Goal: Information Seeking & Learning: Check status

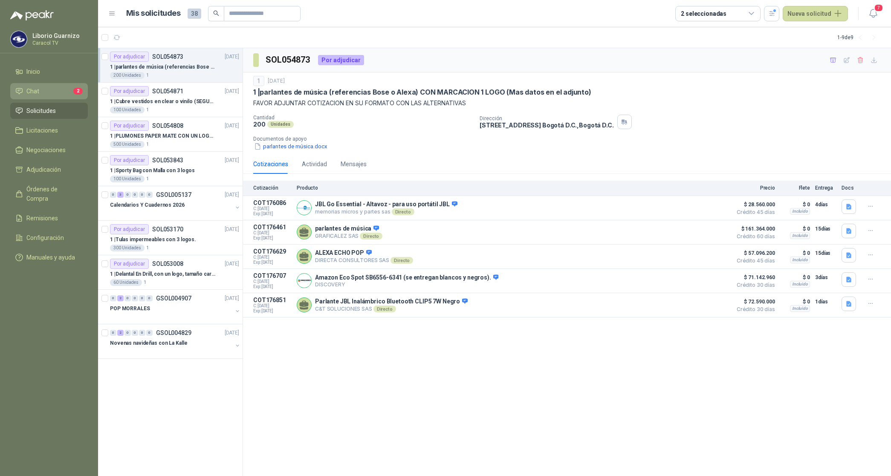
click at [21, 93] on icon at bounding box center [19, 91] width 6 height 6
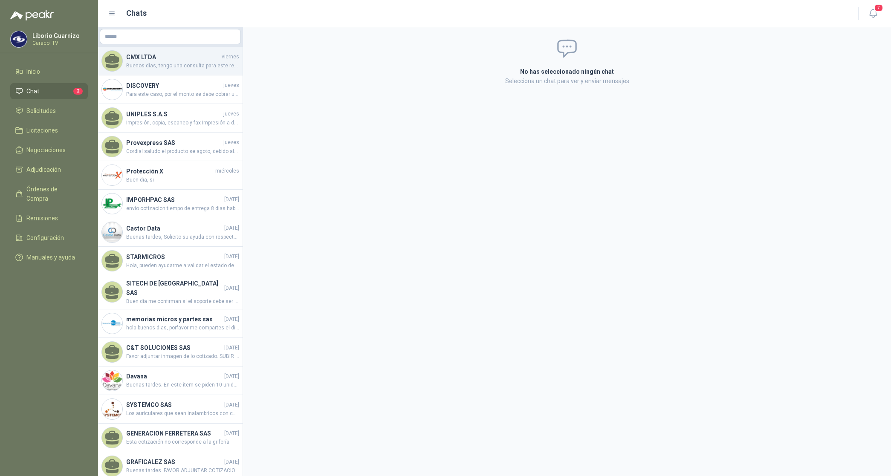
click at [153, 67] on span "Buenos días, tengo una consulta para este requerimiento, se necesita que tenga …" at bounding box center [182, 66] width 113 height 8
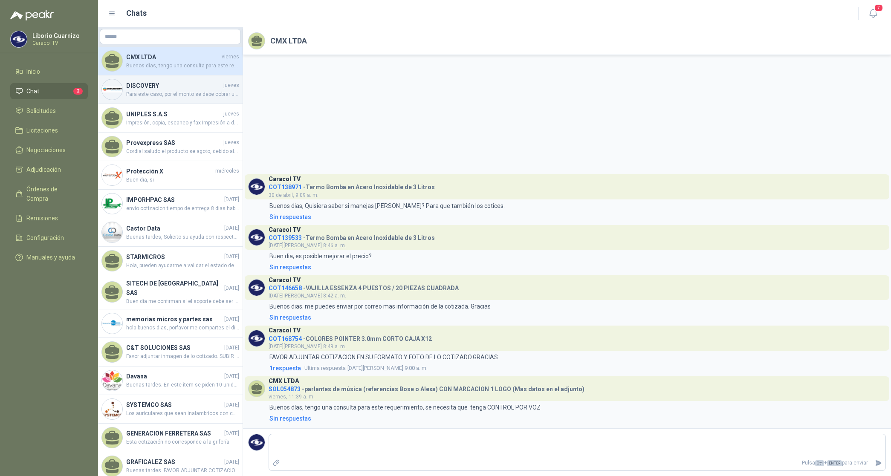
click at [144, 94] on span "Para este caso, por el monto se debe cobrar un flete por valor de $15.000, por …" at bounding box center [182, 94] width 113 height 8
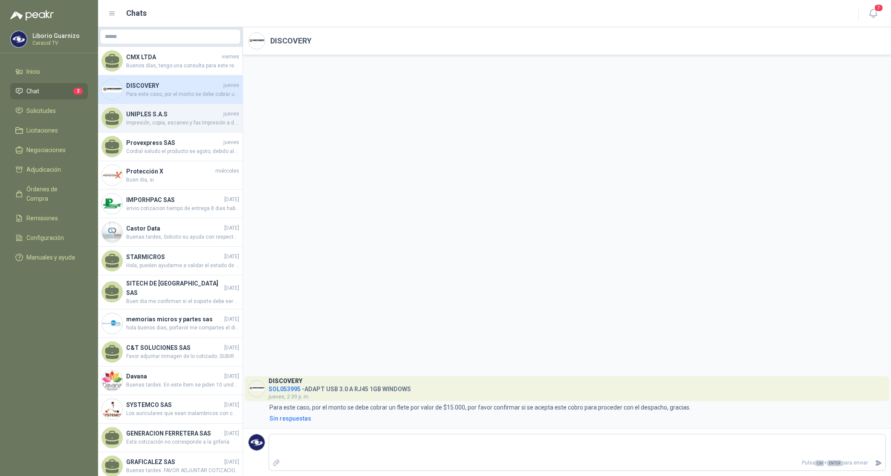
click at [161, 120] on span "Impresión, copia, escaneo y fax Impresión a doble cara automática Escaneo dúple…" at bounding box center [182, 123] width 113 height 8
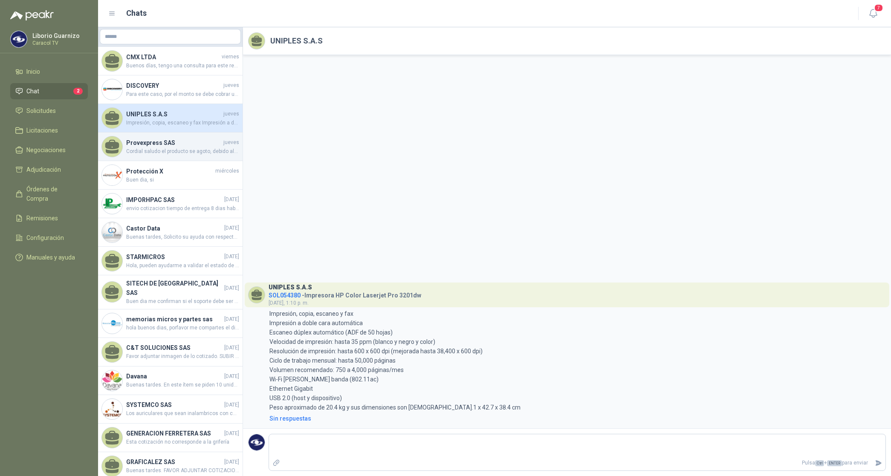
click at [150, 148] on span "Cordial saludo el producto se agoto, debido ala lata demanda , no se tramitó el…" at bounding box center [182, 152] width 113 height 8
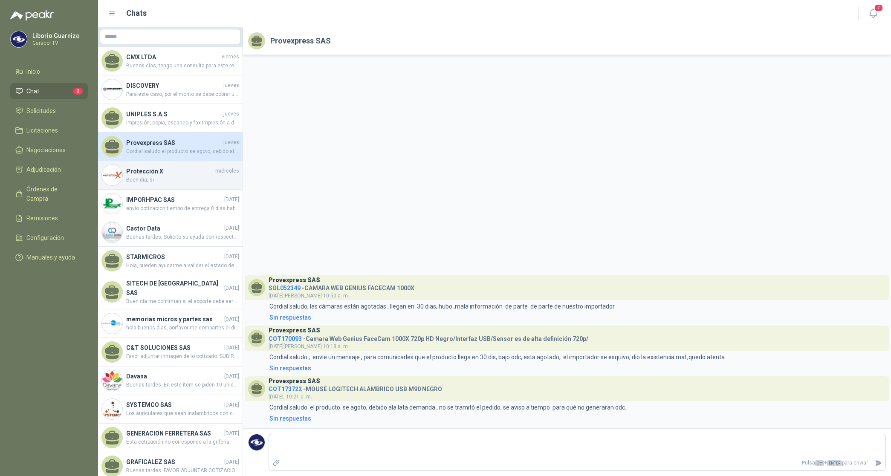
click at [146, 175] on div "Protección X [DATE] Buen dia, si" at bounding box center [182, 175] width 113 height 17
click at [146, 175] on h4 "Protección X" at bounding box center [169, 171] width 87 height 9
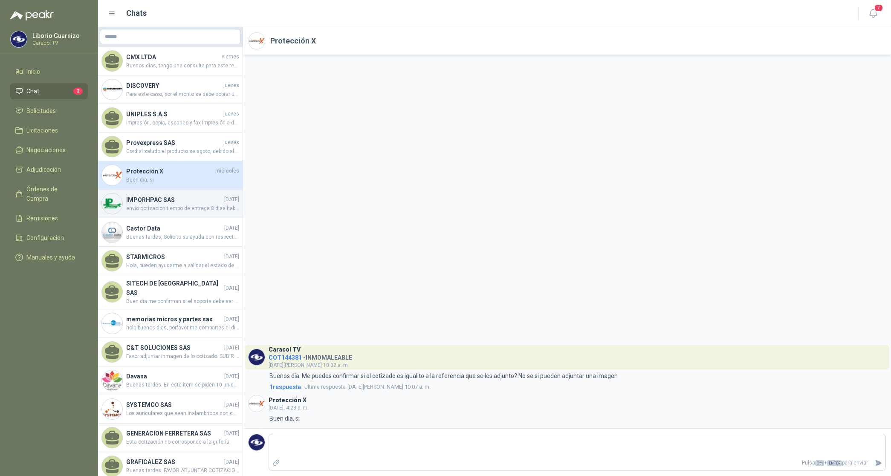
click at [151, 209] on span "envio cotizacion tiempo de entrega 8 dias habiles" at bounding box center [182, 209] width 113 height 8
click at [150, 209] on span "envio cotizacion tiempo de entrega 8 dias habiles" at bounding box center [182, 209] width 113 height 8
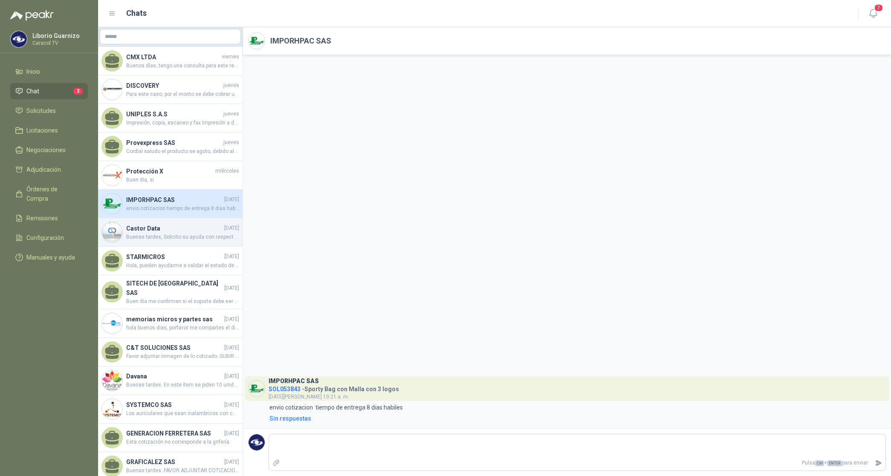
click at [143, 226] on h4 "Castor Data" at bounding box center [174, 228] width 96 height 9
drag, startPoint x: 143, startPoint y: 226, endPoint x: 176, endPoint y: 212, distance: 36.1
click at [143, 226] on h4 "Castor Data" at bounding box center [174, 228] width 96 height 9
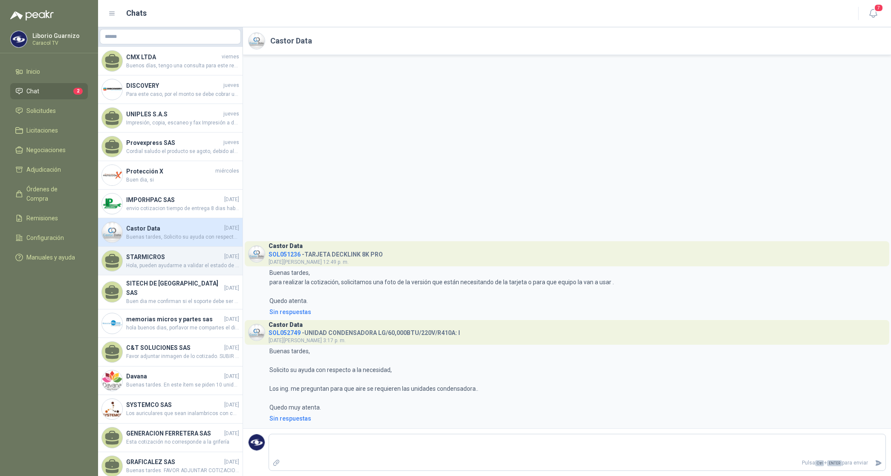
click at [150, 255] on h4 "STARMICROS" at bounding box center [174, 256] width 96 height 9
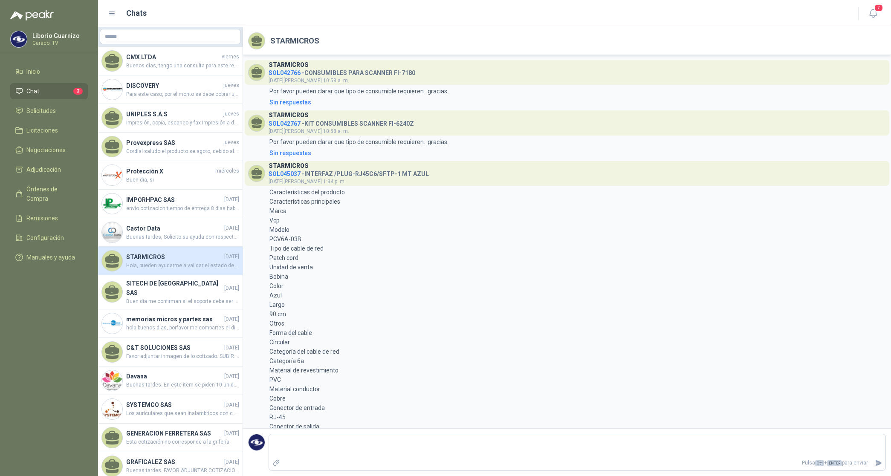
scroll to position [400, 0]
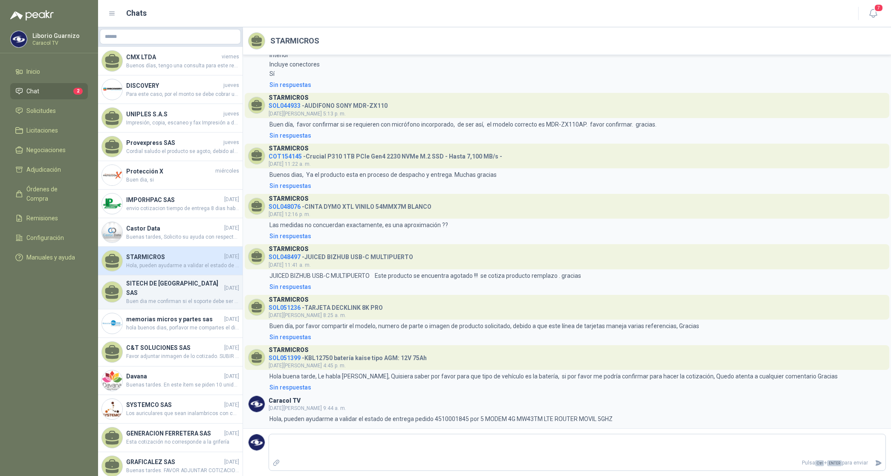
click at [161, 298] on span "Buen dia me confirman si el soporte debe ser marca Dairu o podemos cotizar las …" at bounding box center [182, 302] width 113 height 8
click at [161, 290] on div "SITECH DE [GEOGRAPHIC_DATA] SAS [DATE] Buen dia me confirman si el soporte debe…" at bounding box center [182, 292] width 113 height 27
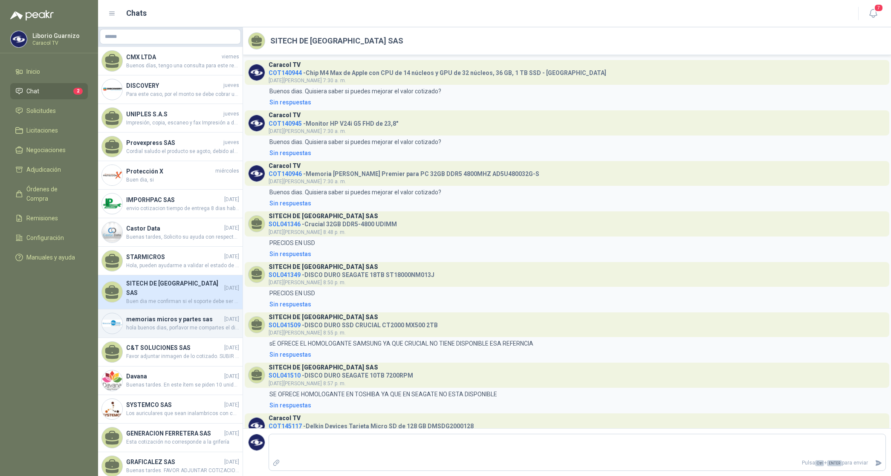
scroll to position [169, 0]
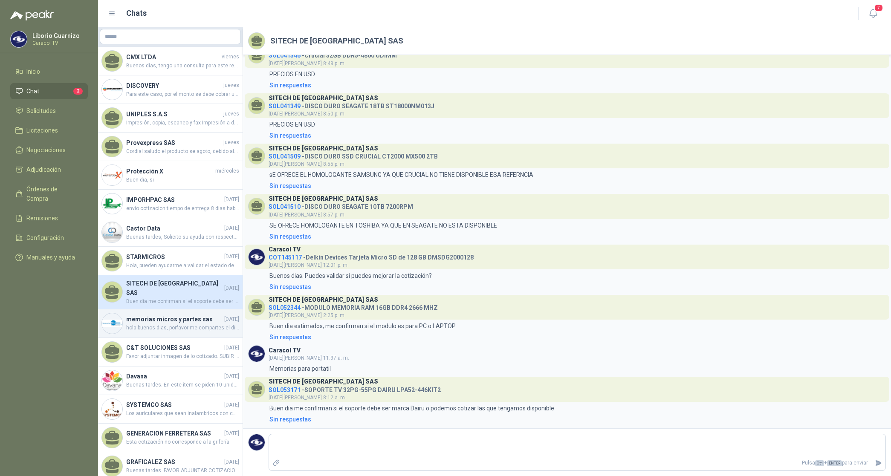
click at [159, 317] on h4 "memorias micros y partes sas" at bounding box center [174, 319] width 96 height 9
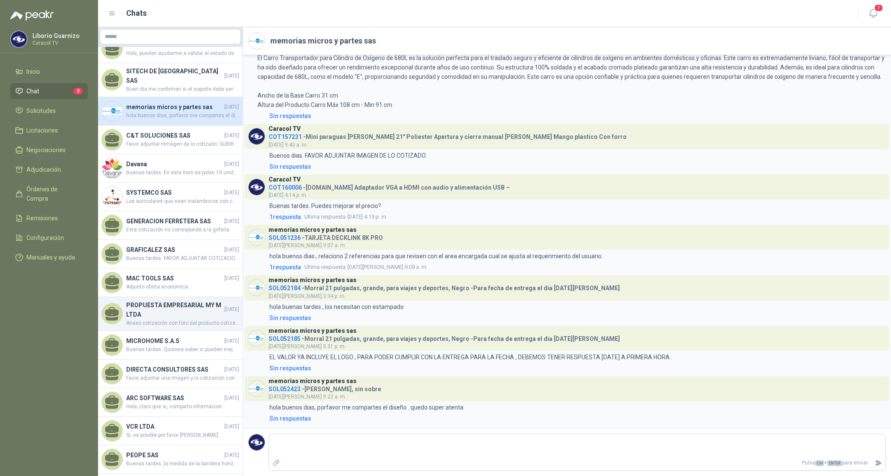
scroll to position [213, 0]
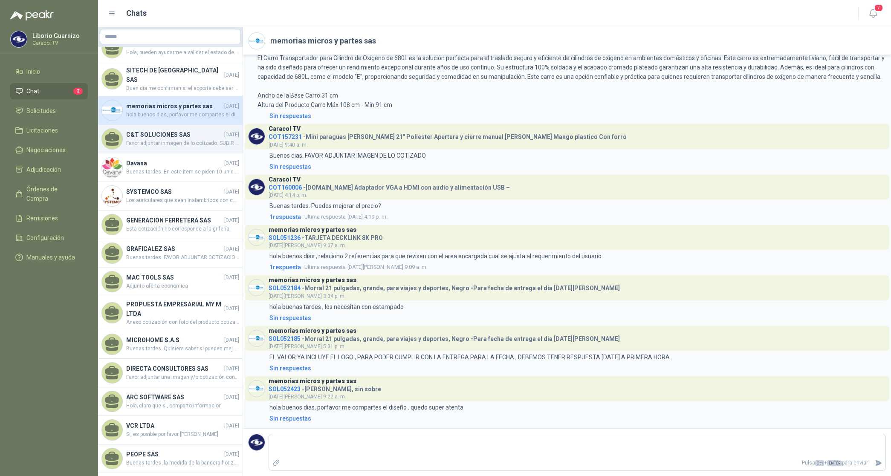
click at [167, 130] on h4 "C&T SOLUCIONES SAS" at bounding box center [174, 134] width 96 height 9
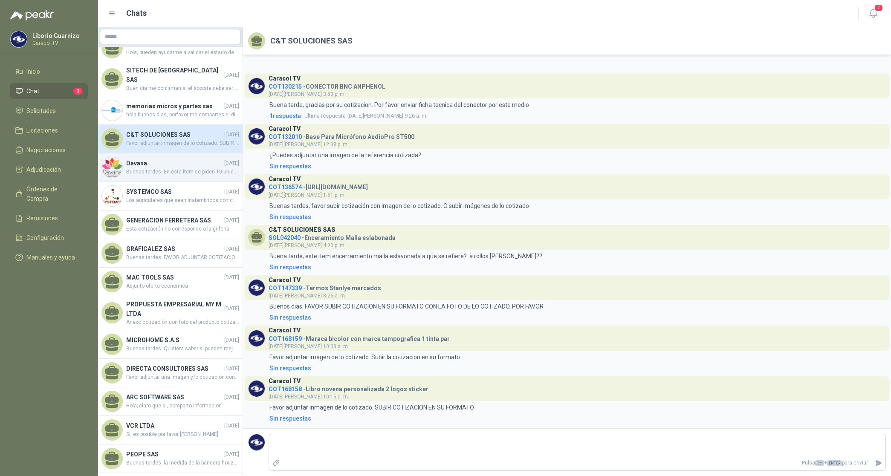
click at [136, 159] on h4 "Davana" at bounding box center [174, 163] width 96 height 9
click at [137, 159] on h4 "Davana" at bounding box center [174, 163] width 96 height 9
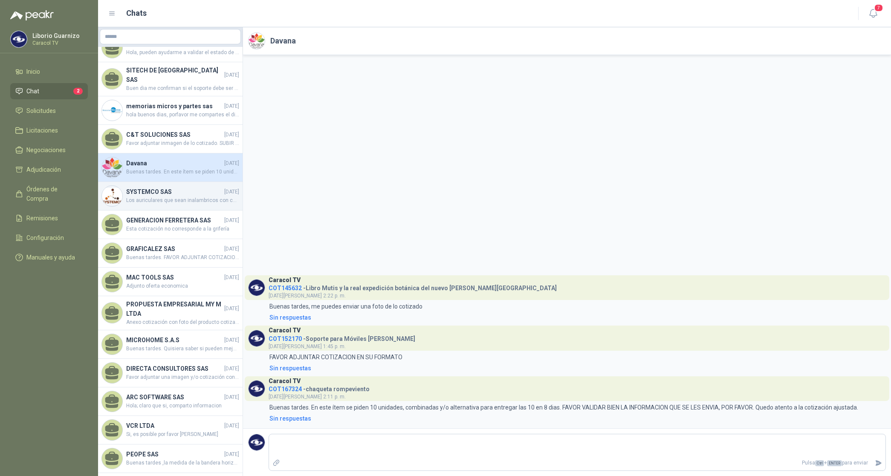
click at [152, 187] on h4 "SYSTEMCO SAS" at bounding box center [174, 191] width 96 height 9
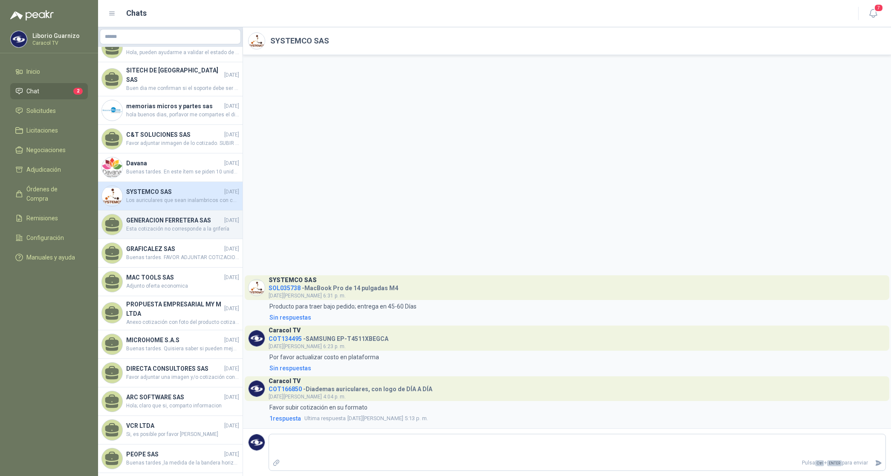
click at [143, 218] on h4 "GENERACION FERRETERA SAS" at bounding box center [174, 220] width 96 height 9
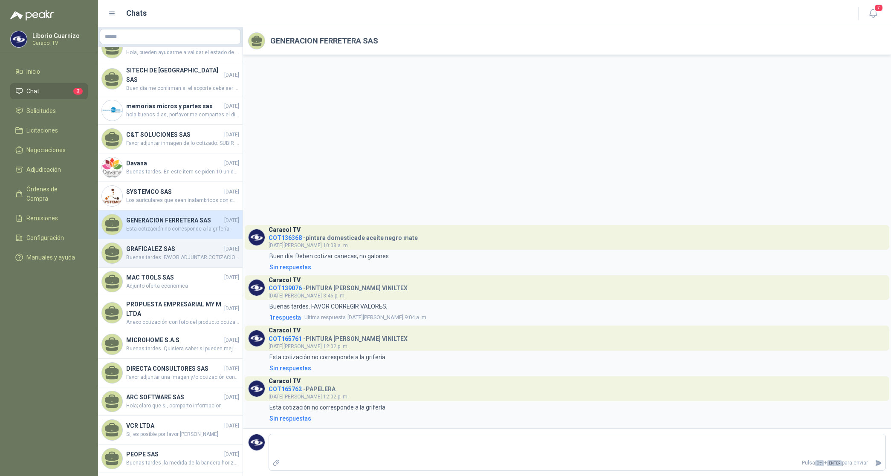
click at [146, 249] on h4 "GRAFICALEZ SAS" at bounding box center [174, 248] width 96 height 9
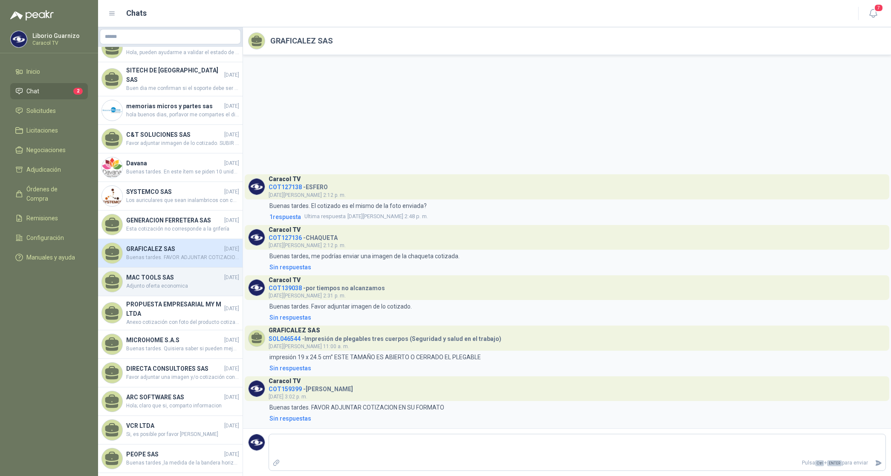
click at [141, 281] on h4 "MAC TOOLS SAS" at bounding box center [174, 277] width 96 height 9
click at [140, 281] on h4 "MAC TOOLS SAS" at bounding box center [174, 277] width 96 height 9
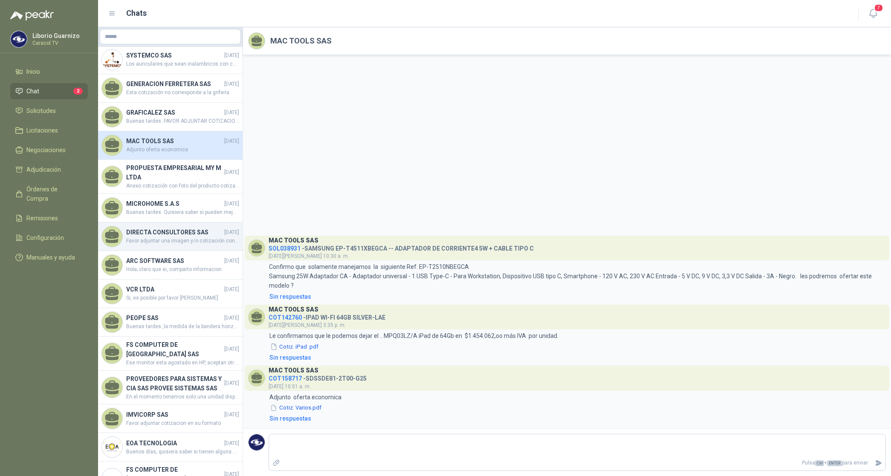
scroll to position [373, 0]
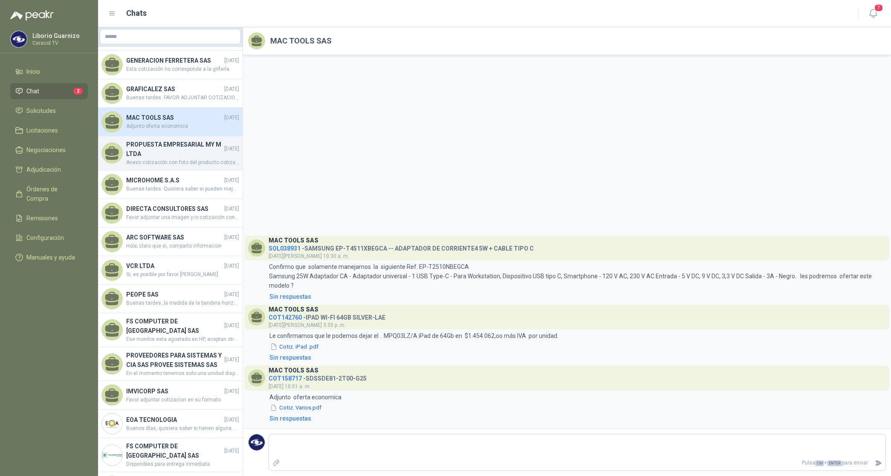
click at [158, 145] on h4 "PROPUESTA EMPRESARIAL MY M LTDA" at bounding box center [174, 149] width 96 height 19
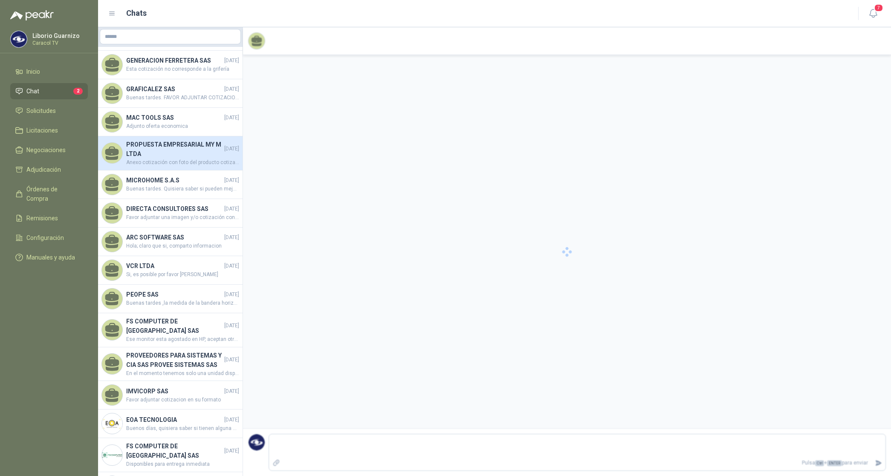
click at [158, 145] on h4 "PROPUESTA EMPRESARIAL MY M LTDA" at bounding box center [174, 149] width 96 height 19
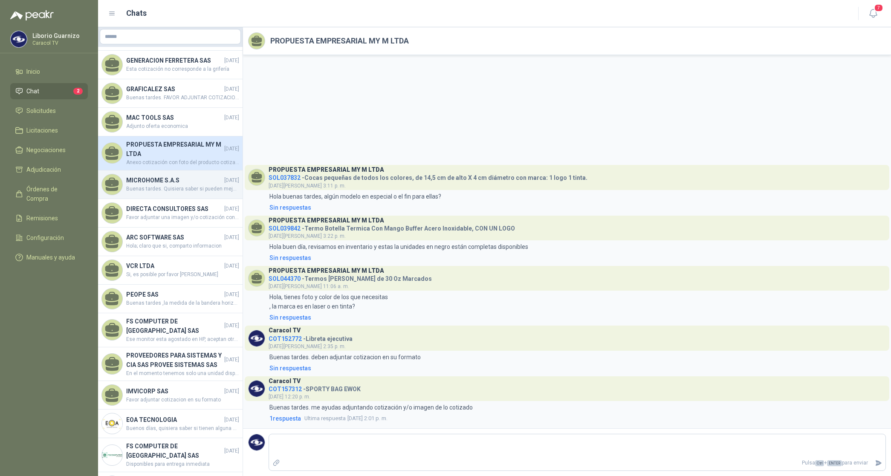
click at [154, 180] on h4 "MICROHOME S.A.S" at bounding box center [174, 180] width 96 height 9
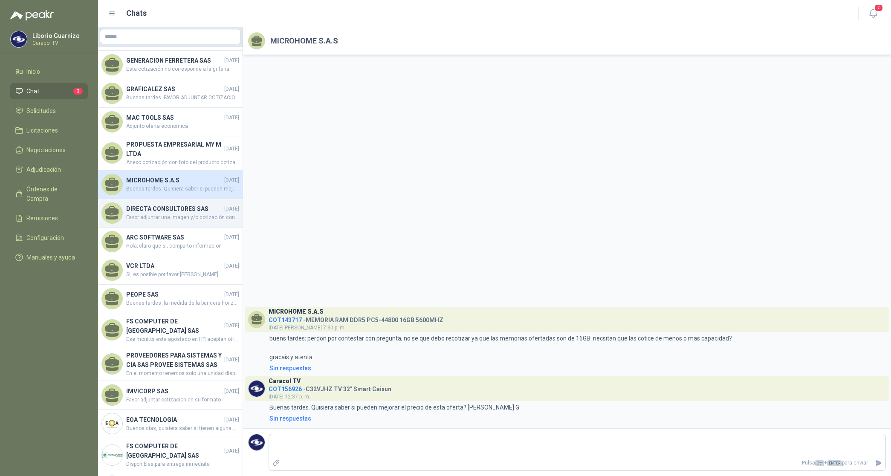
click at [151, 207] on h4 "DIRECTA CONSULTORES SAS" at bounding box center [174, 208] width 96 height 9
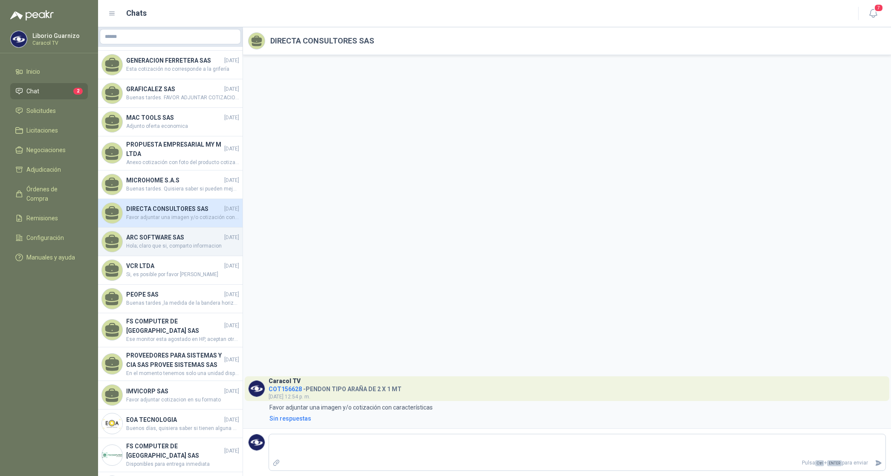
click at [158, 242] on h4 "ARC SOFTWARE SAS" at bounding box center [174, 237] width 96 height 9
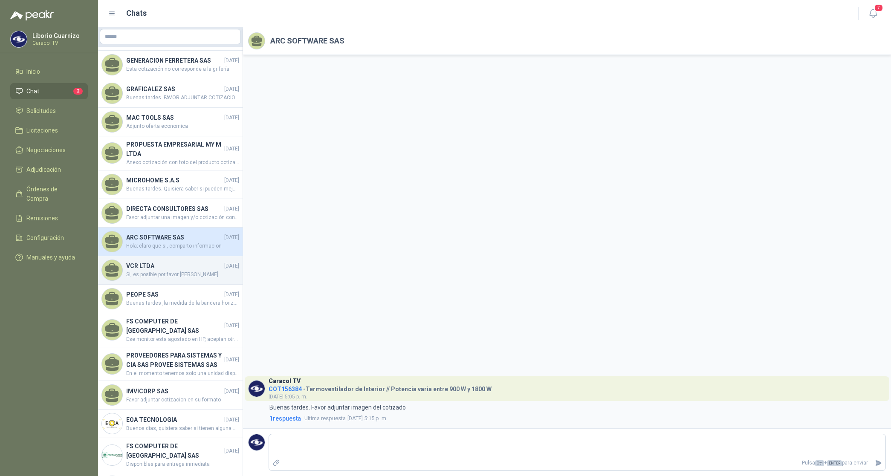
click at [145, 265] on h4 "VCR LTDA" at bounding box center [174, 265] width 96 height 9
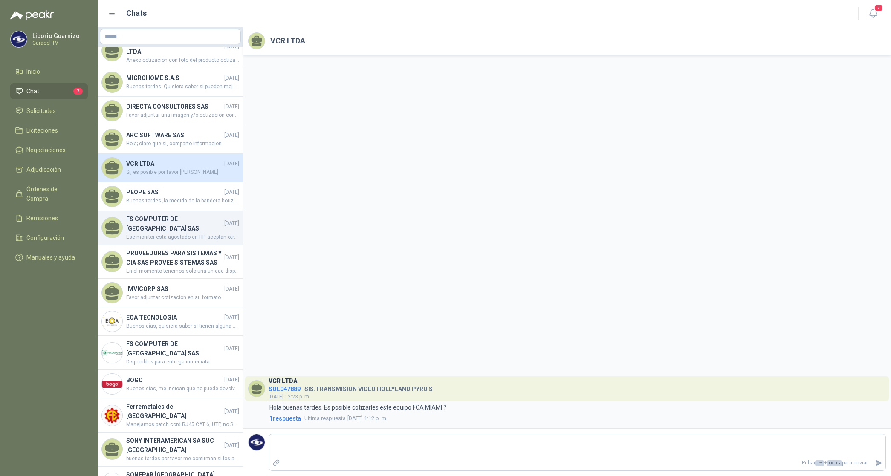
scroll to position [480, 0]
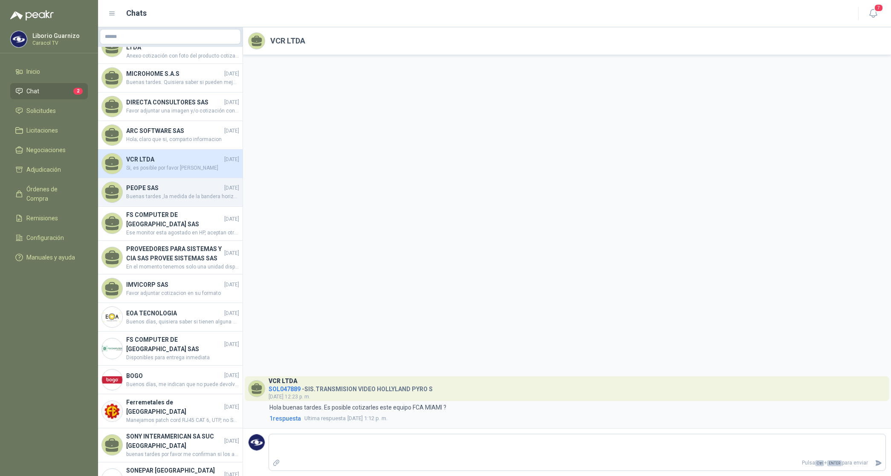
click at [149, 188] on h4 "PEOPE SAS" at bounding box center [174, 187] width 96 height 9
click at [149, 189] on h4 "PEOPE SAS" at bounding box center [174, 187] width 96 height 9
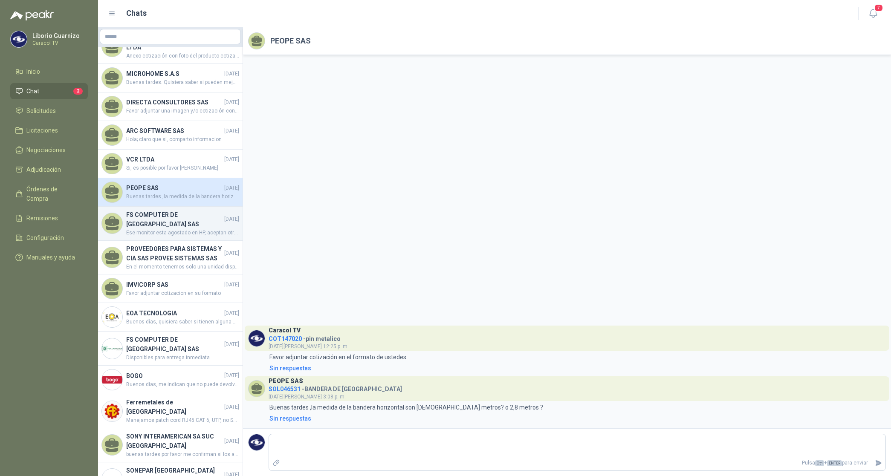
click at [148, 214] on h4 "FS COMPUTER DE [GEOGRAPHIC_DATA] SAS" at bounding box center [174, 219] width 96 height 19
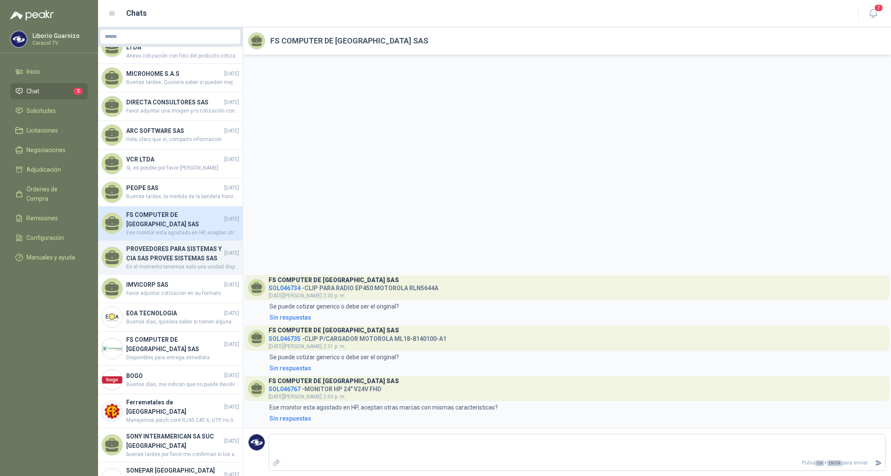
click at [152, 246] on h4 "PROVEEDORES PARA SISTEMAS Y CIA SAS PROVEE SISTEMAS SAS" at bounding box center [174, 253] width 96 height 19
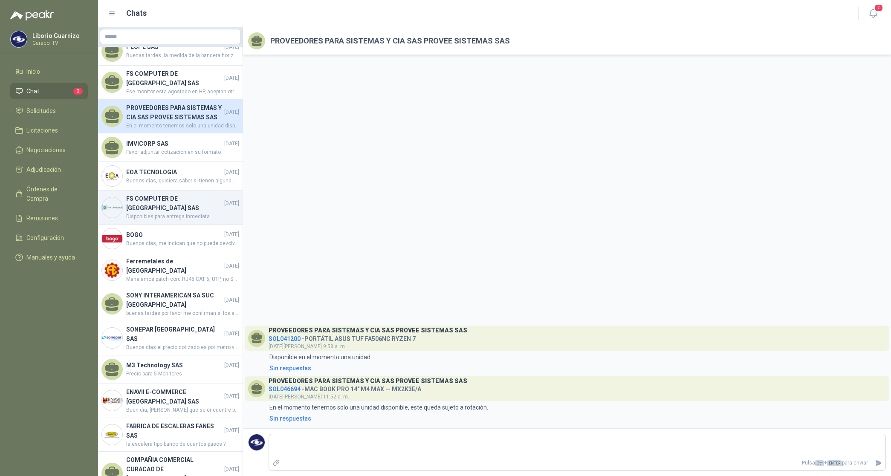
scroll to position [640, 0]
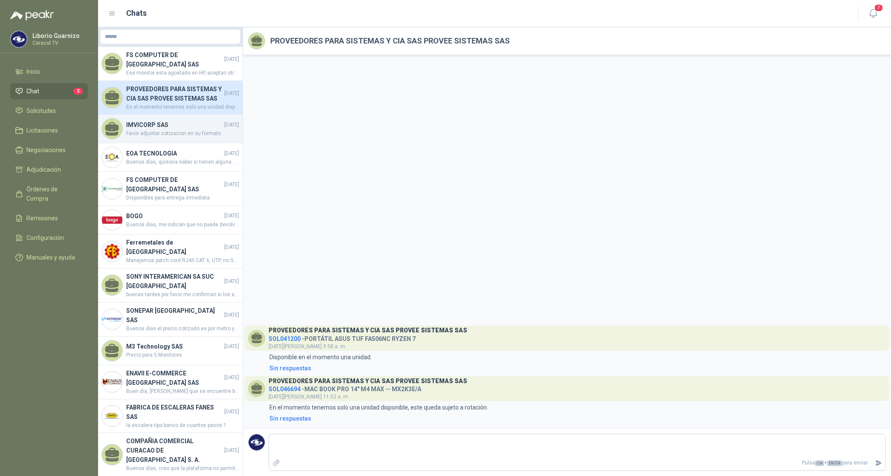
click at [167, 130] on h4 "IMVICORP SAS" at bounding box center [174, 124] width 96 height 9
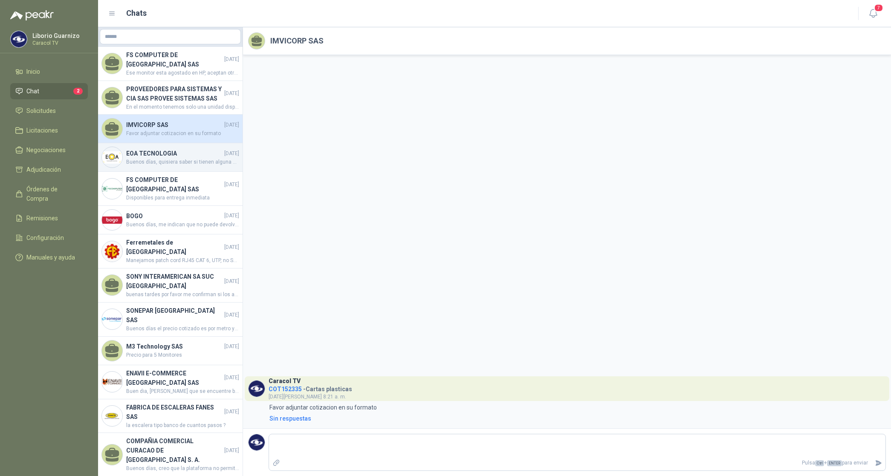
click at [151, 158] on h4 "EOA TECNOLOGIA" at bounding box center [174, 153] width 96 height 9
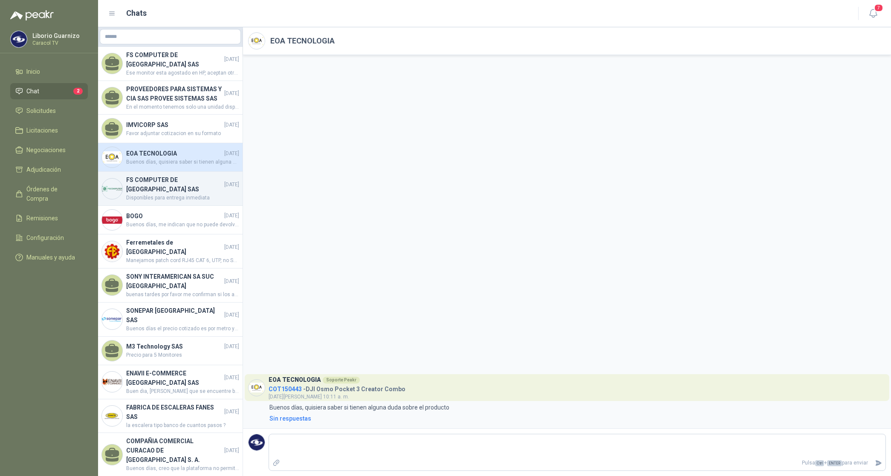
click at [150, 194] on h4 "FS COMPUTER DE [GEOGRAPHIC_DATA] SAS" at bounding box center [174, 184] width 96 height 19
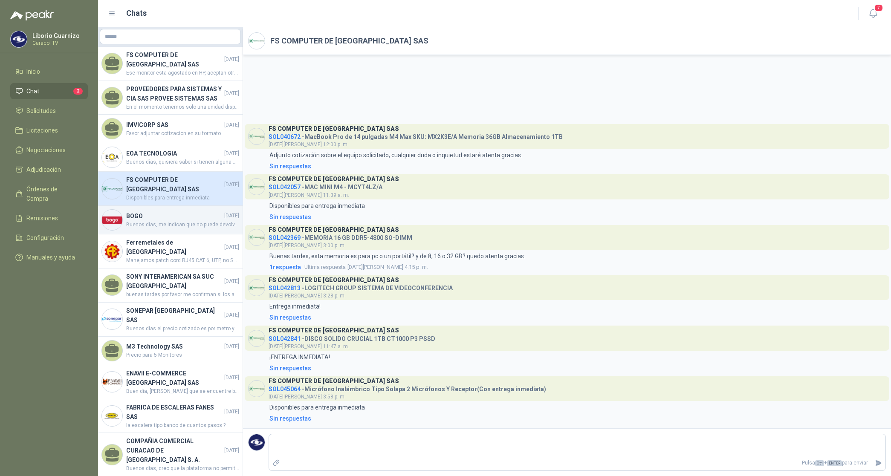
click at [132, 221] on h4 "BOGO" at bounding box center [174, 215] width 96 height 9
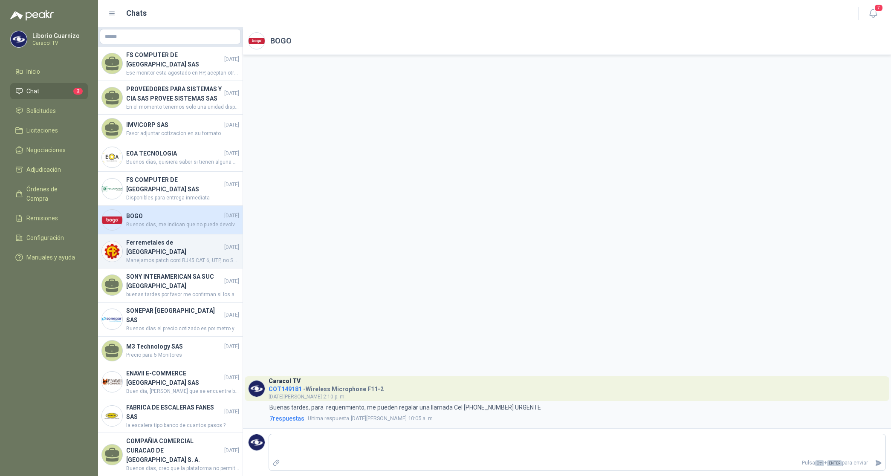
click at [151, 261] on span "Manejamos patch cord RJ45 CAT 6, UTP, no SFTP, me podría confirmar el tipo de c…" at bounding box center [182, 261] width 113 height 8
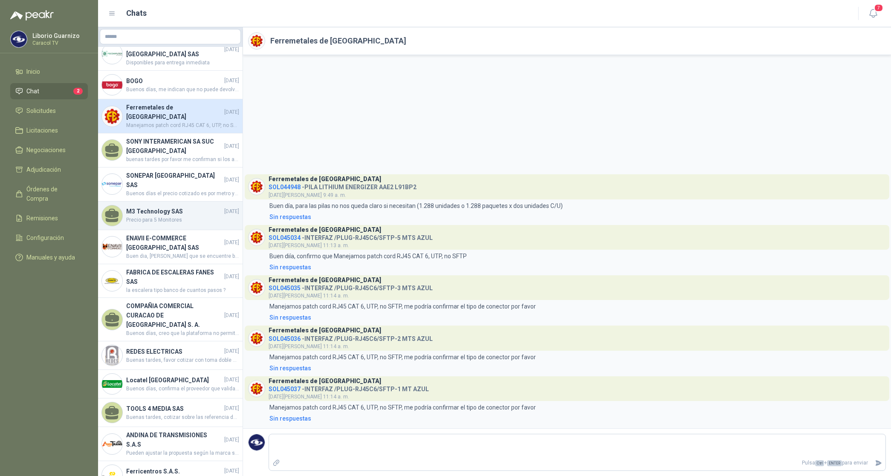
scroll to position [799, 0]
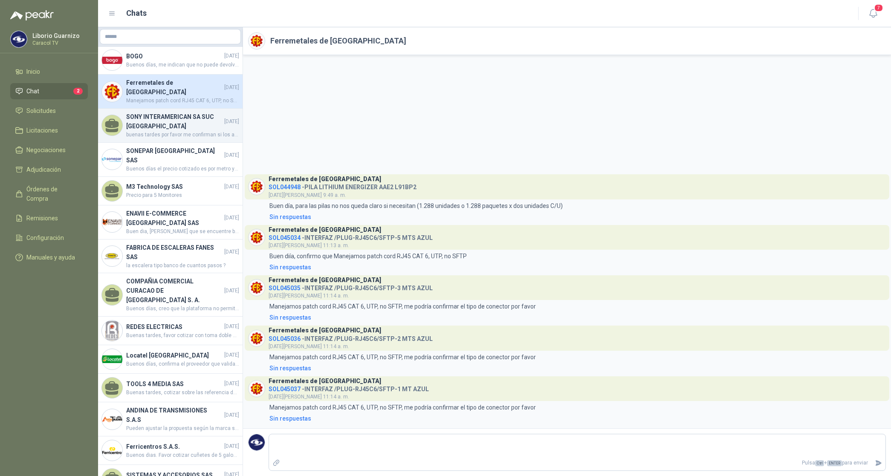
click at [171, 126] on h4 "SONY INTERAMERICAN SA SUC [GEOGRAPHIC_DATA]" at bounding box center [174, 121] width 96 height 19
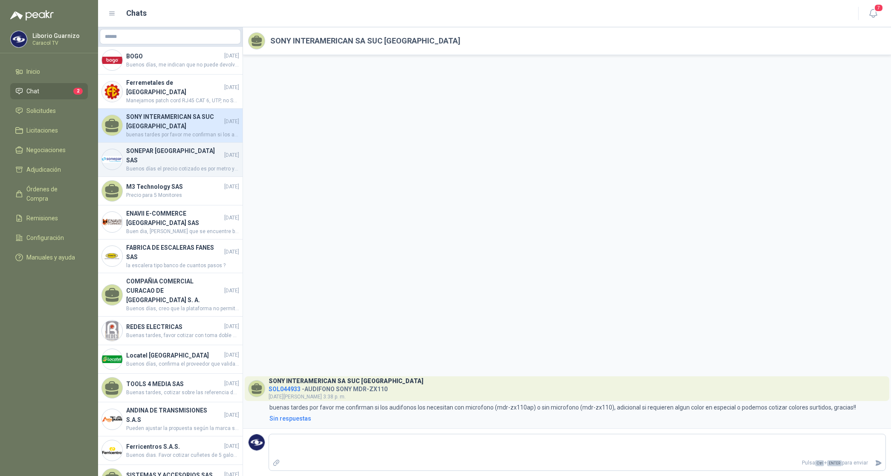
click at [161, 162] on h4 "SONEPAR [GEOGRAPHIC_DATA] SAS" at bounding box center [174, 155] width 96 height 19
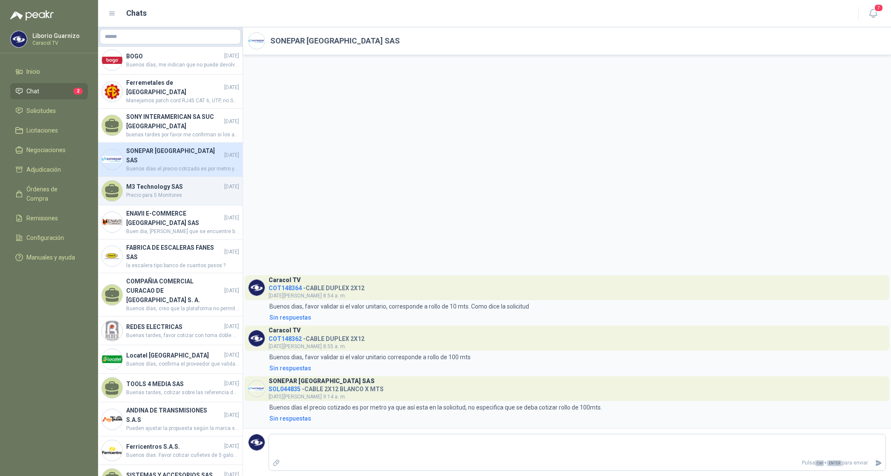
click at [156, 188] on h4 "M3 Technology SAS" at bounding box center [174, 186] width 96 height 9
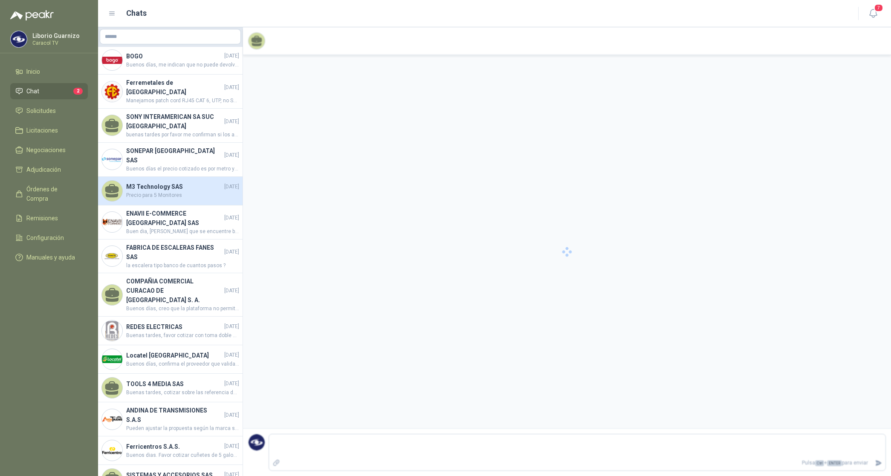
scroll to position [393, 0]
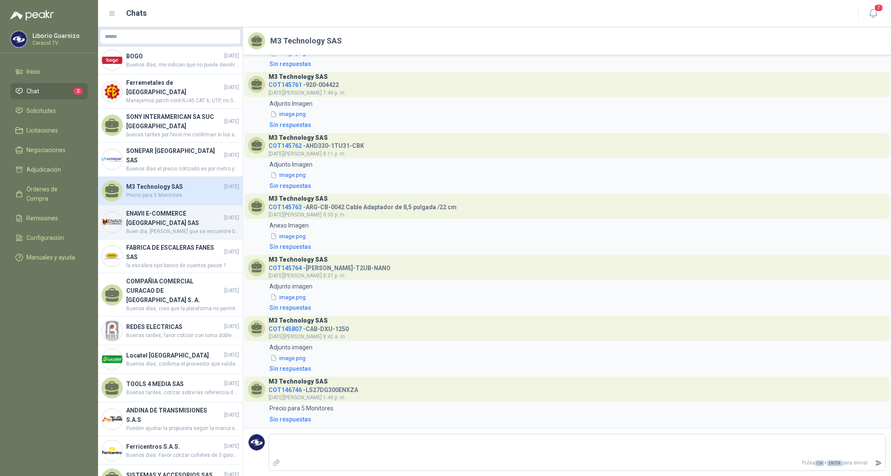
click at [141, 217] on h4 "ENAVII E-COMMERCE [GEOGRAPHIC_DATA] SAS" at bounding box center [174, 218] width 96 height 19
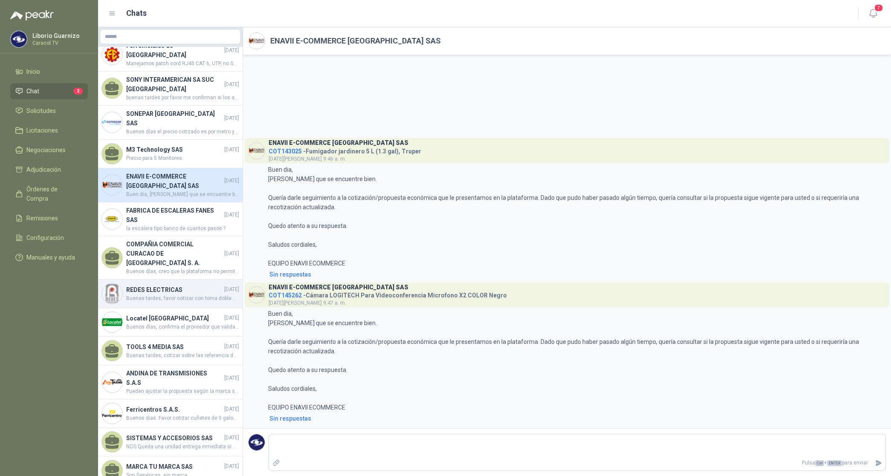
scroll to position [959, 0]
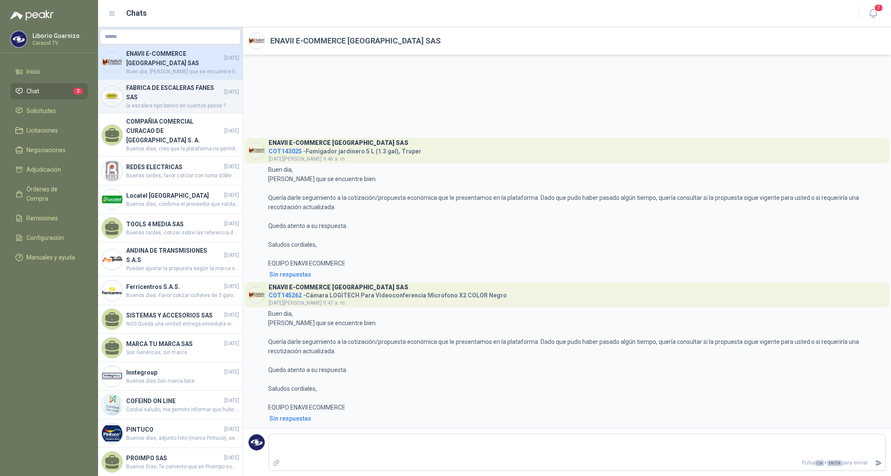
click at [148, 92] on h4 "FABRICA DE ESCALERAS FANES SAS" at bounding box center [174, 92] width 96 height 19
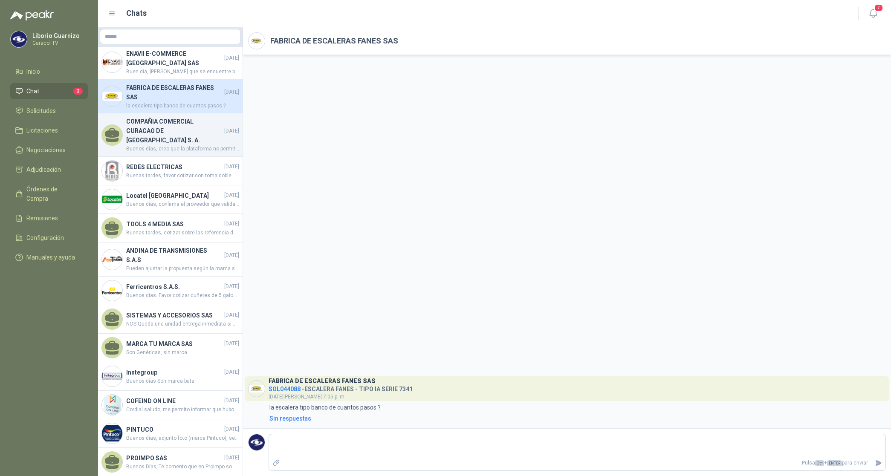
click at [153, 134] on h4 "COMPAÑIA COMERCIAL CURACAO DE [GEOGRAPHIC_DATA] S. A." at bounding box center [174, 131] width 96 height 28
click at [153, 135] on h4 "COMPAÑIA COMERCIAL CURACAO DE [GEOGRAPHIC_DATA] S. A." at bounding box center [174, 131] width 96 height 28
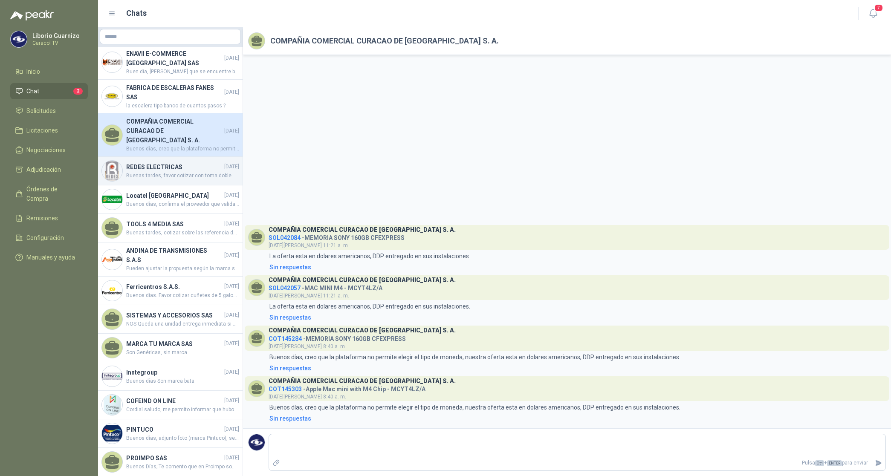
click at [145, 162] on h4 "REDES ELECTRICAS" at bounding box center [174, 166] width 96 height 9
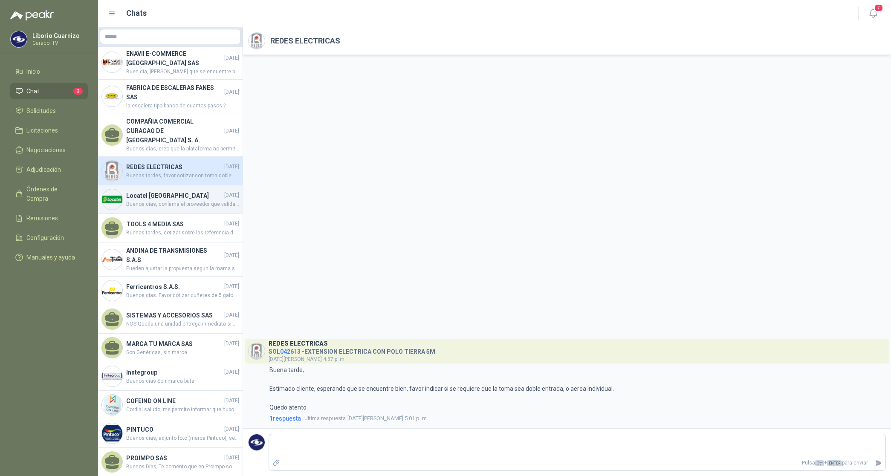
click at [142, 191] on h4 "Locatel [GEOGRAPHIC_DATA]" at bounding box center [174, 195] width 96 height 9
click at [141, 191] on h4 "Locatel [GEOGRAPHIC_DATA]" at bounding box center [174, 195] width 96 height 9
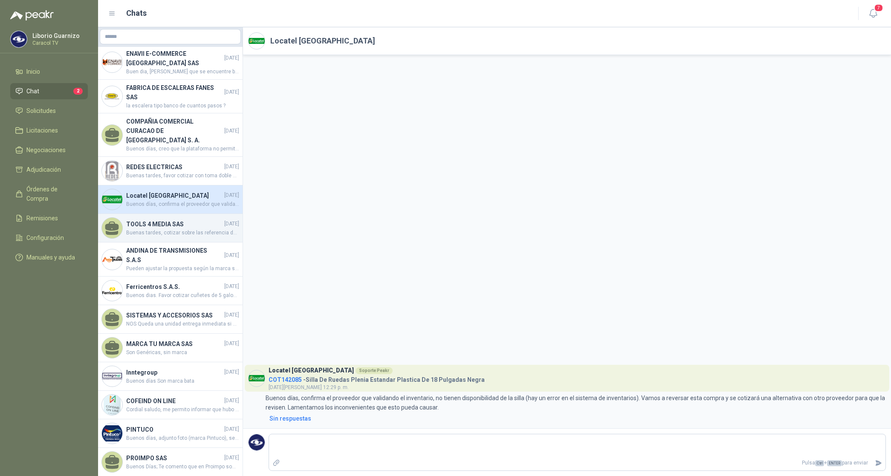
click at [141, 220] on h4 "TOOLS 4 MEDIA SAS" at bounding box center [174, 224] width 96 height 9
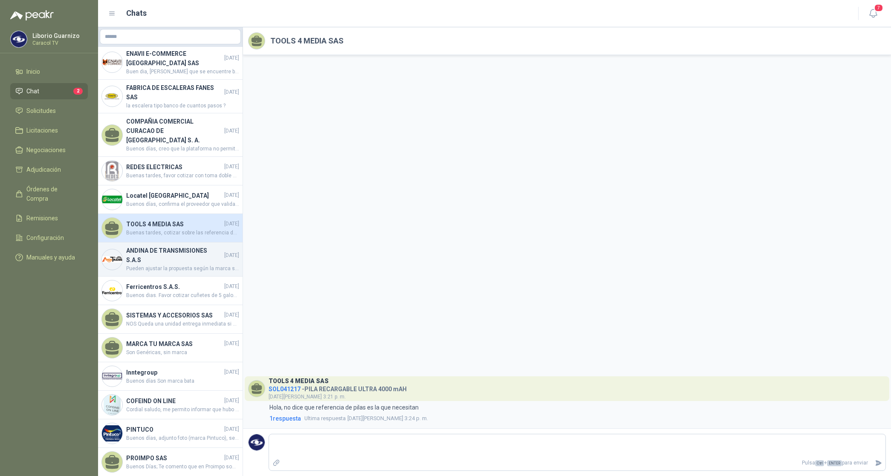
click at [144, 246] on h4 "ANDINA DE TRANSMISIONES S.A.S" at bounding box center [174, 255] width 96 height 19
drag, startPoint x: 144, startPoint y: 246, endPoint x: 145, endPoint y: 254, distance: 7.7
click at [144, 246] on h4 "ANDINA DE TRANSMISIONES S.A.S" at bounding box center [174, 255] width 96 height 19
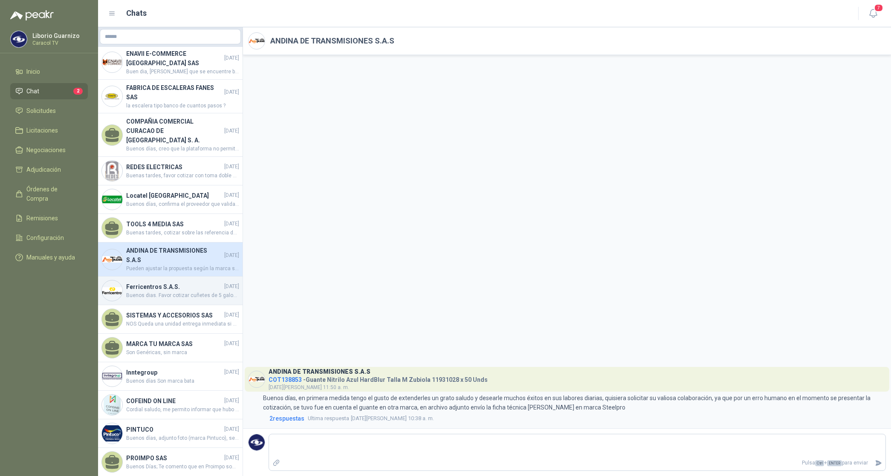
click at [157, 282] on h4 "Ferricentros S.A.S." at bounding box center [174, 286] width 96 height 9
click at [157, 283] on h4 "Ferricentros S.A.S." at bounding box center [174, 286] width 96 height 9
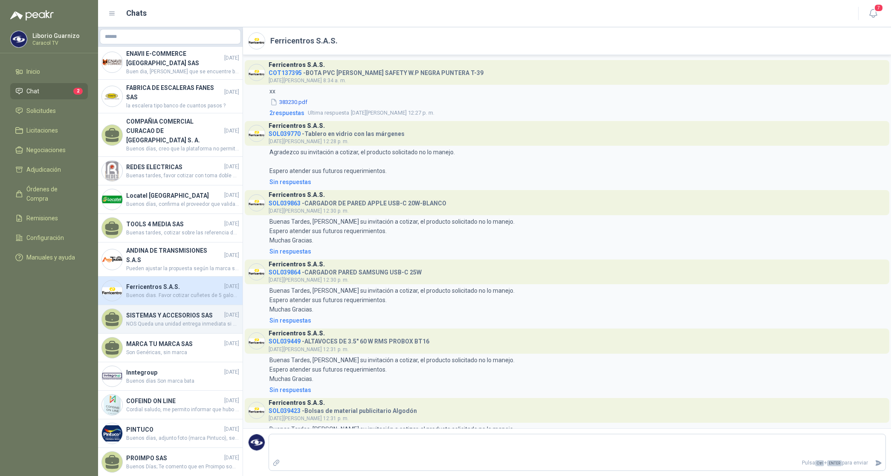
scroll to position [367, 0]
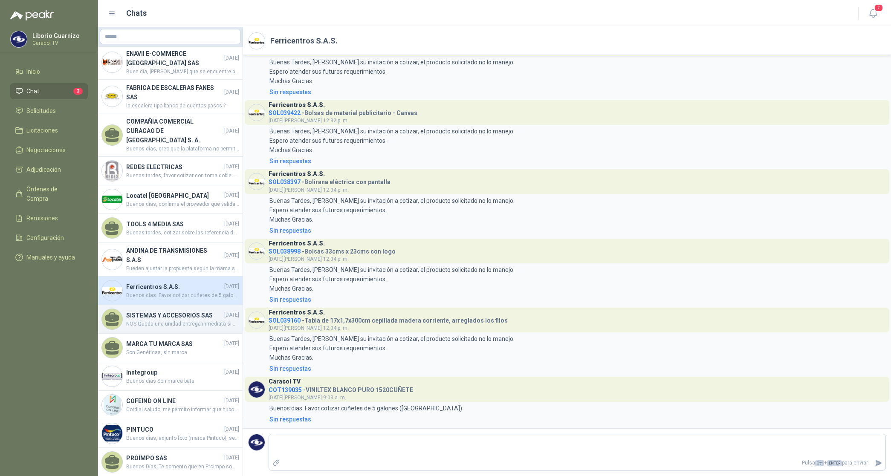
click at [150, 313] on h4 "SISTEMAS Y ACCESORIOS SAS" at bounding box center [174, 315] width 96 height 9
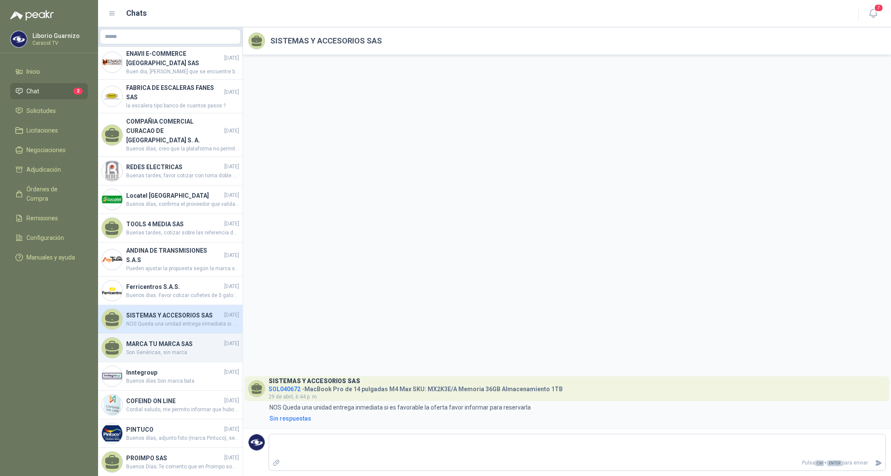
scroll to position [1066, 0]
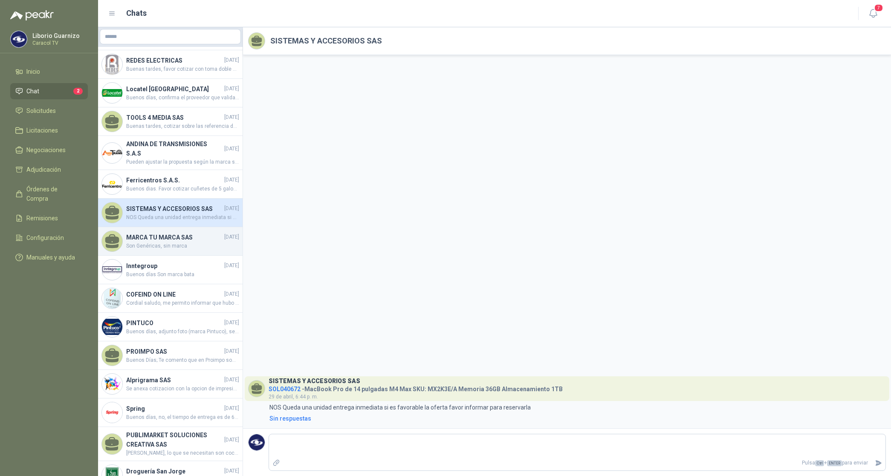
click at [153, 244] on span "Son Genéricas, sin marca" at bounding box center [182, 246] width 113 height 8
click at [153, 243] on span "Son Genéricas, sin marca" at bounding box center [182, 246] width 113 height 8
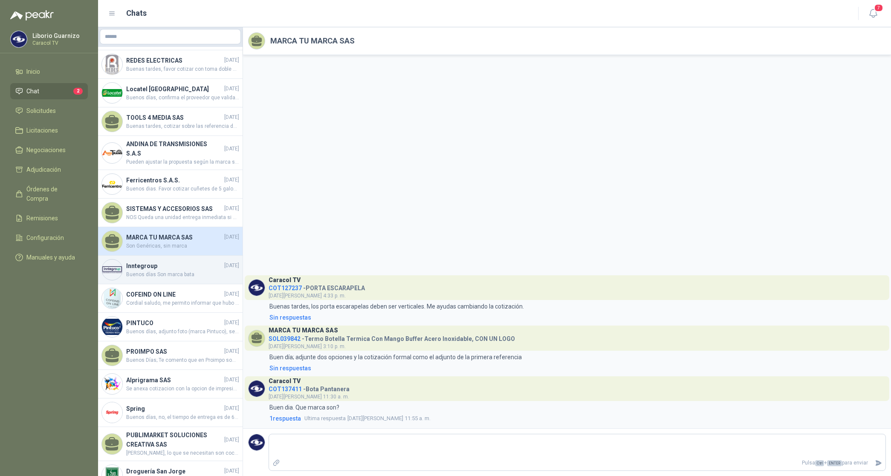
click at [151, 267] on h4 "Inntegroup" at bounding box center [174, 265] width 96 height 9
click at [152, 266] on h4 "Inntegroup" at bounding box center [174, 265] width 96 height 9
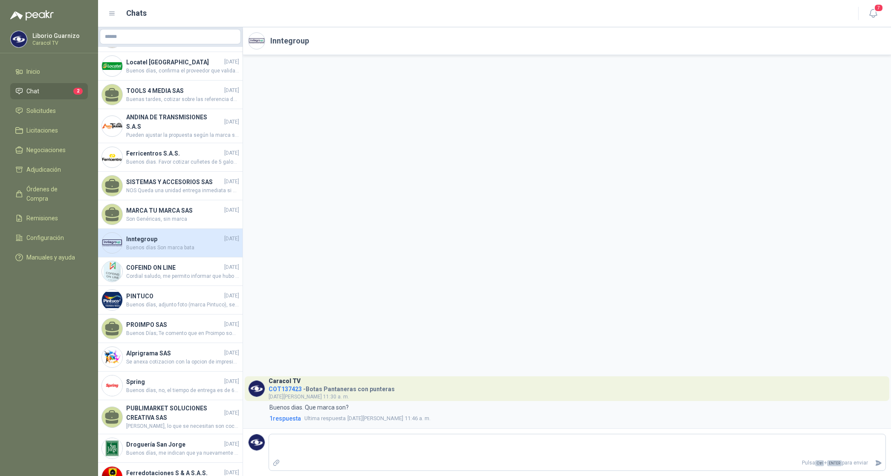
scroll to position [1119, 0]
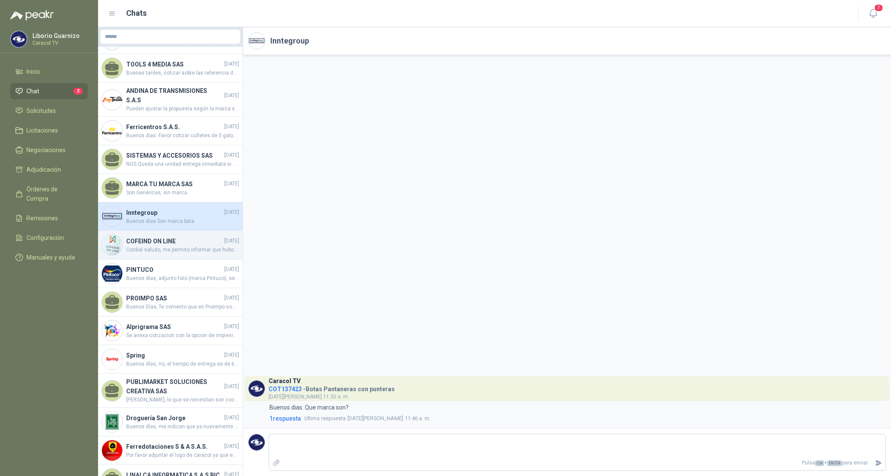
click at [166, 233] on div "COFEIND ON LINE [DATE] Cordial saludo, me permito informar que hubo un error en…" at bounding box center [170, 245] width 145 height 29
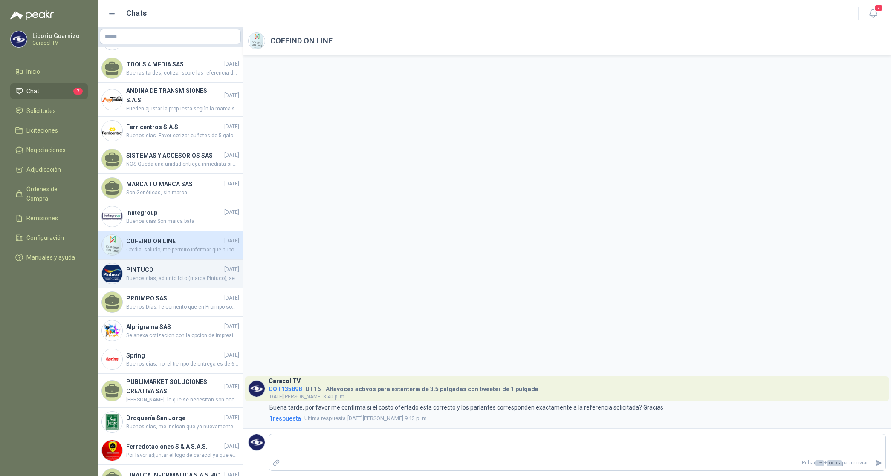
click at [141, 269] on h4 "PINTUCO" at bounding box center [174, 269] width 96 height 9
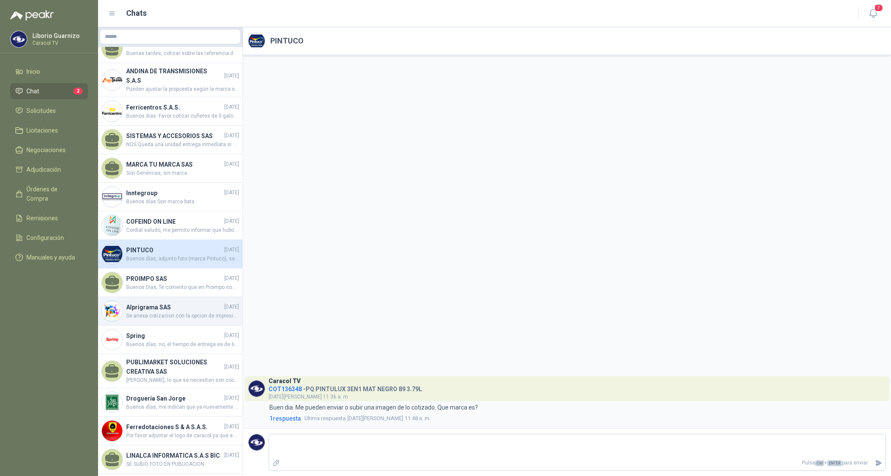
scroll to position [1172, 0]
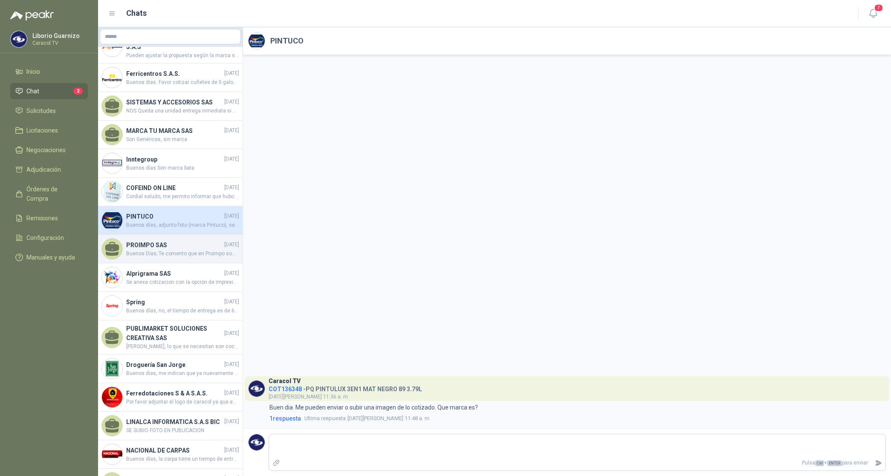
click at [156, 250] on span "Buenos Días; Te comento que en Proimpo somos fabricantes de Elementos Promocion…" at bounding box center [182, 254] width 113 height 8
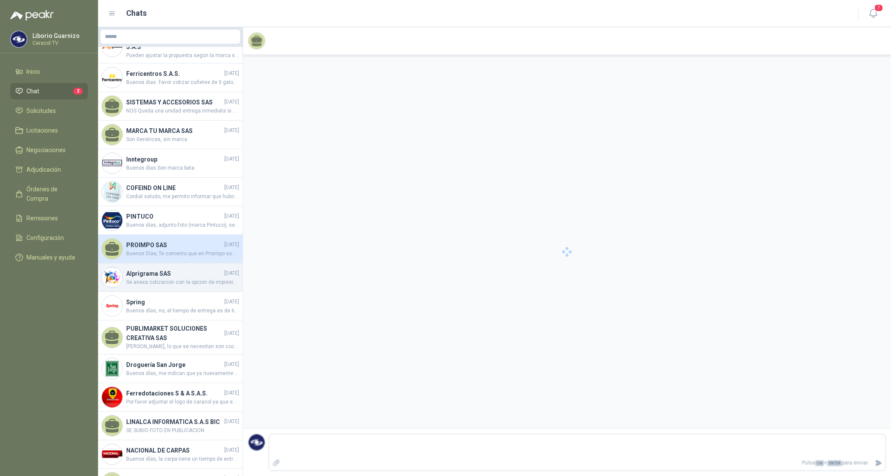
scroll to position [61, 0]
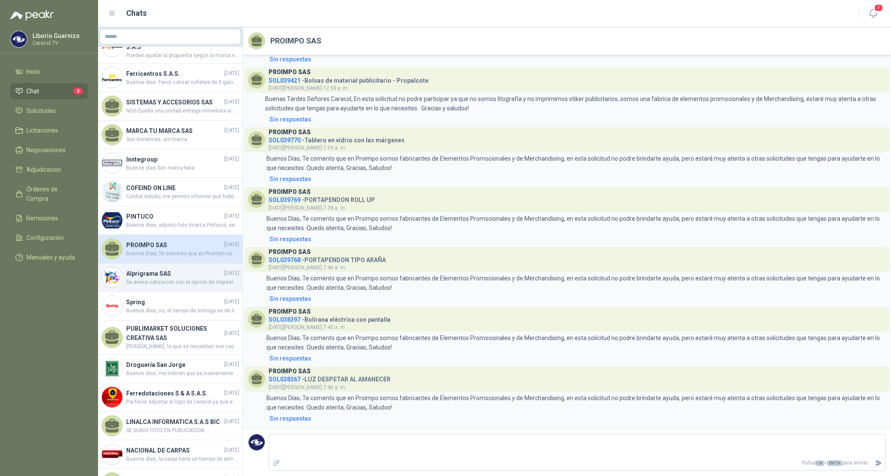
click at [155, 272] on h4 "Alprigrama SAS" at bounding box center [174, 273] width 96 height 9
click at [154, 272] on h4 "Alprigrama SAS" at bounding box center [174, 273] width 96 height 9
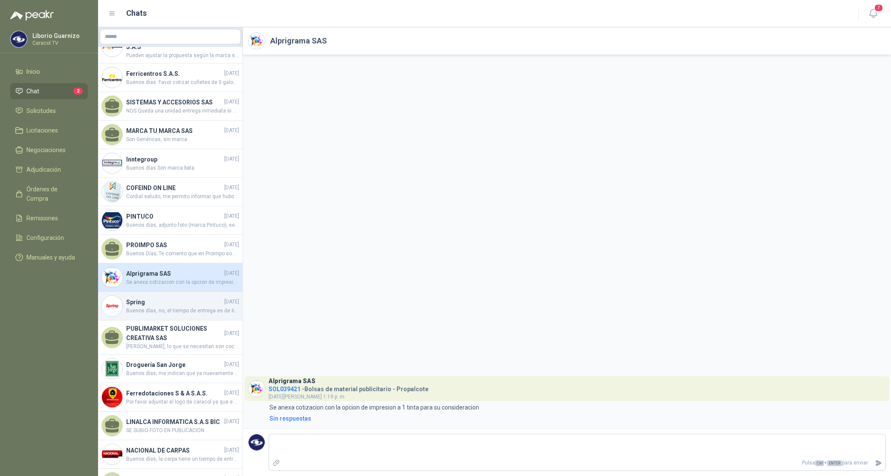
click at [136, 305] on h4 "Spring" at bounding box center [174, 302] width 96 height 9
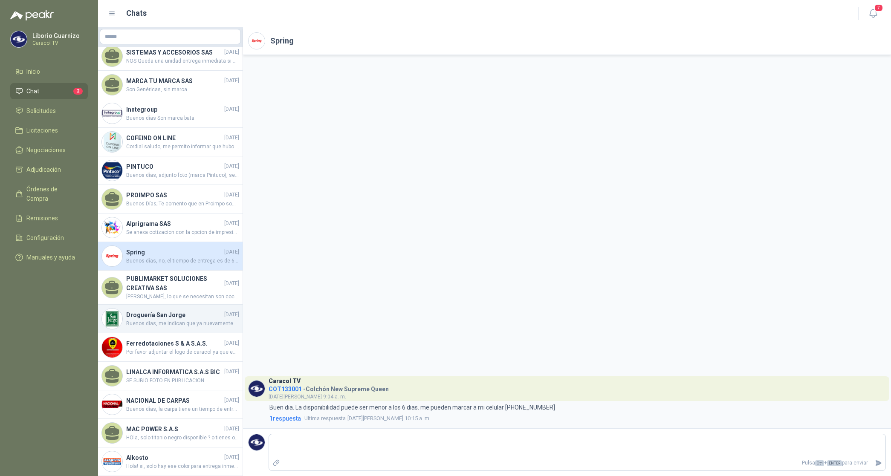
scroll to position [1233, 0]
click at [156, 274] on h4 "PUBLIMARKET SOLUCIONES CREATIVA SAS" at bounding box center [174, 283] width 96 height 19
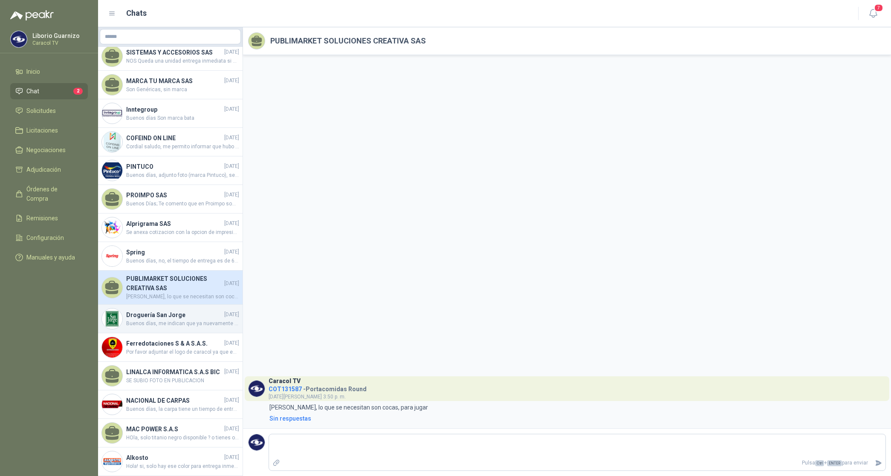
click at [144, 310] on h4 "Droguería San Jorge" at bounding box center [174, 314] width 96 height 9
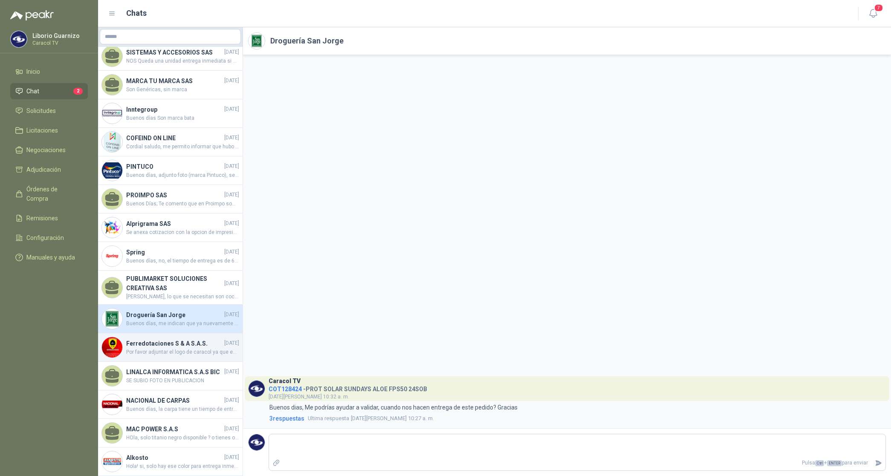
click at [139, 339] on h4 "Ferredotaciones S & A S.A.S." at bounding box center [174, 343] width 96 height 9
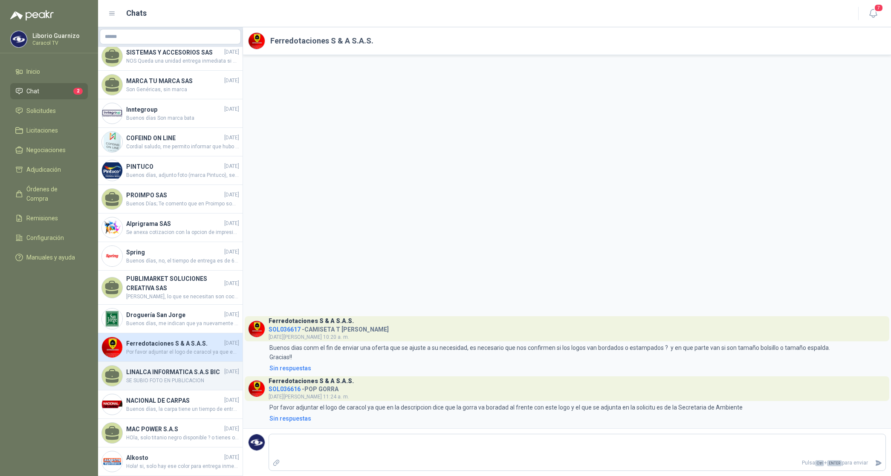
click at [153, 368] on h4 "LINALCA INFORMATICA S.A.S BIC" at bounding box center [174, 372] width 96 height 9
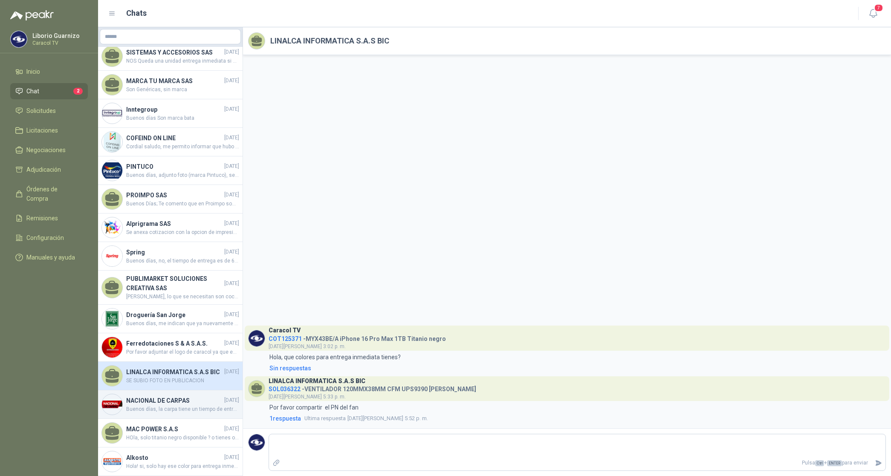
click at [142, 397] on h4 "NACIONAL DE CARPAS" at bounding box center [174, 400] width 96 height 9
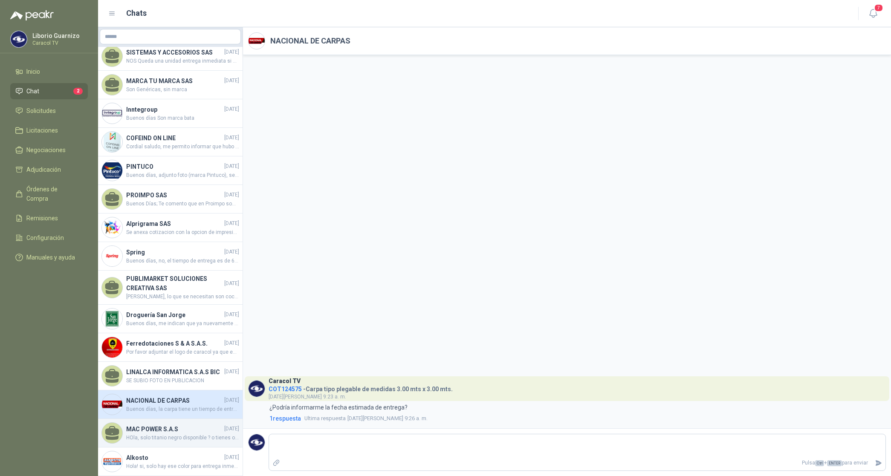
click at [153, 425] on h4 "MAC POWER S.A.S" at bounding box center [174, 429] width 96 height 9
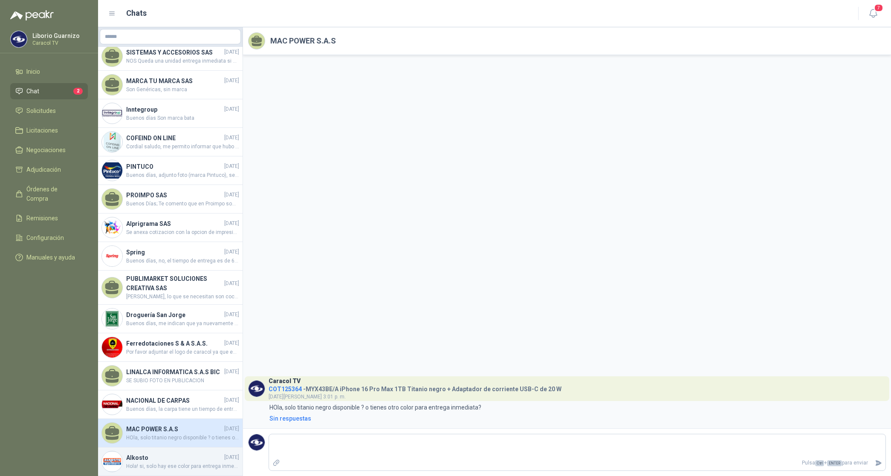
click at [135, 453] on h4 "Alkosto" at bounding box center [174, 457] width 96 height 9
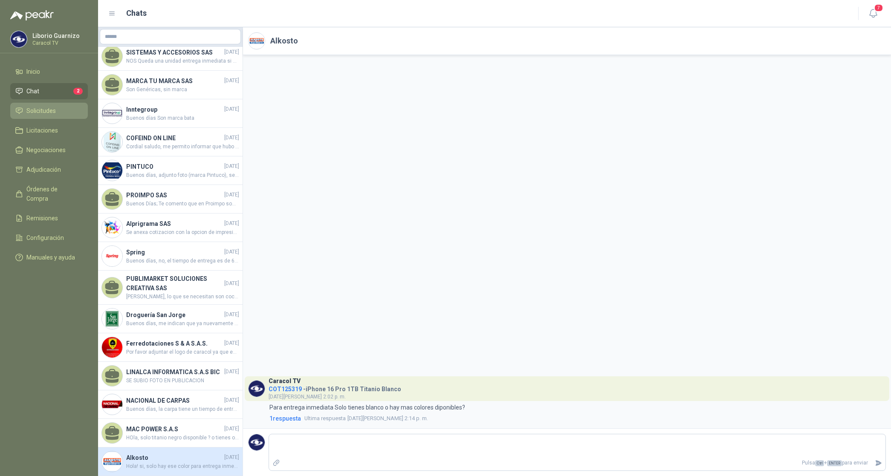
click at [52, 111] on span "Solicitudes" at bounding box center [40, 110] width 29 height 9
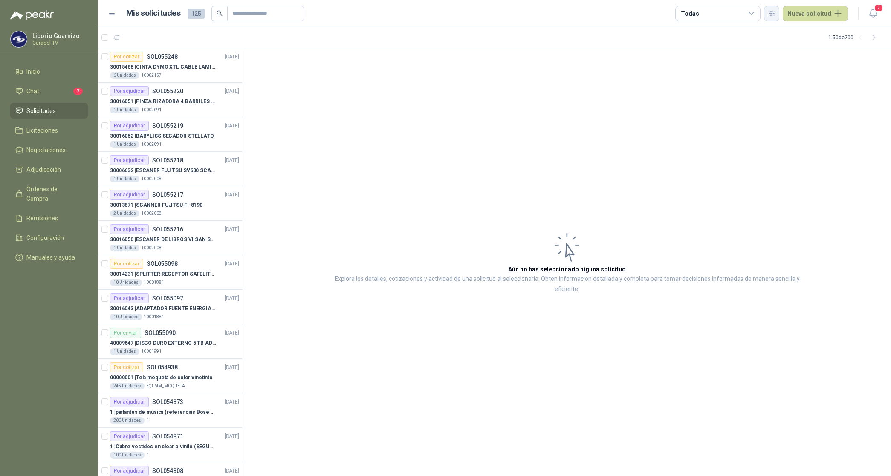
click at [775, 13] on icon "button" at bounding box center [771, 13] width 7 height 7
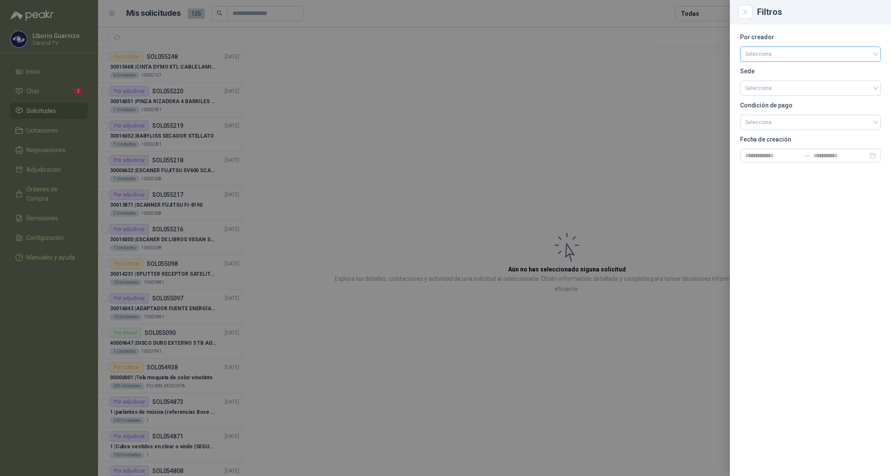
click at [768, 54] on input "search" at bounding box center [810, 53] width 130 height 13
click at [765, 97] on div "[PERSON_NAME]" at bounding box center [810, 99] width 127 height 9
click at [701, 16] on div at bounding box center [445, 238] width 891 height 476
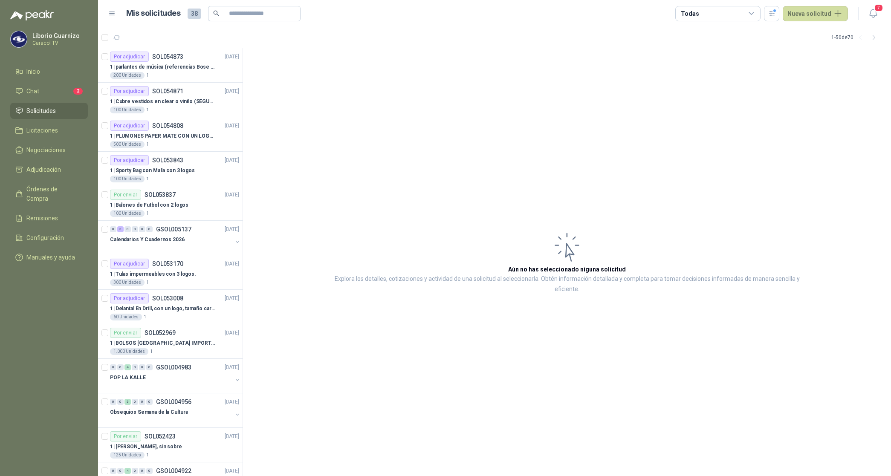
click at [701, 13] on div "Todas" at bounding box center [717, 13] width 85 height 15
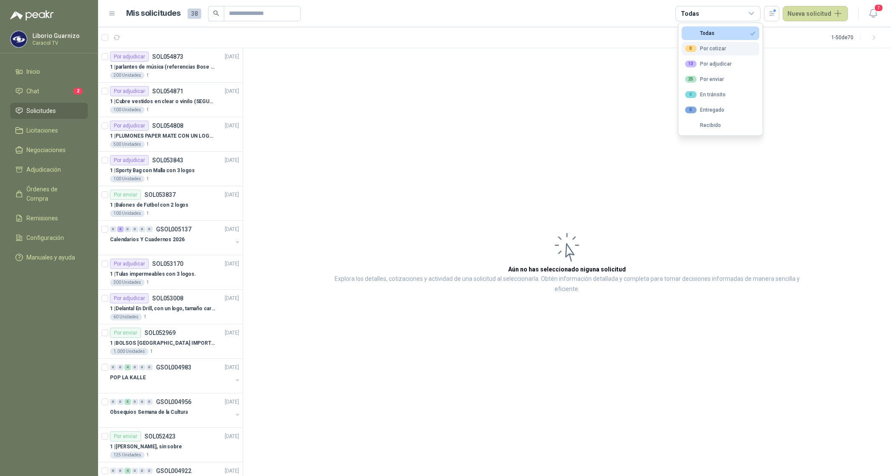
click at [706, 44] on button "0 Por cotizar" at bounding box center [721, 49] width 78 height 14
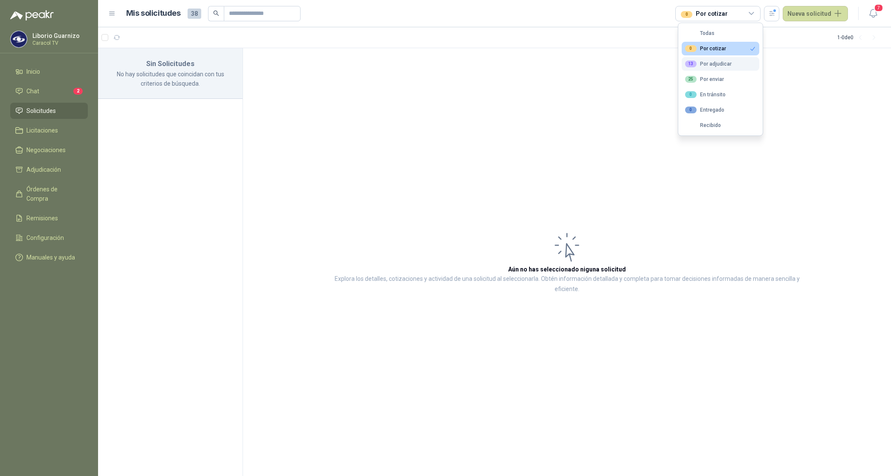
click at [714, 64] on div "13 Por adjudicar" at bounding box center [708, 64] width 46 height 7
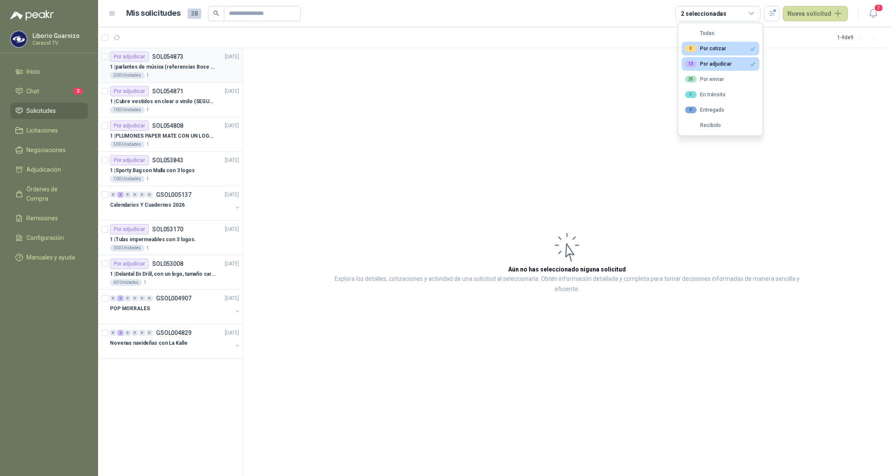
click at [158, 69] on p "1 | parlantes de música (referencias Bose o Alexa) CON MARCACION 1 LOGO (Mas da…" at bounding box center [163, 67] width 106 height 8
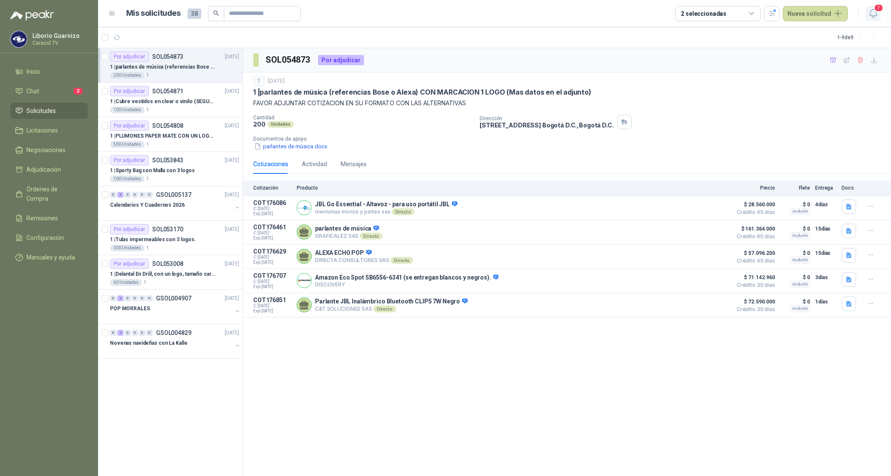
click at [875, 15] on icon "button" at bounding box center [872, 13] width 7 height 8
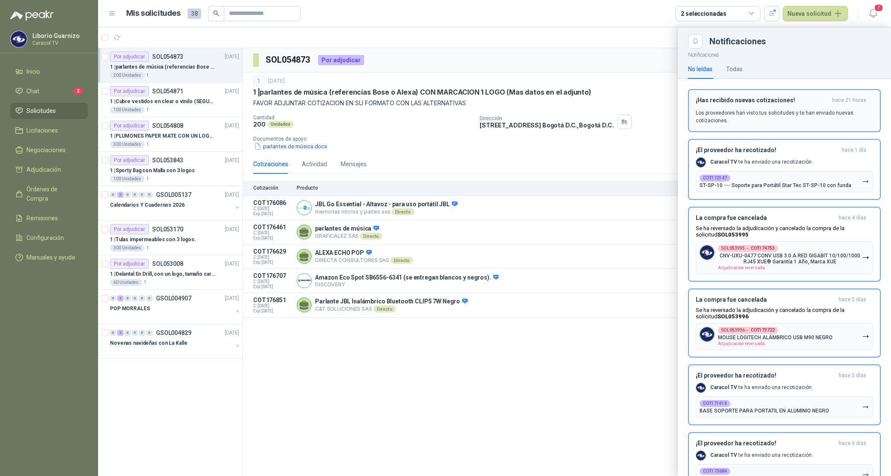
click at [730, 111] on p "Los proveedores han visto tus solicitudes y te han enviado nuevas cotizaciones." at bounding box center [784, 116] width 177 height 15
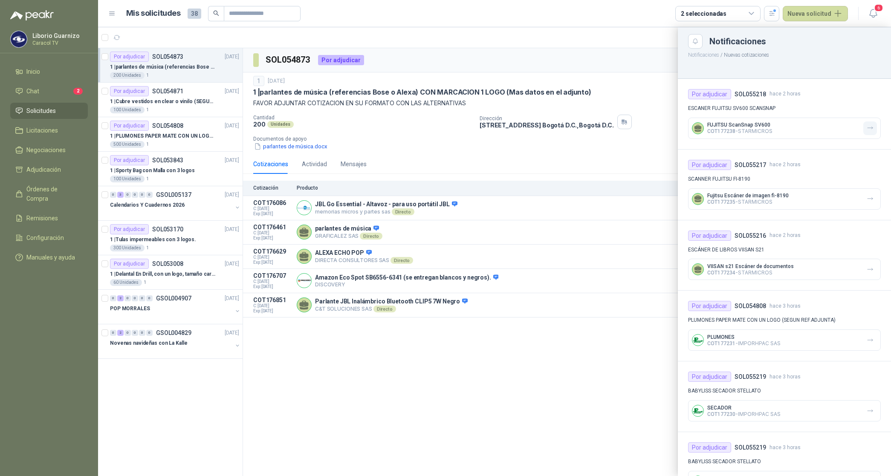
click at [867, 127] on icon "button" at bounding box center [870, 127] width 7 height 7
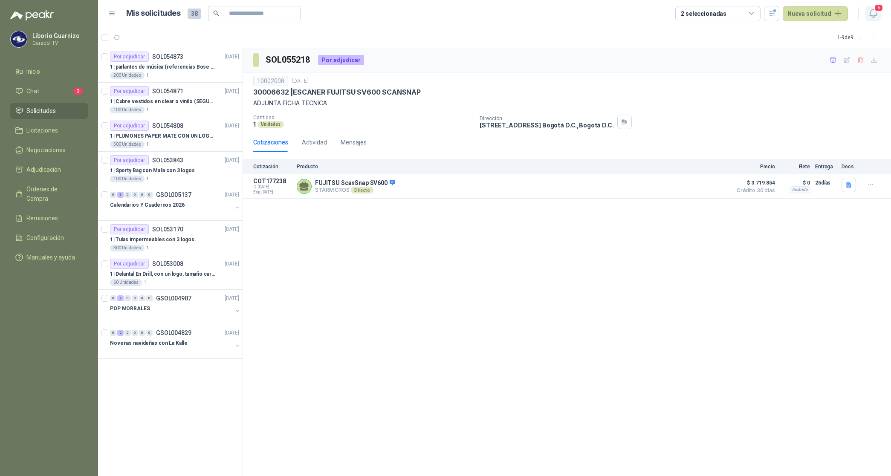
click at [871, 12] on icon "button" at bounding box center [873, 13] width 11 height 11
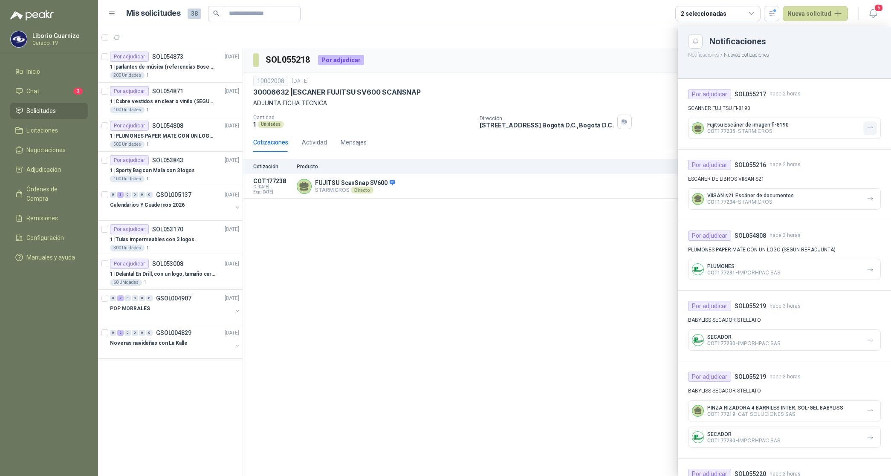
click at [867, 127] on icon "button" at bounding box center [870, 127] width 7 height 7
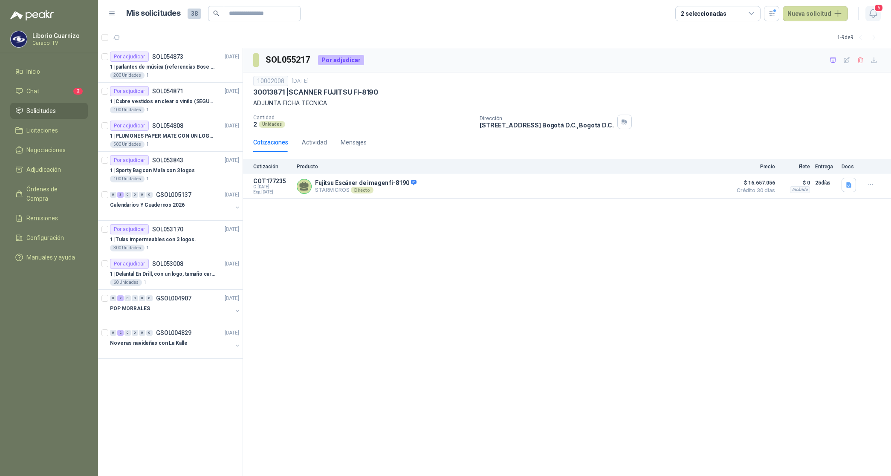
click at [875, 12] on icon "button" at bounding box center [872, 13] width 7 height 8
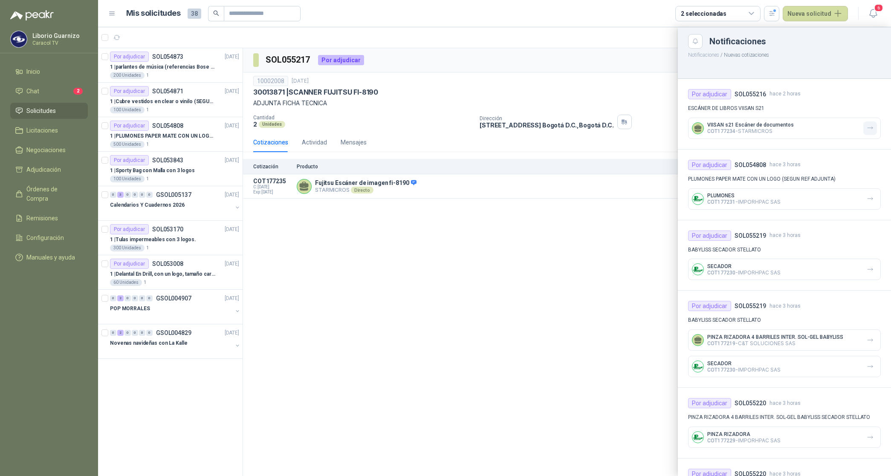
click at [868, 128] on icon "button" at bounding box center [870, 128] width 5 height 2
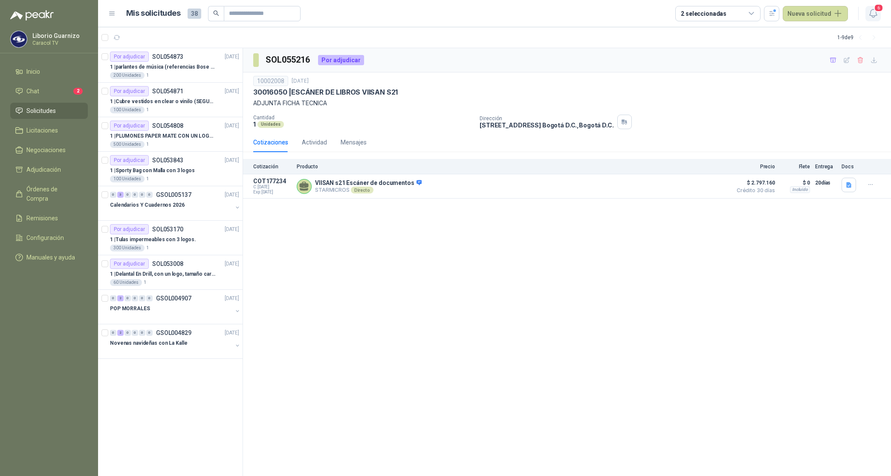
click at [878, 15] on icon "button" at bounding box center [873, 13] width 11 height 11
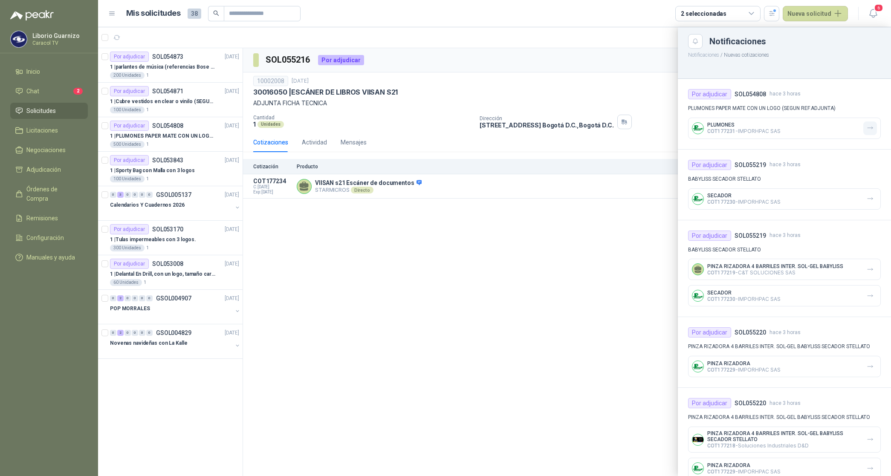
click at [867, 125] on icon "button" at bounding box center [870, 127] width 7 height 7
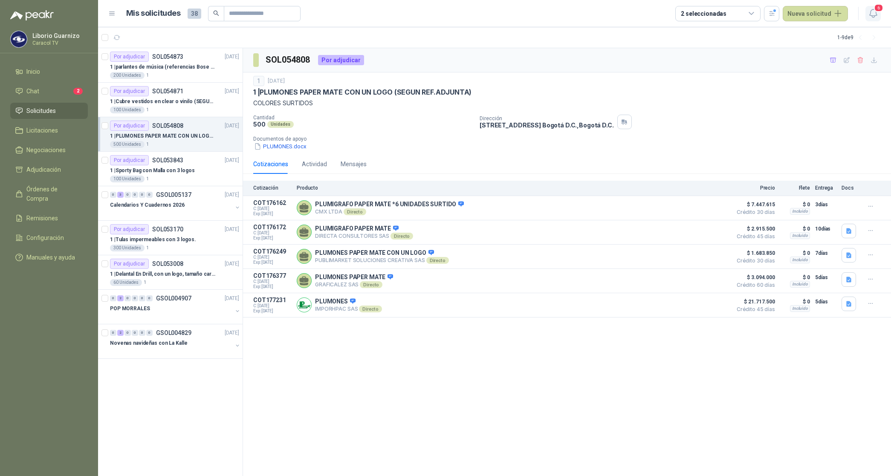
click at [874, 18] on icon "button" at bounding box center [873, 13] width 11 height 11
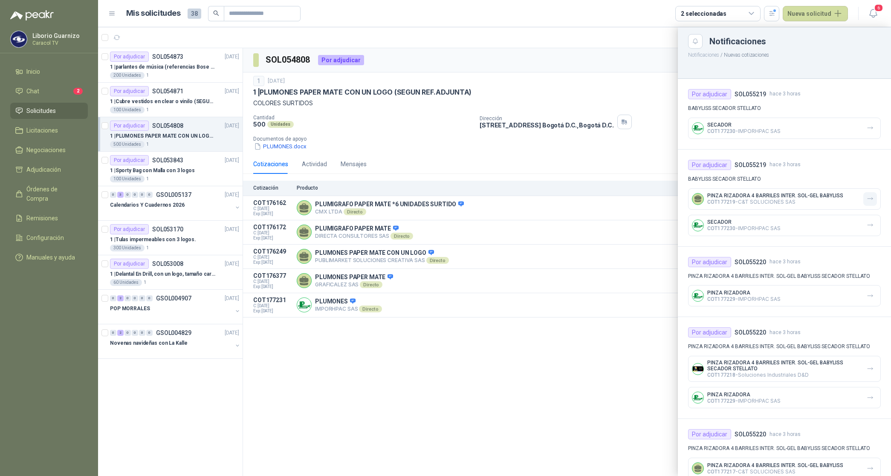
click at [867, 195] on icon "button" at bounding box center [870, 198] width 7 height 7
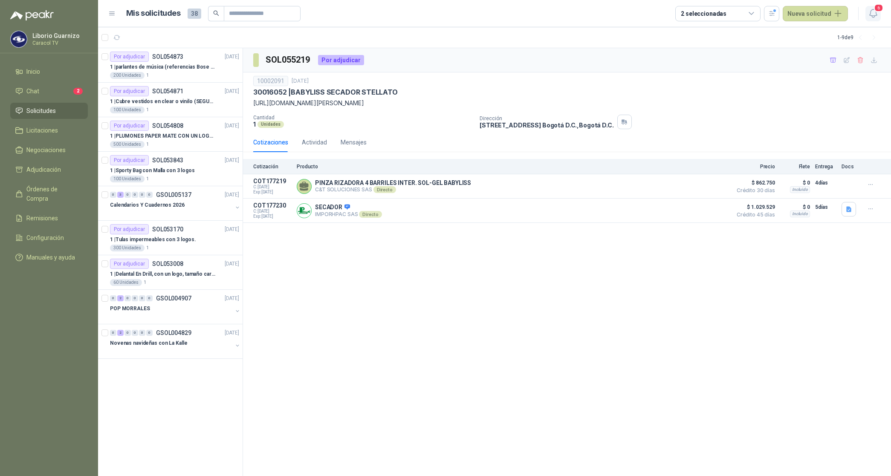
click at [875, 12] on icon "button" at bounding box center [872, 13] width 7 height 8
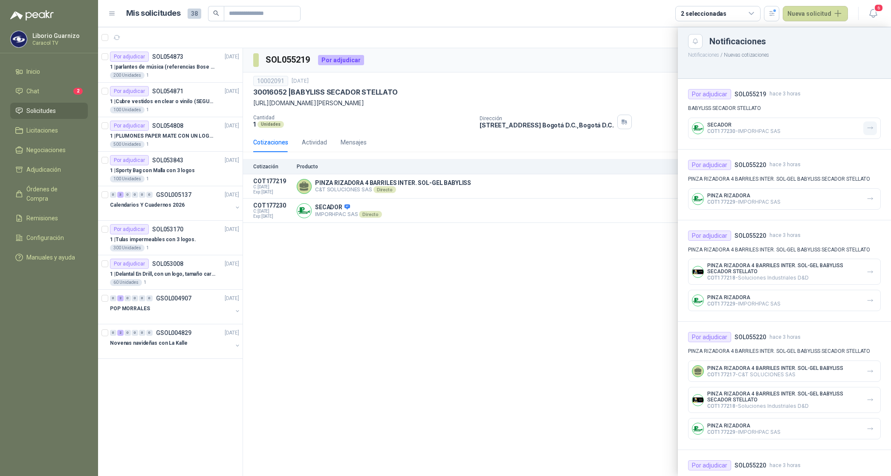
click at [867, 124] on icon "button" at bounding box center [870, 127] width 7 height 7
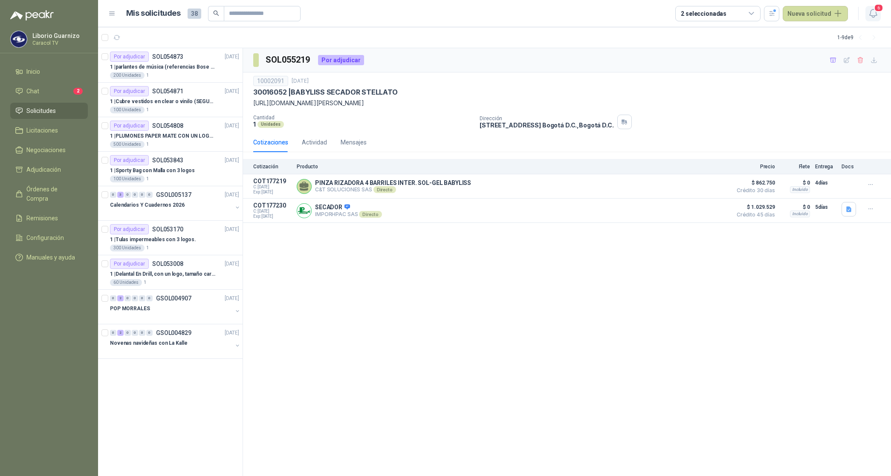
click at [872, 15] on icon "button" at bounding box center [873, 13] width 11 height 11
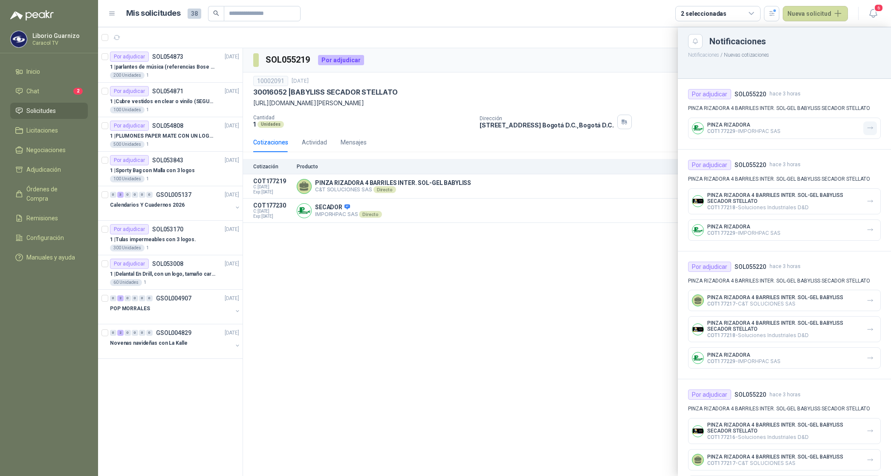
click at [867, 127] on icon "button" at bounding box center [870, 127] width 7 height 7
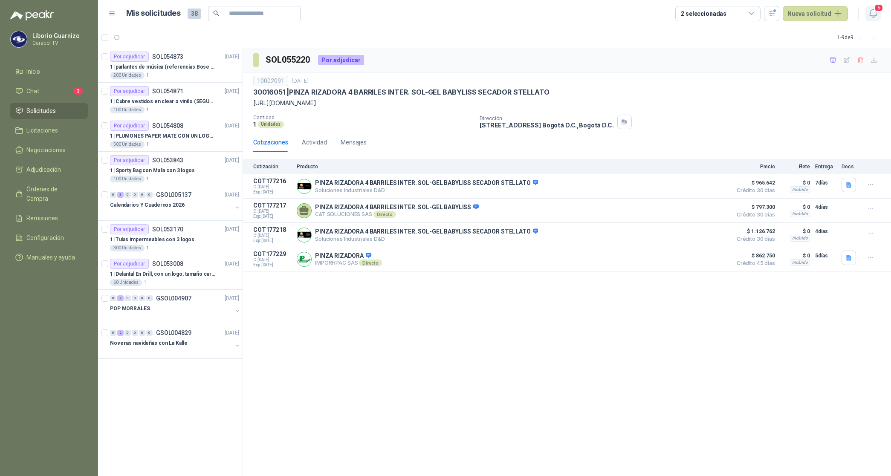
click at [870, 13] on icon "button" at bounding box center [873, 13] width 11 height 11
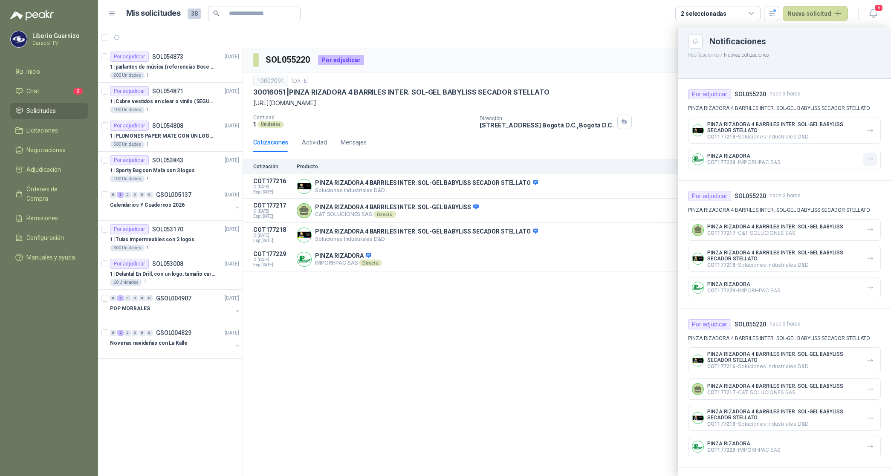
click at [869, 156] on icon "button" at bounding box center [870, 159] width 7 height 7
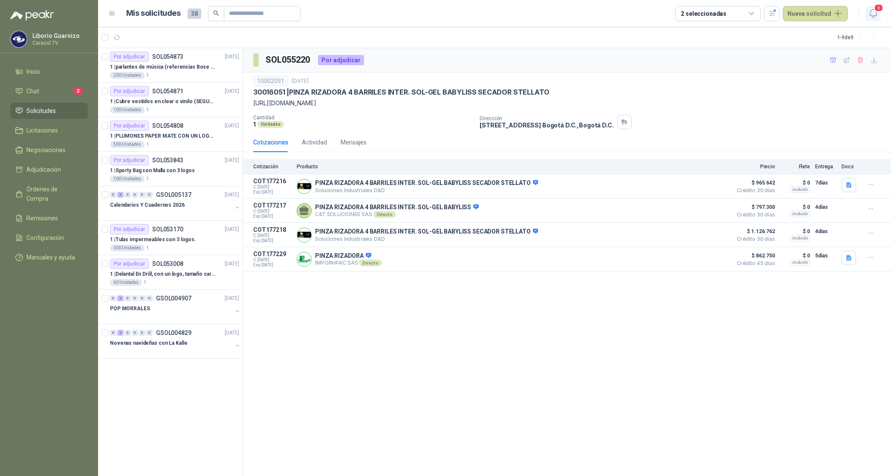
click at [870, 14] on icon "button" at bounding box center [873, 13] width 11 height 11
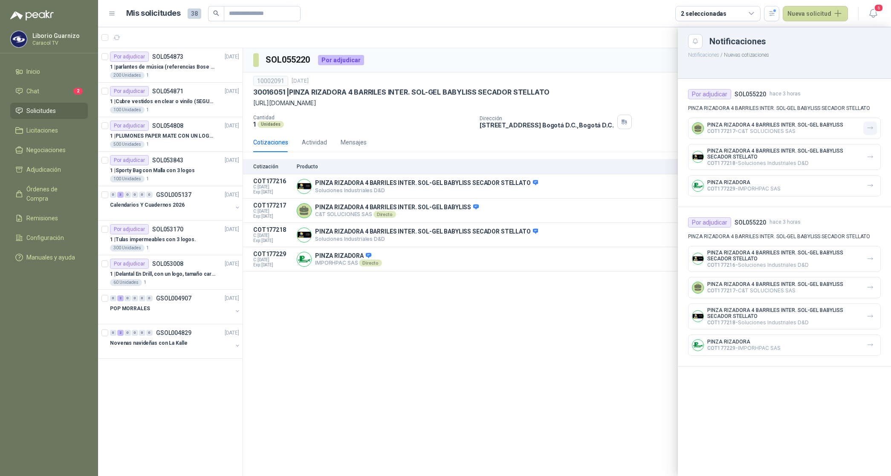
click at [867, 128] on icon "button" at bounding box center [870, 127] width 7 height 7
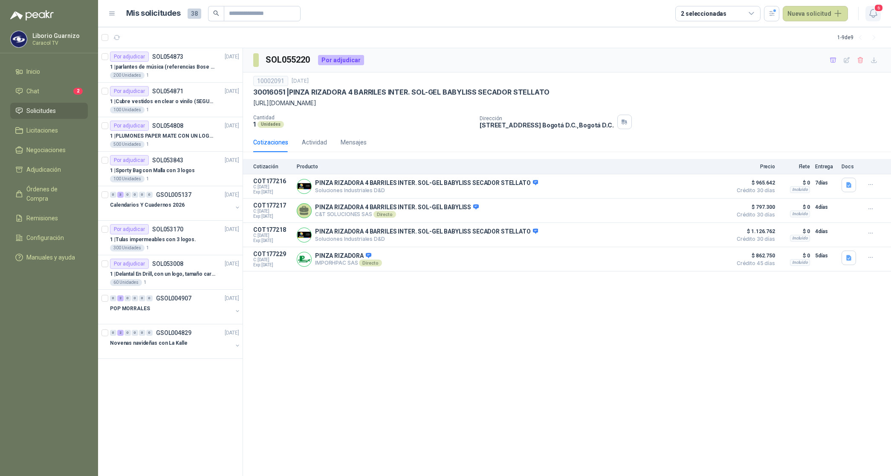
click at [871, 9] on icon "button" at bounding box center [873, 13] width 11 height 11
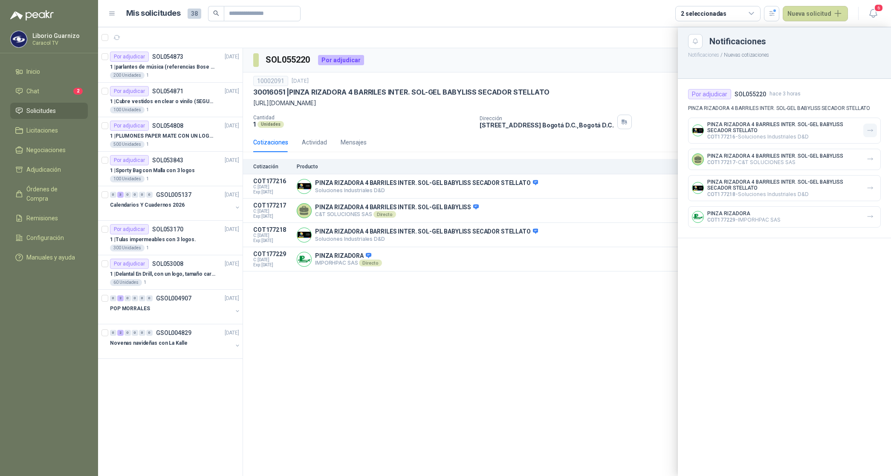
click at [868, 130] on icon "button" at bounding box center [870, 130] width 7 height 7
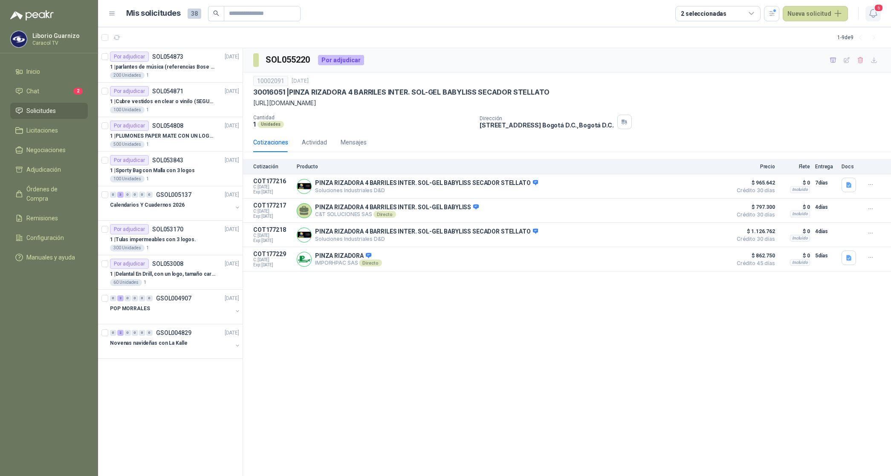
click at [877, 9] on span "6" at bounding box center [878, 8] width 9 height 8
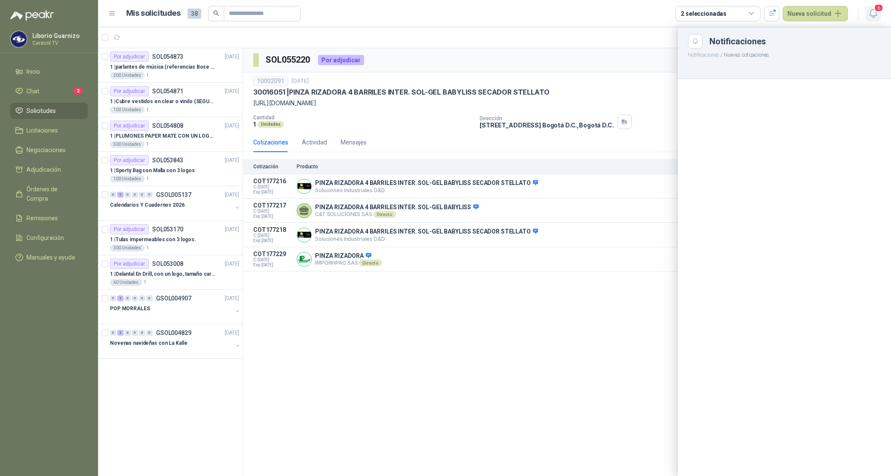
click at [873, 13] on icon "button" at bounding box center [873, 13] width 11 height 11
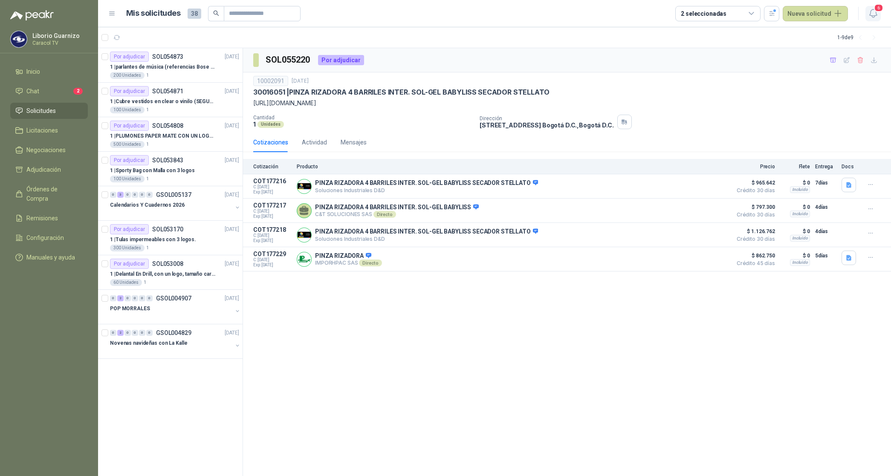
click at [873, 12] on icon "button" at bounding box center [873, 13] width 11 height 11
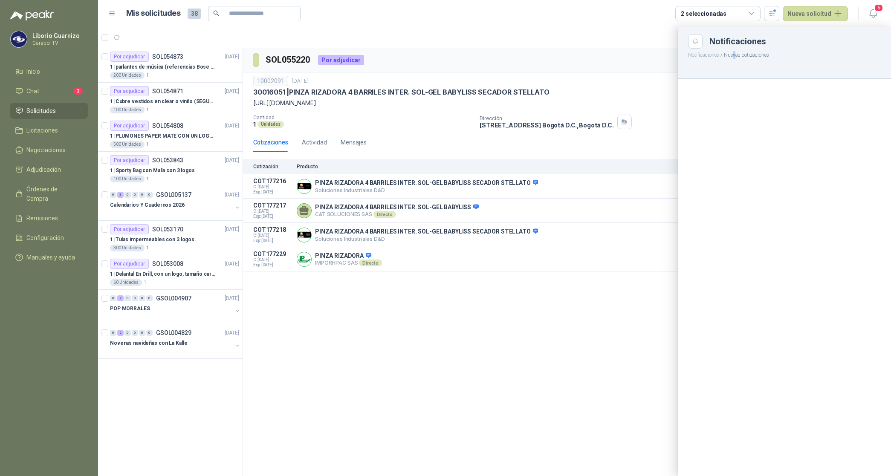
click at [735, 49] on p "Notificaciones / Nuevas cotizaciones" at bounding box center [784, 54] width 213 height 11
drag, startPoint x: 735, startPoint y: 48, endPoint x: 655, endPoint y: 52, distance: 79.4
click at [655, 52] on div at bounding box center [494, 251] width 793 height 449
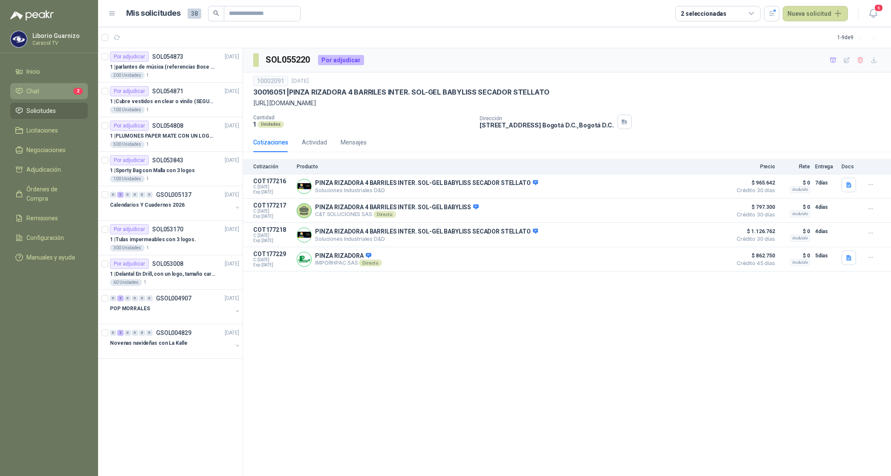
click at [35, 92] on span "Chat" at bounding box center [32, 91] width 13 height 9
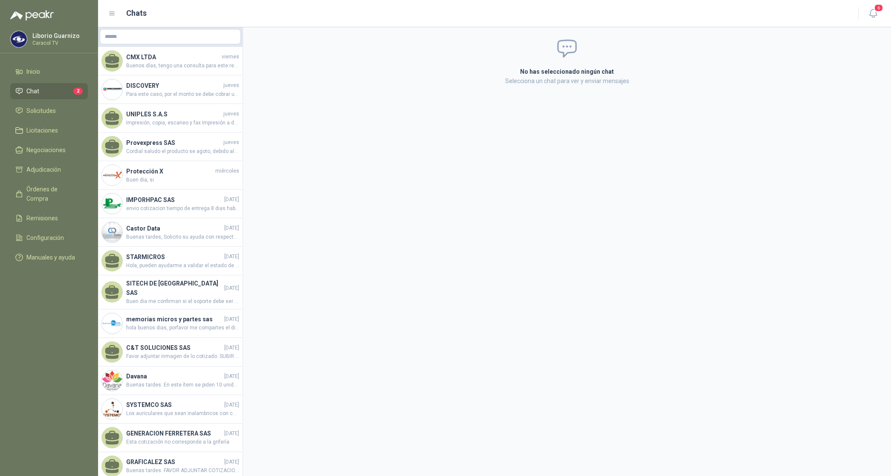
click at [35, 97] on link "Chat 2" at bounding box center [49, 91] width 78 height 16
click at [35, 110] on span "Solicitudes" at bounding box center [40, 110] width 29 height 9
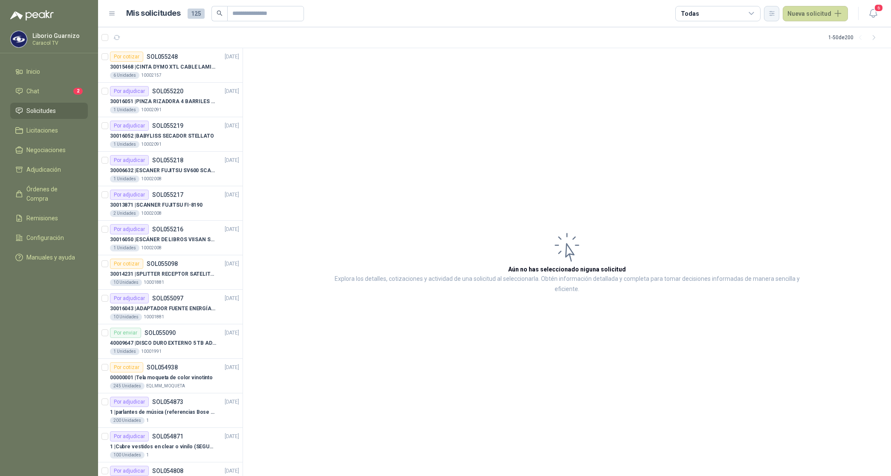
click at [778, 15] on button "button" at bounding box center [771, 13] width 15 height 15
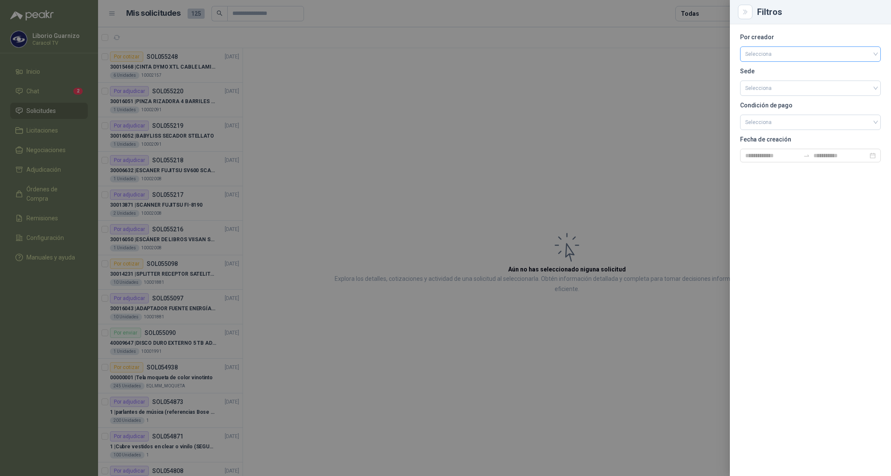
click at [768, 56] on input "search" at bounding box center [810, 53] width 130 height 13
click at [770, 97] on div "[PERSON_NAME]" at bounding box center [810, 99] width 127 height 9
click at [709, 9] on div at bounding box center [445, 238] width 891 height 476
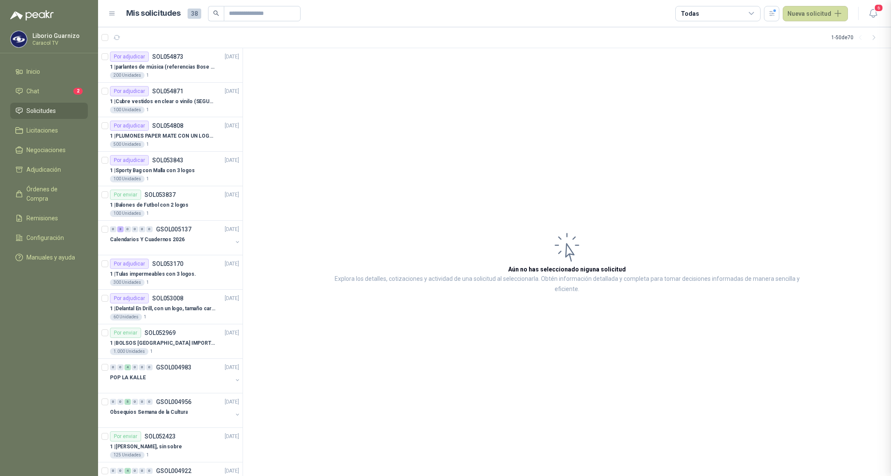
click at [709, 12] on div "Todas" at bounding box center [717, 13] width 85 height 15
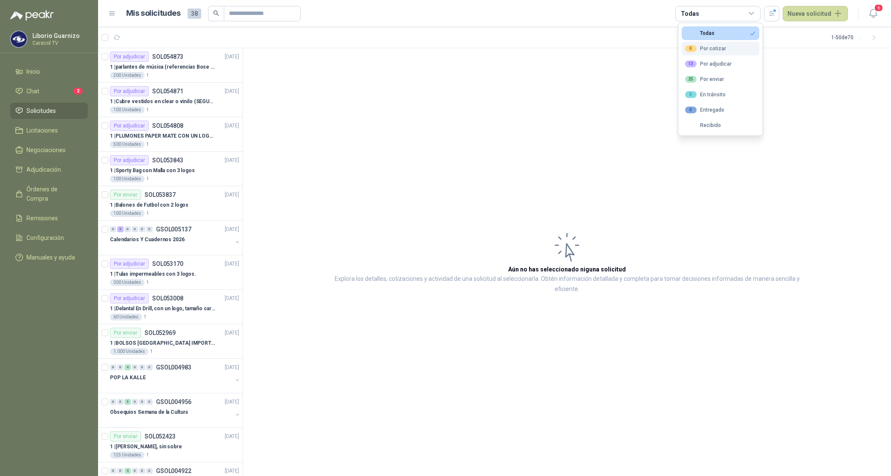
drag, startPoint x: 716, startPoint y: 46, endPoint x: 718, endPoint y: 50, distance: 4.8
click at [716, 46] on div "0 Por cotizar" at bounding box center [705, 48] width 41 height 7
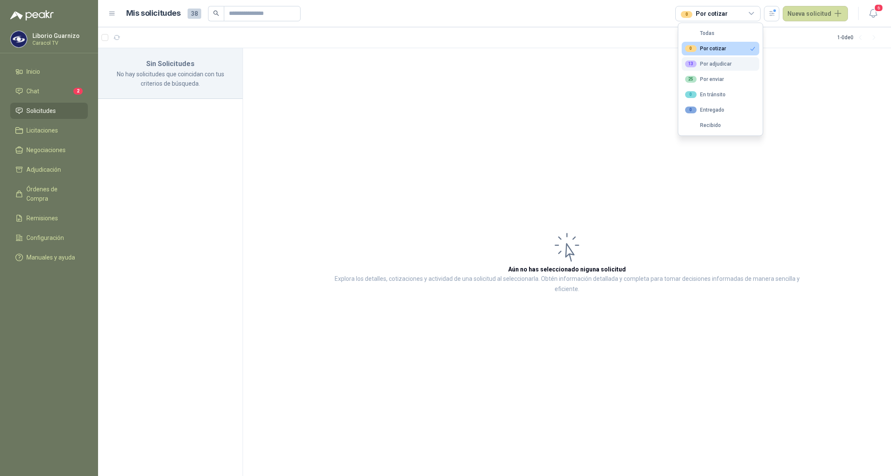
click at [721, 61] on div "13 Por adjudicar" at bounding box center [708, 64] width 46 height 7
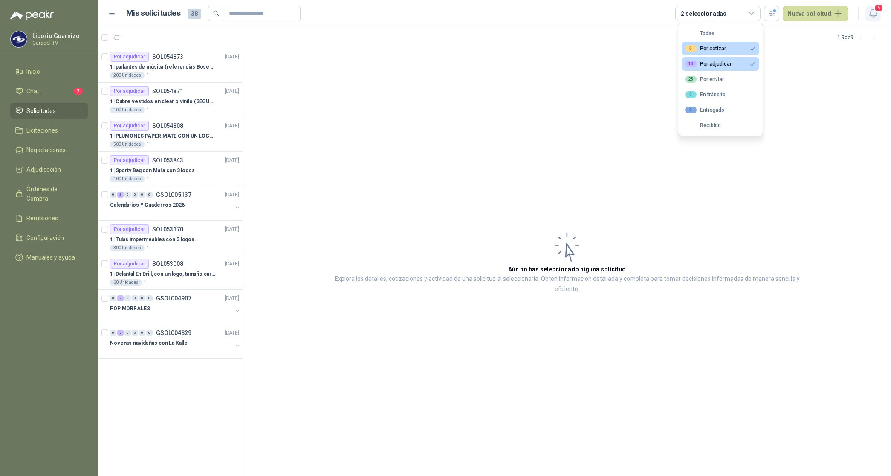
click at [869, 12] on icon "button" at bounding box center [873, 13] width 11 height 11
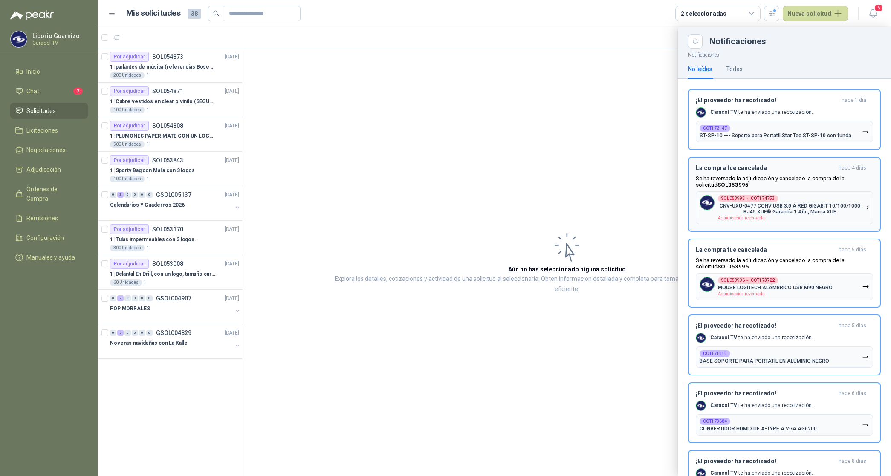
click at [862, 129] on icon "button" at bounding box center [865, 131] width 7 height 7
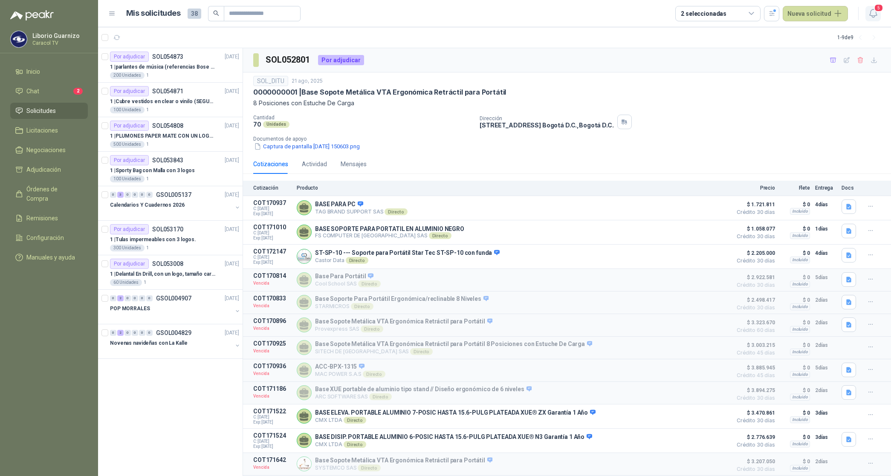
click at [875, 15] on icon "button" at bounding box center [873, 13] width 11 height 11
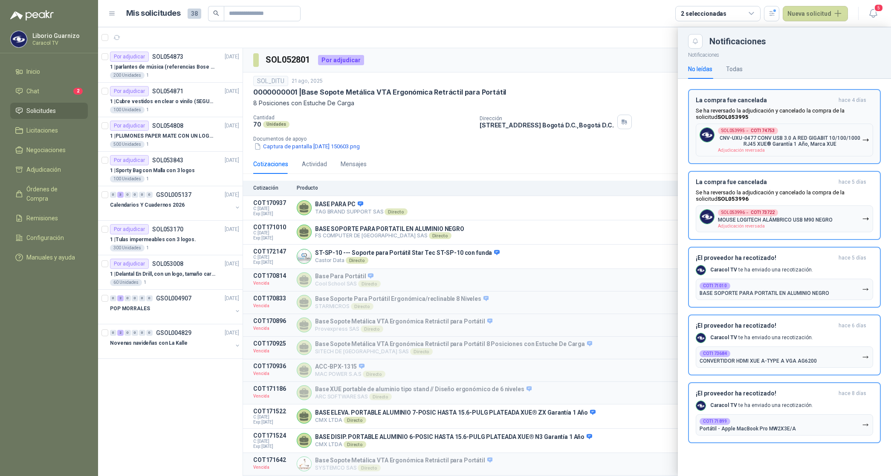
click at [868, 140] on icon "button" at bounding box center [865, 139] width 7 height 7
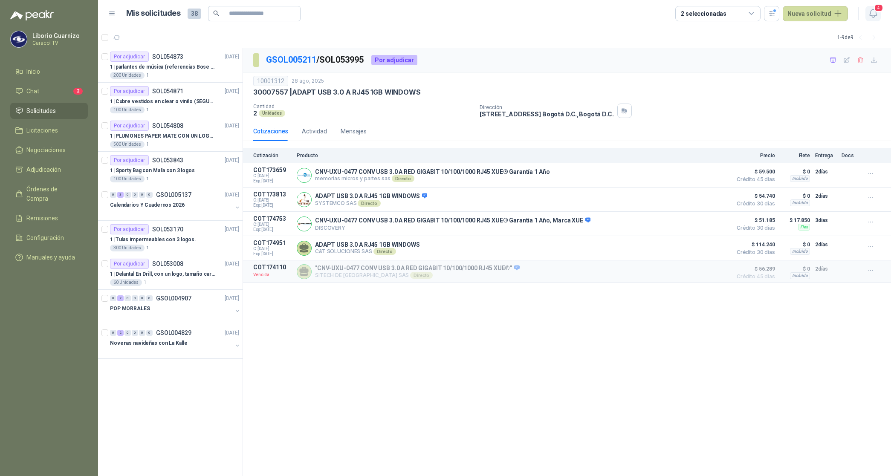
click at [870, 12] on icon "button" at bounding box center [872, 13] width 7 height 8
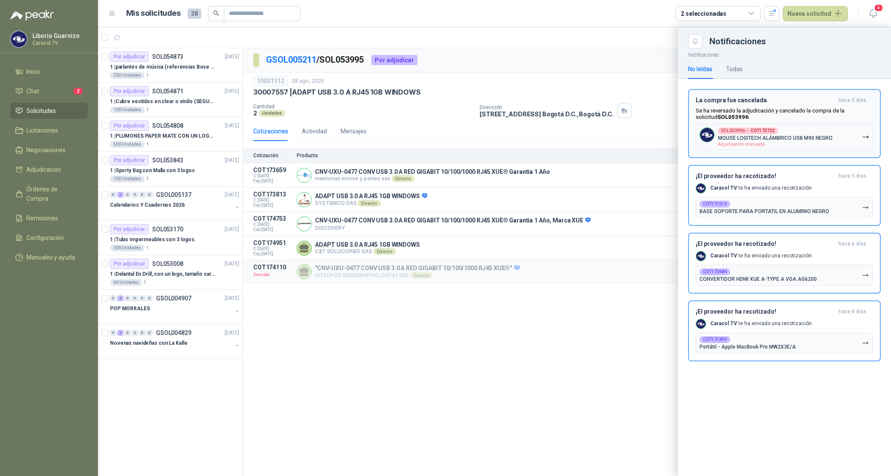
click at [868, 135] on icon "button" at bounding box center [865, 136] width 7 height 7
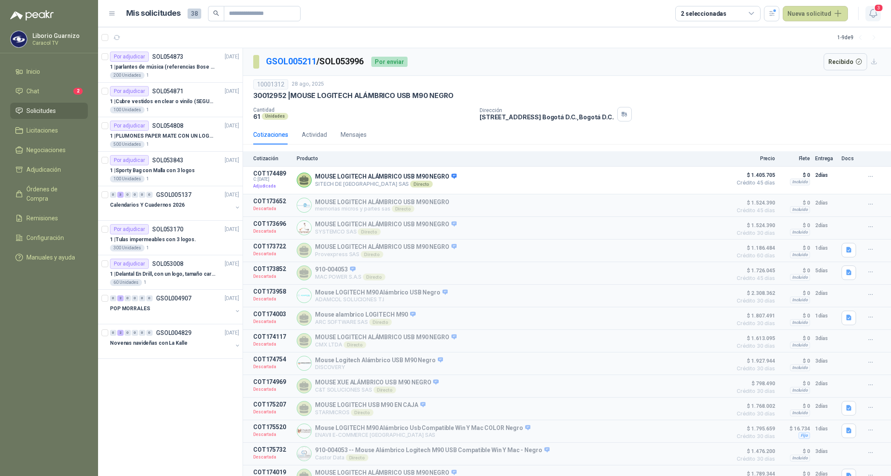
click at [875, 11] on span "3" at bounding box center [878, 8] width 9 height 8
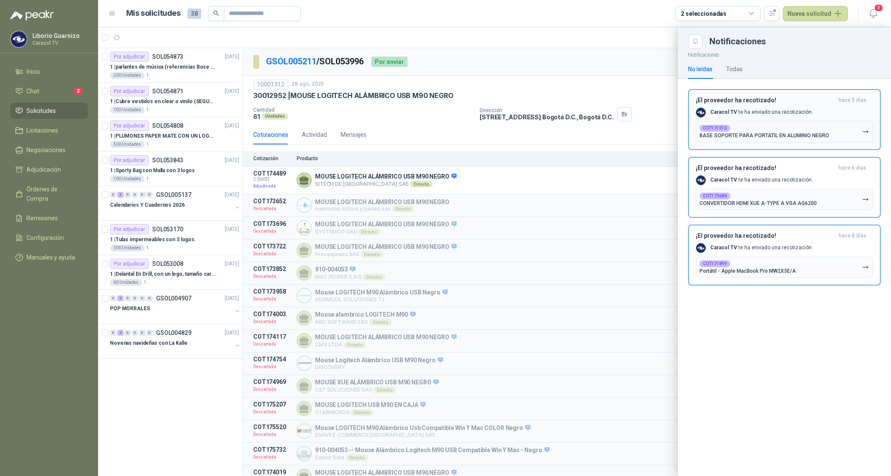
click at [865, 129] on icon "button" at bounding box center [865, 131] width 7 height 7
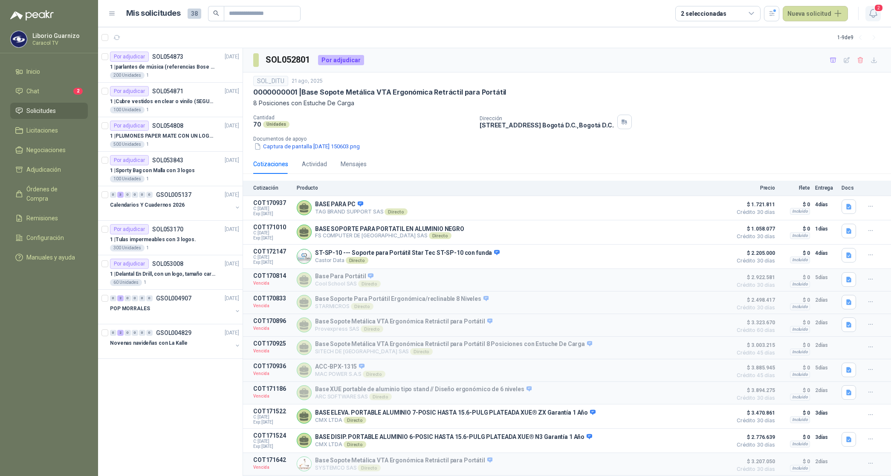
click at [874, 12] on icon "button" at bounding box center [873, 13] width 11 height 11
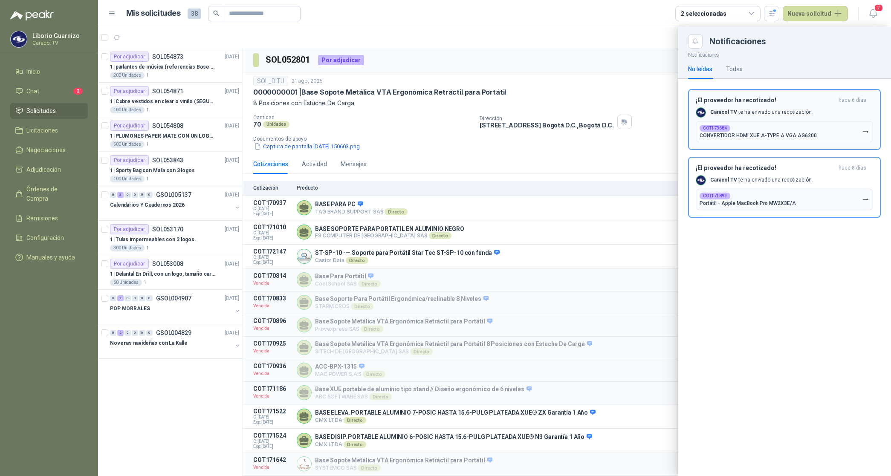
click at [867, 131] on icon "button" at bounding box center [865, 131] width 5 height 2
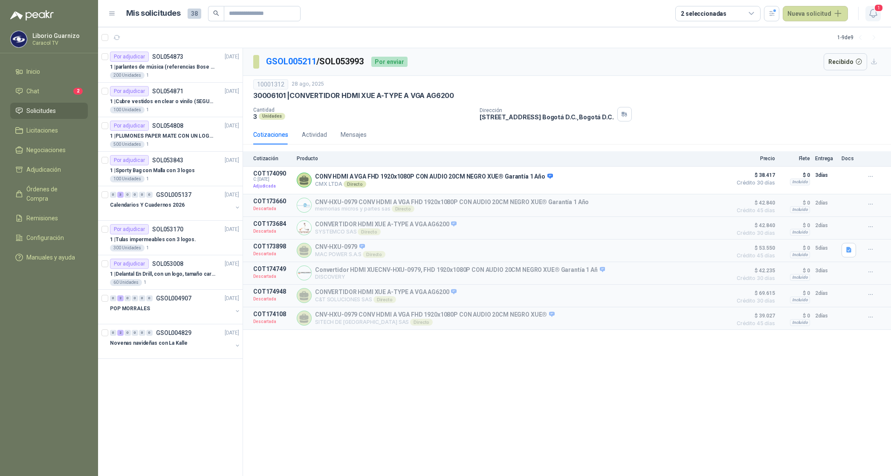
click at [872, 17] on icon "button" at bounding box center [873, 13] width 11 height 11
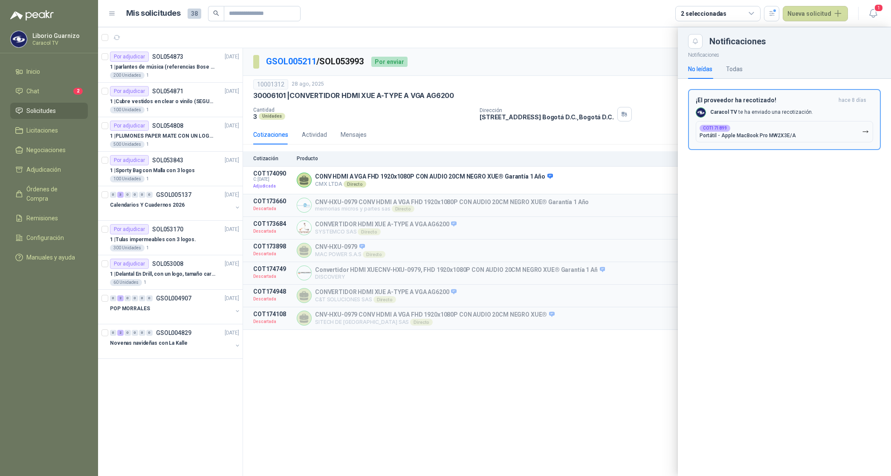
click at [868, 133] on icon "button" at bounding box center [865, 131] width 7 height 7
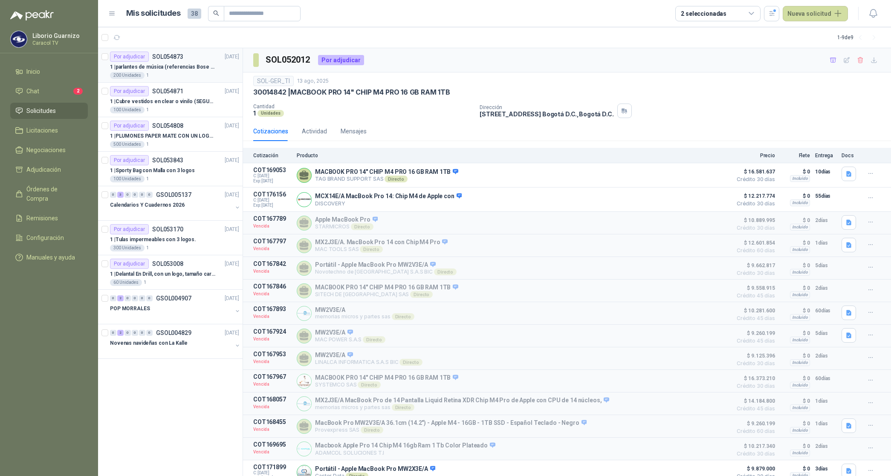
click at [188, 67] on p "1 | parlantes de música (referencias Bose o Alexa) CON MARCACION 1 LOGO (Mas da…" at bounding box center [163, 67] width 106 height 8
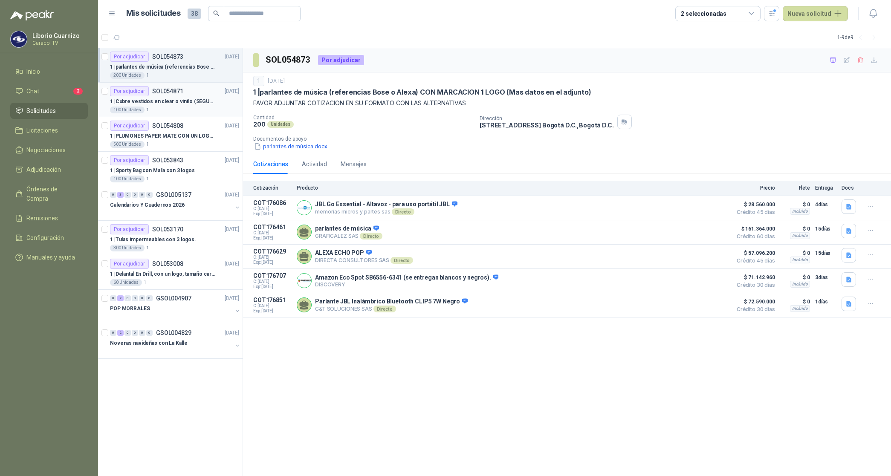
click at [198, 96] on div "1 | Cubre vestidos en clear o vinilo (SEGUN ESPECIFICACIONES DEL ADJUNTO)" at bounding box center [174, 101] width 129 height 10
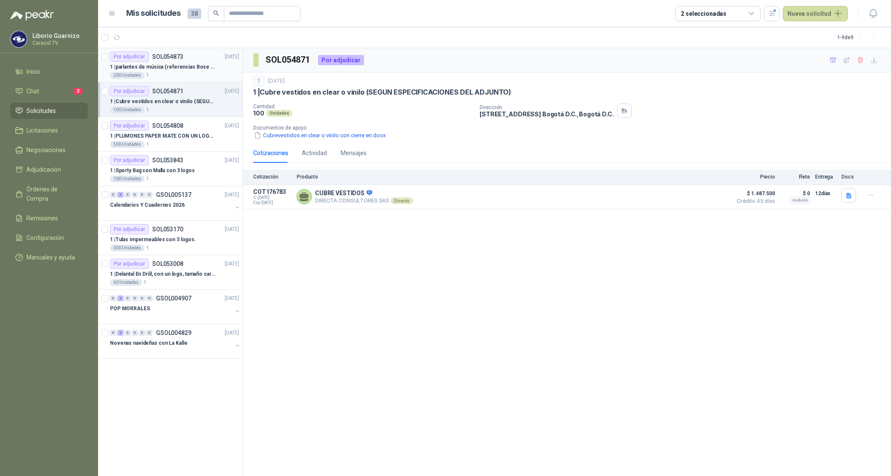
click at [169, 62] on div "1 | parlantes de música (referencias Bose o Alexa) CON MARCACION 1 LOGO (Mas da…" at bounding box center [174, 67] width 129 height 10
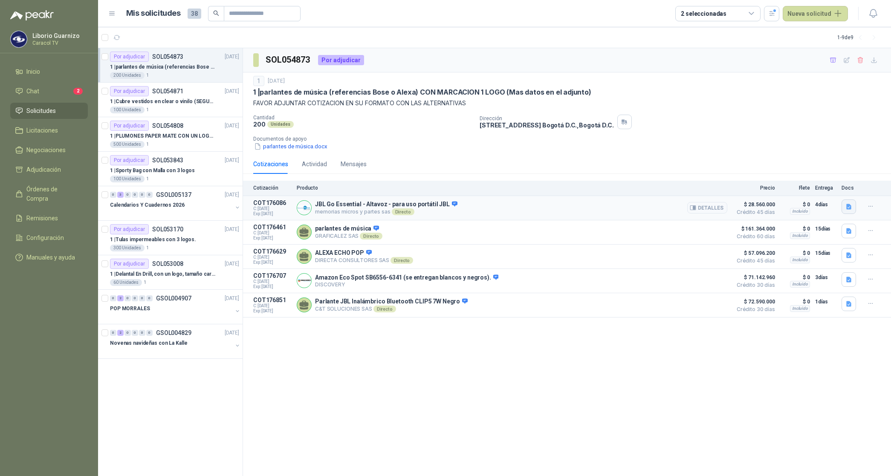
click at [847, 210] on icon "button" at bounding box center [848, 206] width 7 height 7
click at [843, 192] on button "JBL.pdf" at bounding box center [836, 187] width 30 height 9
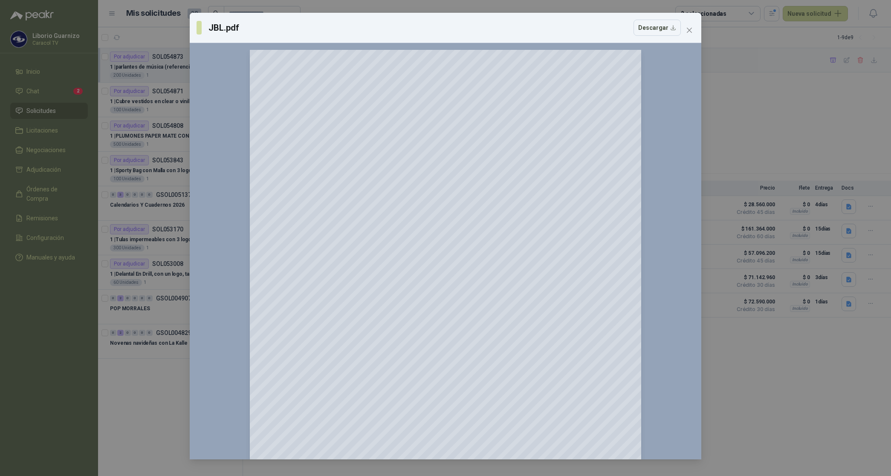
drag, startPoint x: 692, startPoint y: 25, endPoint x: 698, endPoint y: 29, distance: 6.7
click at [693, 25] on button "Close" at bounding box center [690, 30] width 14 height 14
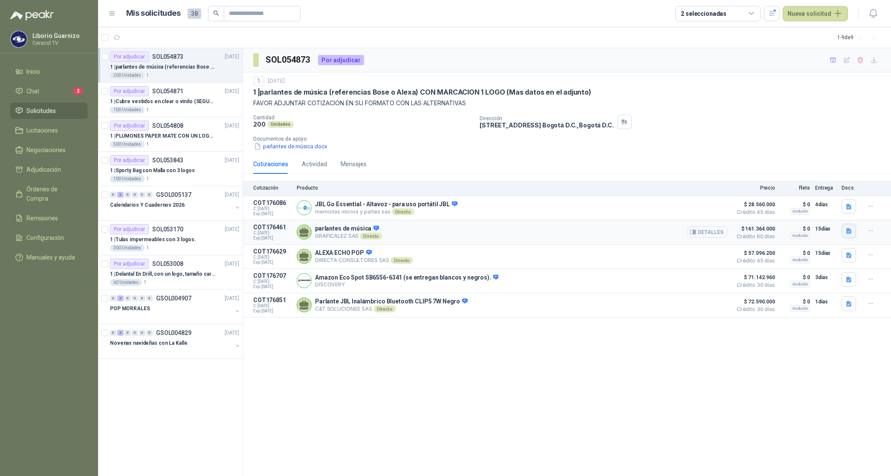
click at [850, 229] on icon "button" at bounding box center [848, 231] width 7 height 7
click at [802, 209] on button "COTIZACIÓN -00-1407 CARACOL TELEVISIÓN -PARALANTES BOSE.pdf" at bounding box center [757, 212] width 187 height 9
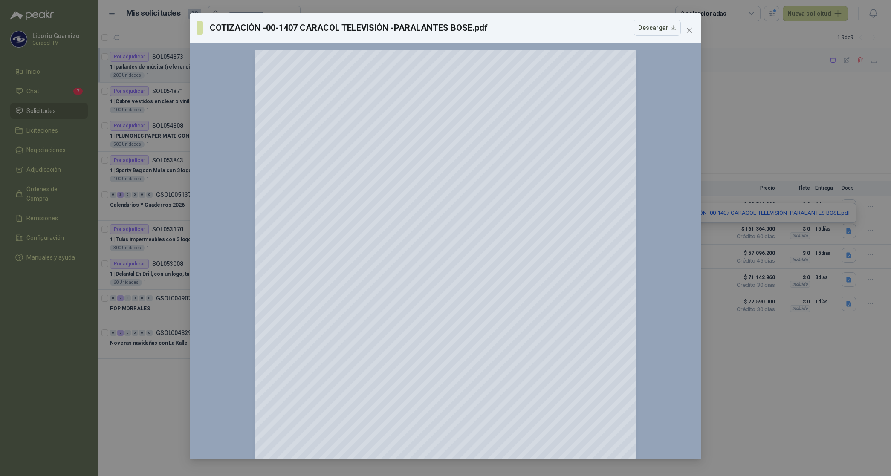
click at [690, 29] on icon "close" at bounding box center [689, 30] width 7 height 7
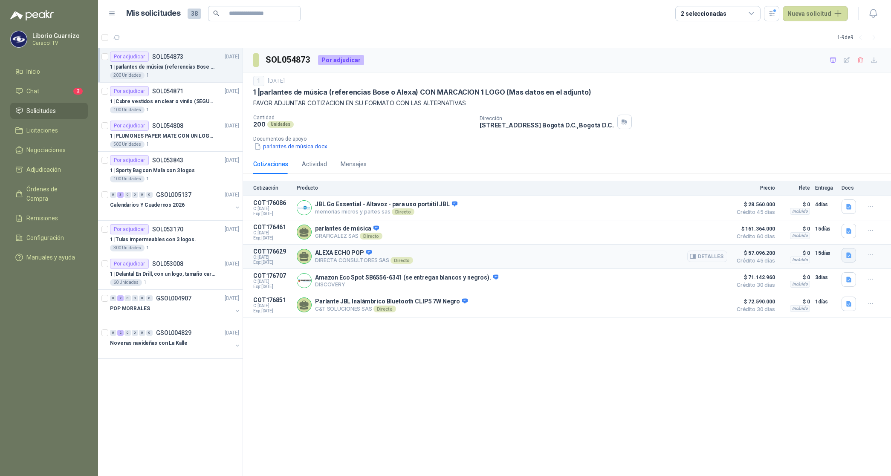
click at [847, 257] on icon "button" at bounding box center [848, 255] width 5 height 6
click at [800, 243] on div "CARACOL TV PARLANTE ALEXA 6047.pdf" at bounding box center [793, 238] width 126 height 20
click at [786, 240] on button "CARACOL TV PARLANTE ALEXA 6047.pdf" at bounding box center [793, 238] width 115 height 9
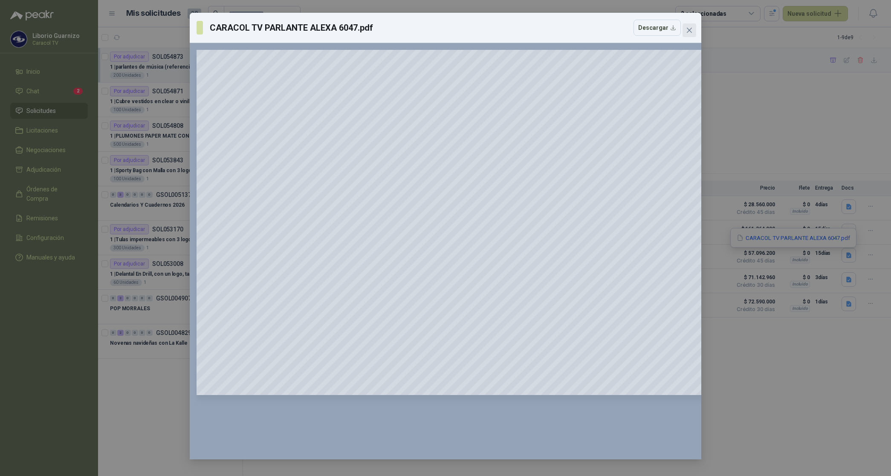
click at [693, 29] on span "Close" at bounding box center [690, 30] width 14 height 7
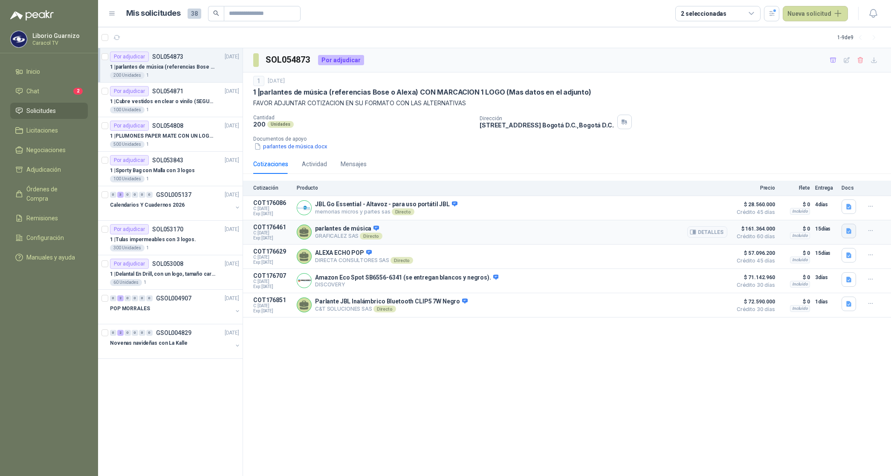
click at [848, 234] on icon "button" at bounding box center [848, 231] width 5 height 6
click at [793, 212] on button "COTIZACIÓN -00-1407 CARACOL TELEVISIÓN -PARALANTES BOSE.pdf" at bounding box center [757, 212] width 187 height 9
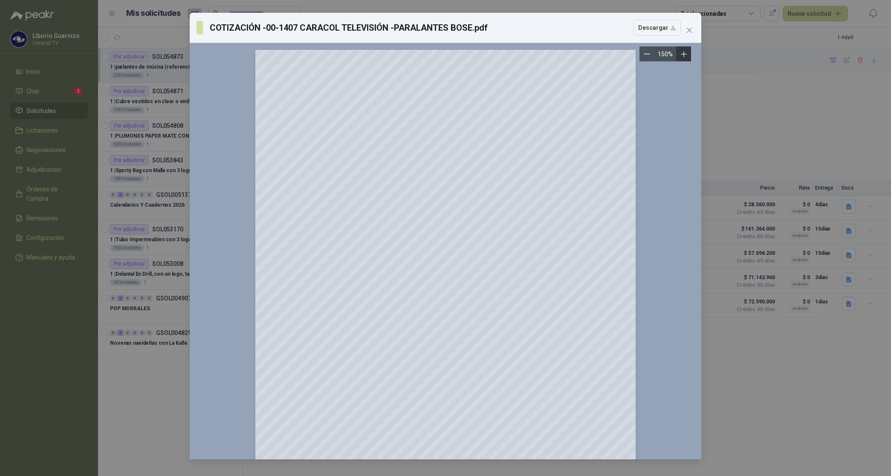
click at [683, 53] on icon "Zoom in" at bounding box center [684, 54] width 6 height 6
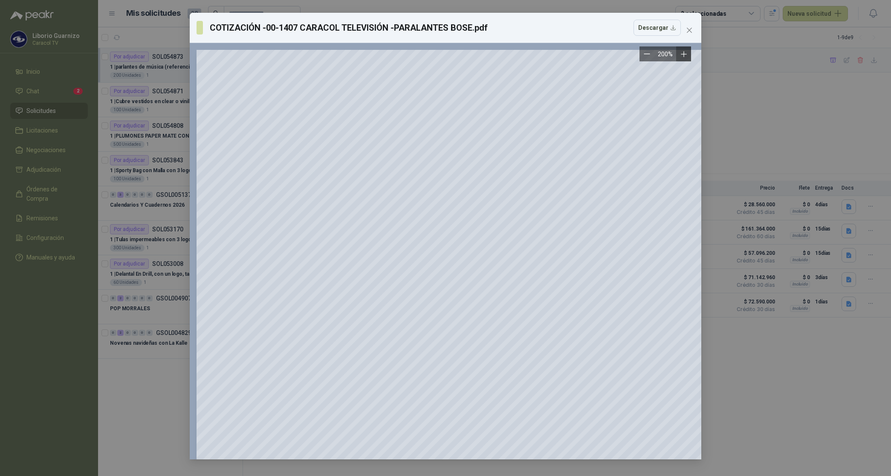
click at [683, 53] on icon "Zoom in" at bounding box center [684, 54] width 6 height 6
click at [689, 30] on icon "close" at bounding box center [689, 30] width 5 height 5
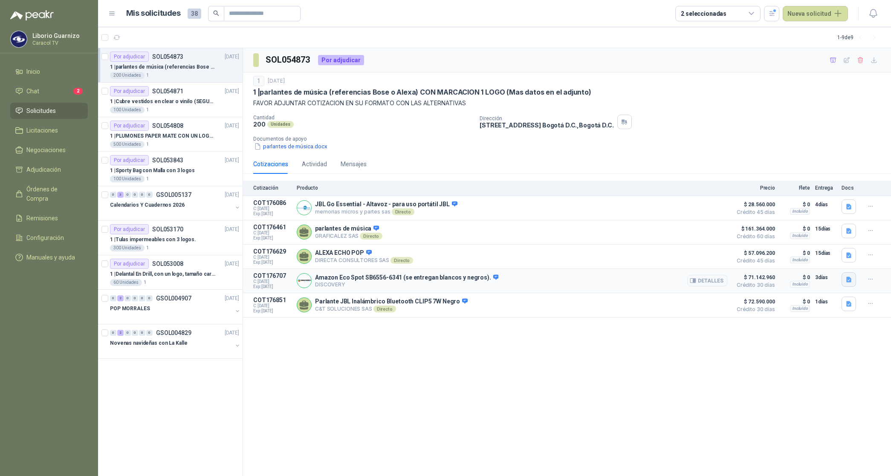
click at [851, 282] on icon "button" at bounding box center [848, 280] width 5 height 6
click at [807, 261] on button "Amazon Eco Spot SB6556-6341 .png" at bounding box center [800, 262] width 102 height 9
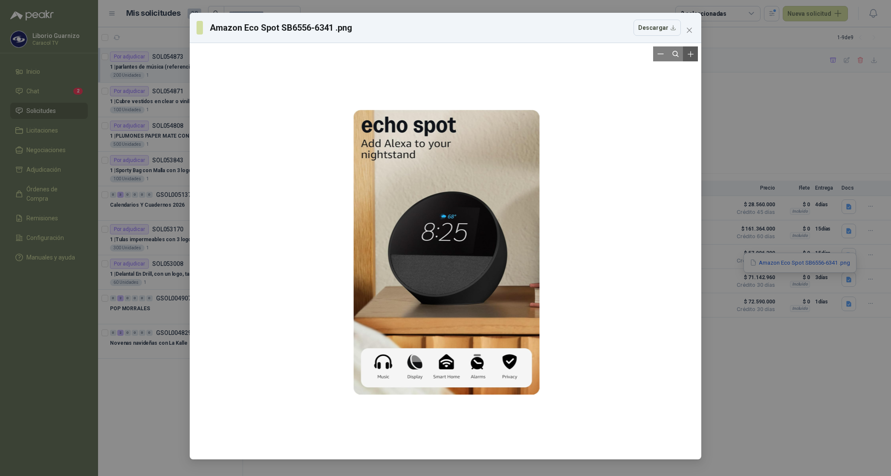
click at [686, 55] on icon "Zoom in" at bounding box center [690, 54] width 9 height 9
click at [687, 55] on icon "Zoom in" at bounding box center [690, 54] width 9 height 9
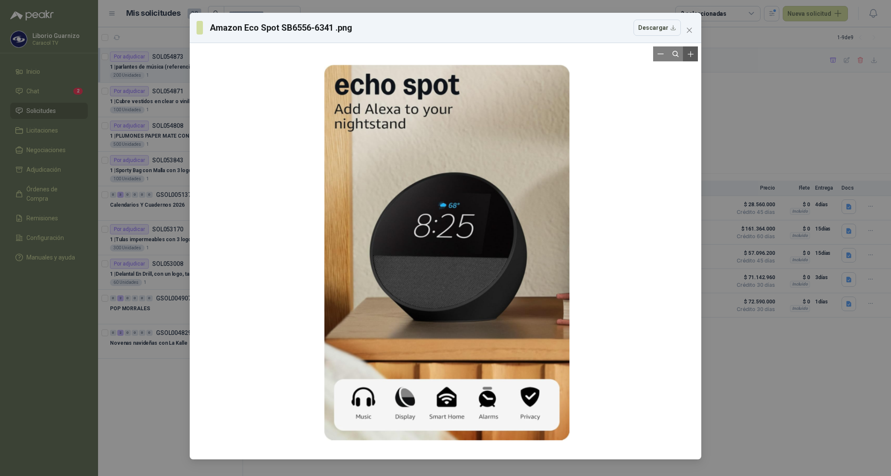
click at [687, 55] on icon "Zoom in" at bounding box center [690, 54] width 9 height 9
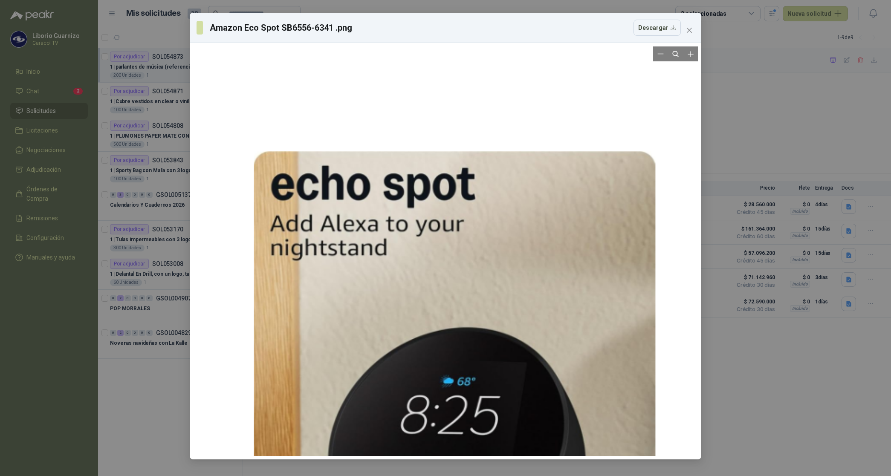
drag, startPoint x: 510, startPoint y: 91, endPoint x: 516, endPoint y: 295, distance: 204.8
click at [516, 295] on div at bounding box center [452, 456] width 410 height 885
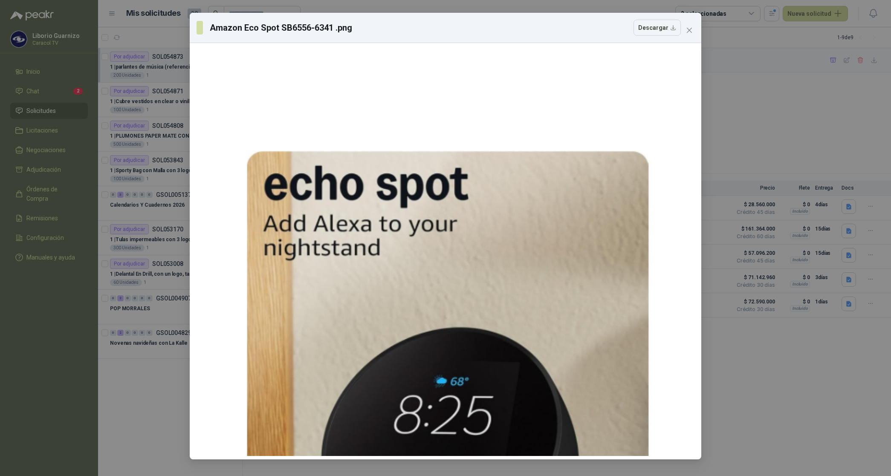
click at [691, 27] on icon "close" at bounding box center [689, 30] width 7 height 7
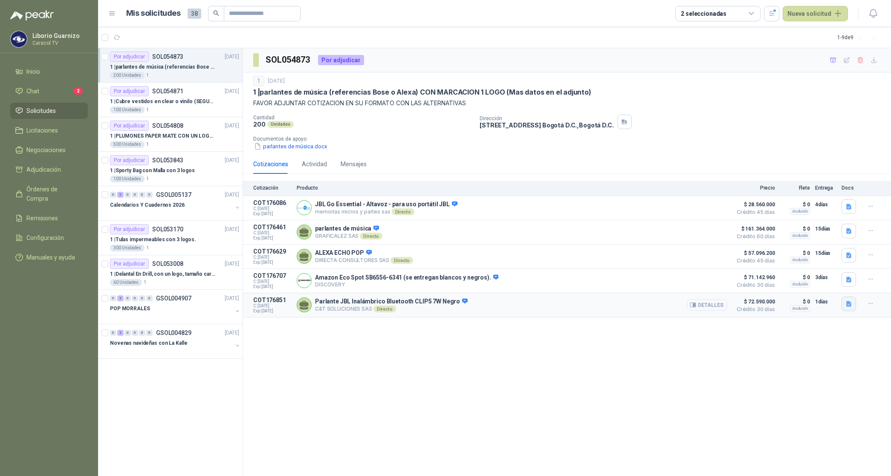
click at [847, 304] on icon "button" at bounding box center [848, 304] width 7 height 7
click at [819, 285] on button "Parlante JBL.pdf" at bounding box center [825, 288] width 52 height 9
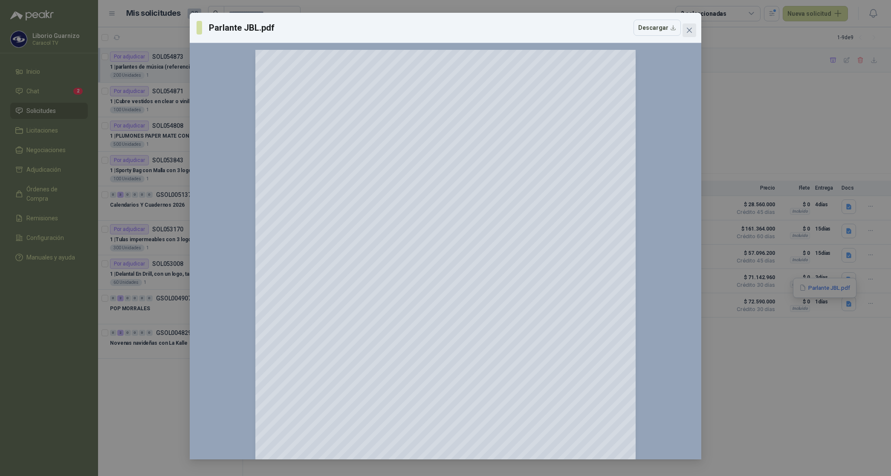
click at [692, 28] on icon "close" at bounding box center [689, 30] width 7 height 7
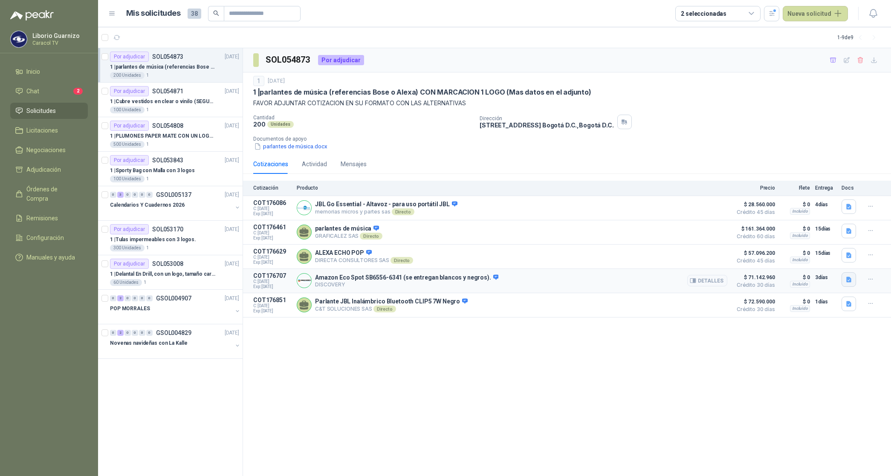
click at [845, 284] on icon "button" at bounding box center [848, 279] width 7 height 7
click at [810, 264] on button "Amazon Eco Spot SB6556-6341 .png" at bounding box center [800, 262] width 102 height 9
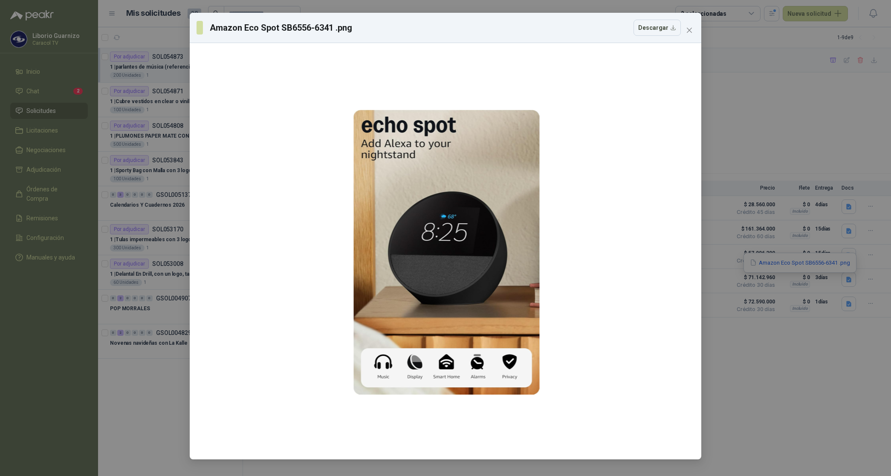
click at [692, 32] on icon "close" at bounding box center [689, 30] width 7 height 7
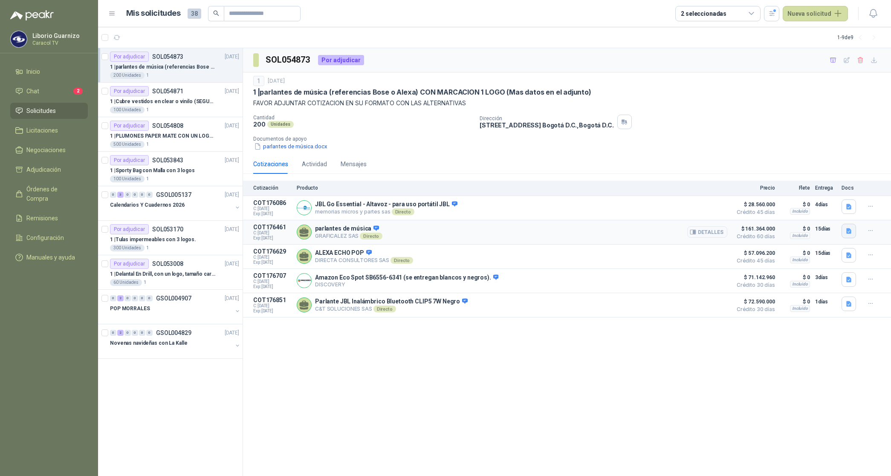
click at [849, 231] on icon "button" at bounding box center [848, 231] width 5 height 6
click at [774, 211] on button "COTIZACIÓN -00-1407 CARACOL TELEVISIÓN -PARALANTES BOSE.pdf" at bounding box center [757, 212] width 187 height 9
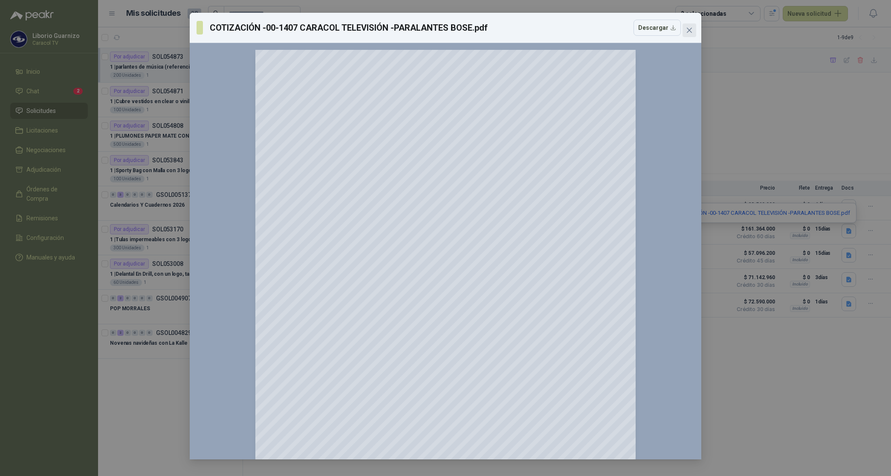
click at [692, 29] on icon "close" at bounding box center [689, 30] width 7 height 7
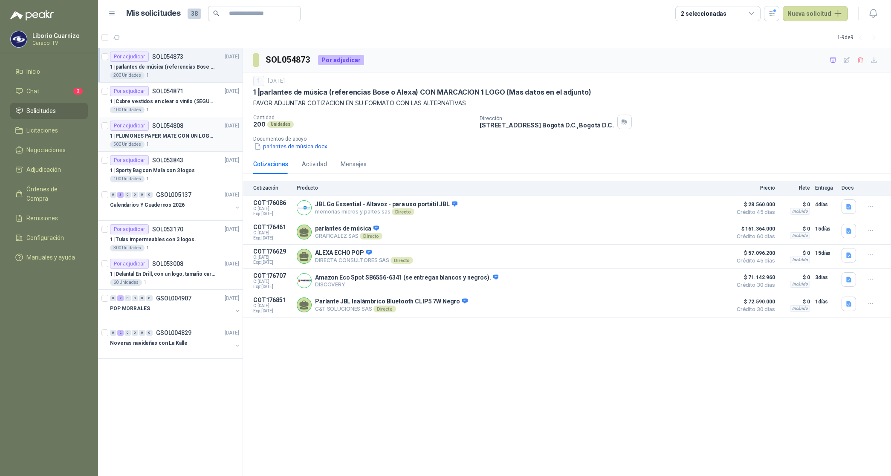
click at [161, 138] on p "1 | PLUMONES PAPER MATE CON UN LOGO (SEGUN REF.ADJUNTA)" at bounding box center [163, 136] width 106 height 8
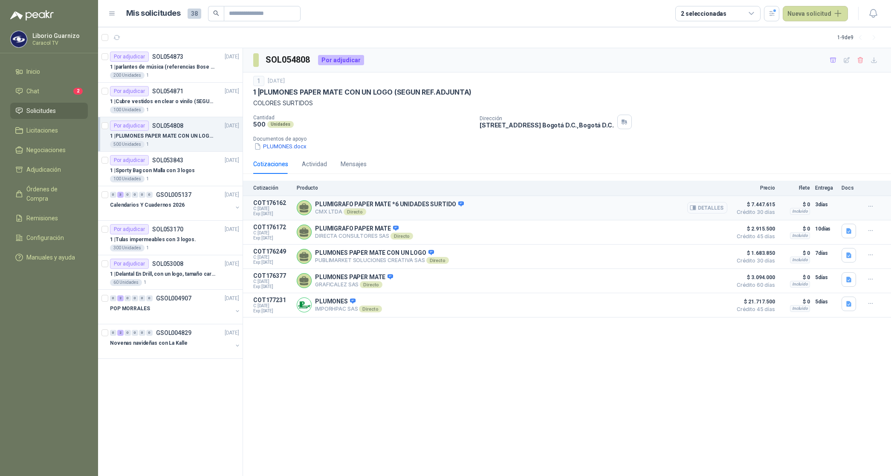
click at [721, 209] on button "Detalles" at bounding box center [707, 208] width 40 height 12
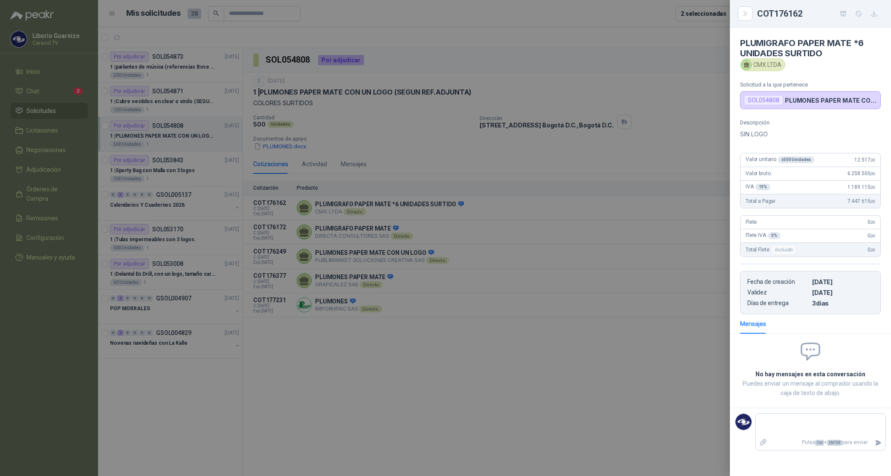
click at [561, 139] on div at bounding box center [445, 238] width 891 height 476
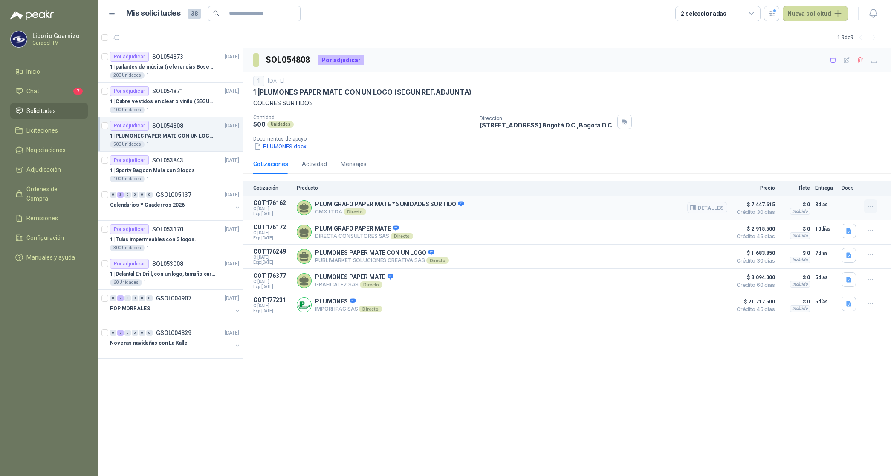
click at [868, 206] on icon "button" at bounding box center [870, 206] width 7 height 7
click at [835, 190] on button "Ignorar" at bounding box center [853, 188] width 68 height 14
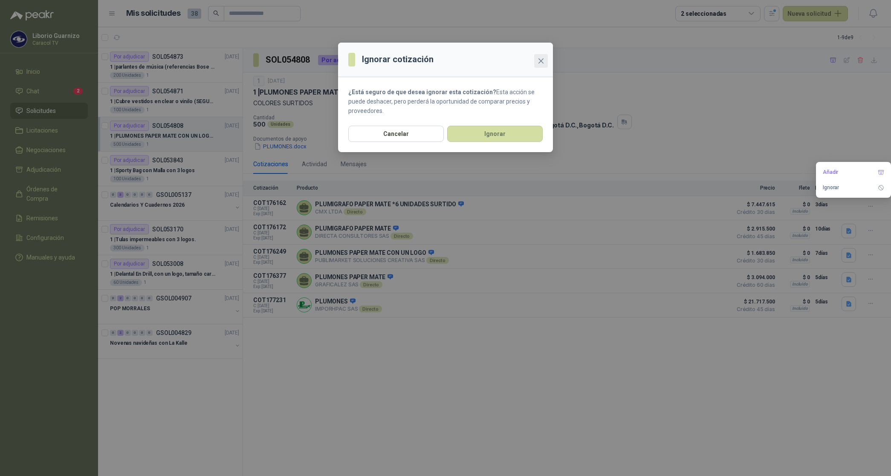
click at [541, 60] on icon "close" at bounding box center [540, 60] width 5 height 5
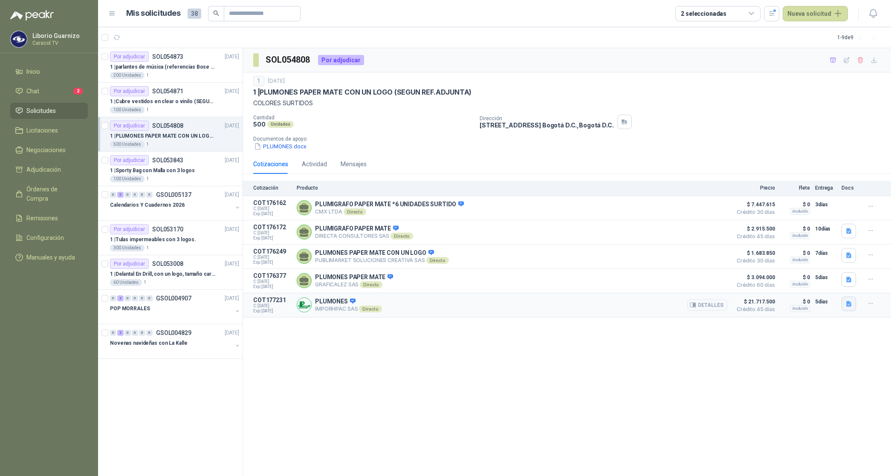
click at [851, 304] on icon "button" at bounding box center [848, 304] width 7 height 7
click at [786, 286] on button "COTIZACION CARACOL No.0008.pdf" at bounding box center [800, 288] width 102 height 9
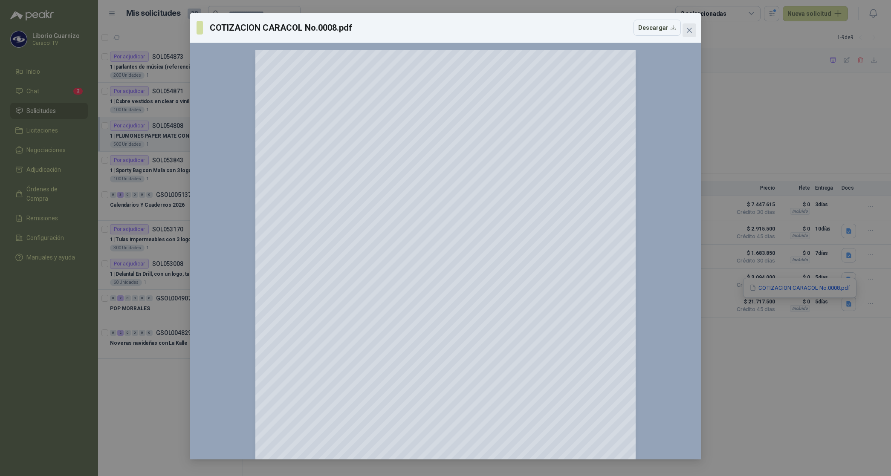
click at [692, 33] on icon "close" at bounding box center [689, 30] width 7 height 7
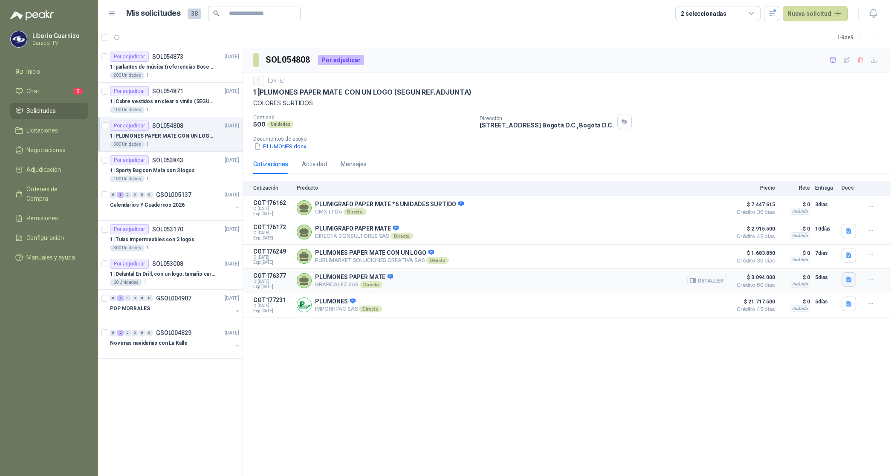
click at [849, 284] on icon "button" at bounding box center [848, 279] width 7 height 7
click at [807, 262] on button "COTIZACIÓN -00-1405 CARACOL TELEVISIÓN-PLUMÍGRAFOS PAPER MATE .pdf" at bounding box center [746, 262] width 209 height 9
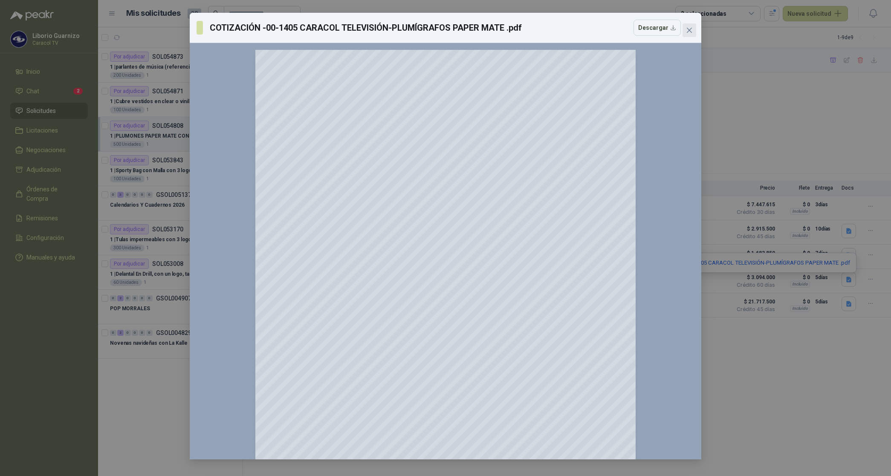
click at [689, 28] on icon "close" at bounding box center [689, 30] width 7 height 7
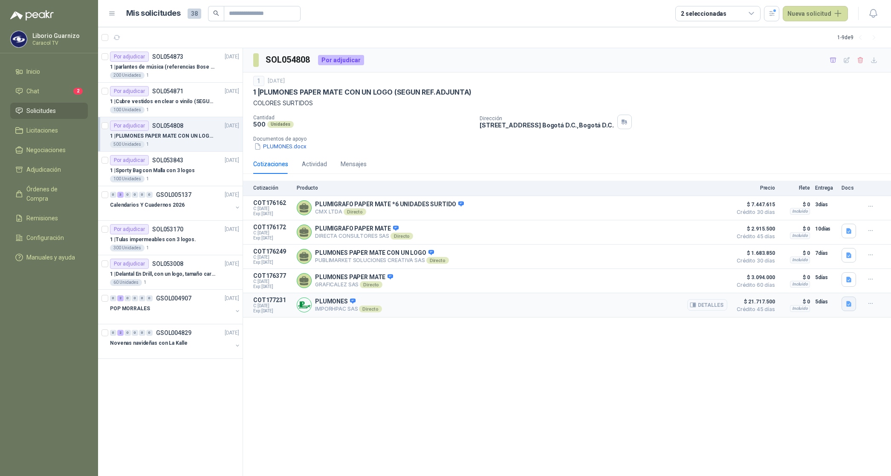
click at [849, 306] on icon "button" at bounding box center [848, 304] width 5 height 6
click at [137, 276] on p "1 | Delantal En Drill, con un logo, tamaño carta 1 tinta (Se envia enlacen, com…" at bounding box center [163, 274] width 106 height 8
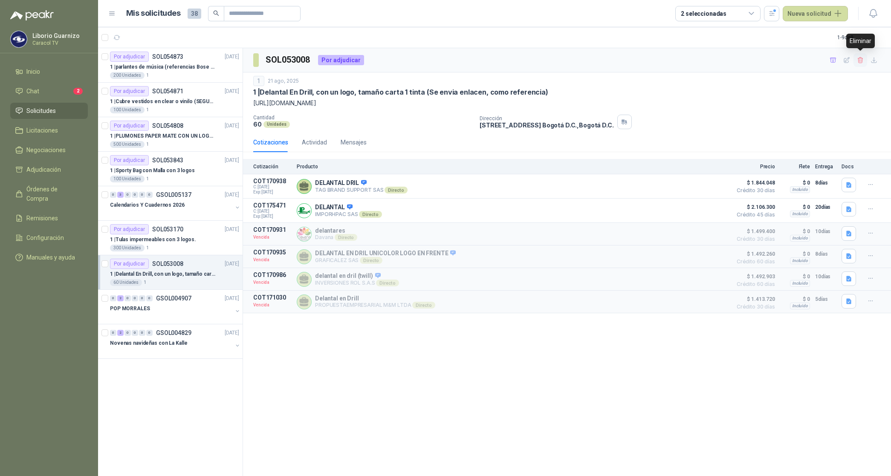
click at [863, 60] on icon "button" at bounding box center [860, 60] width 7 height 7
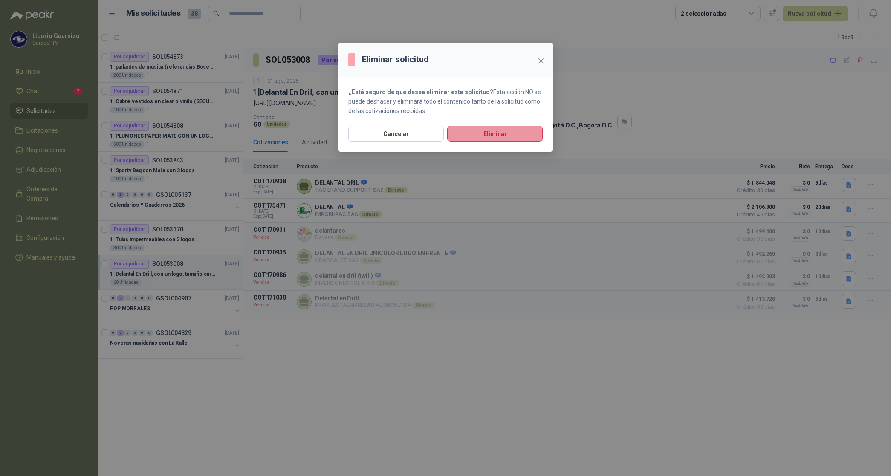
click at [515, 132] on button "Eliminar" at bounding box center [495, 134] width 96 height 16
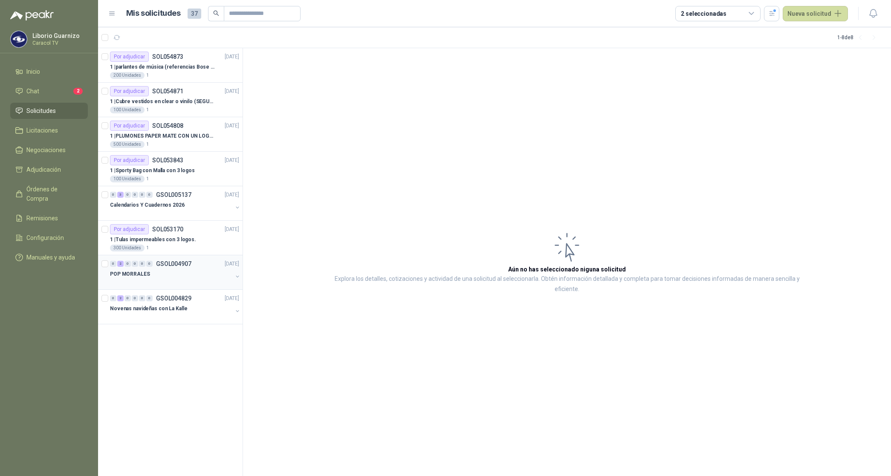
click at [123, 274] on p "POP MORRALES" at bounding box center [130, 274] width 40 height 8
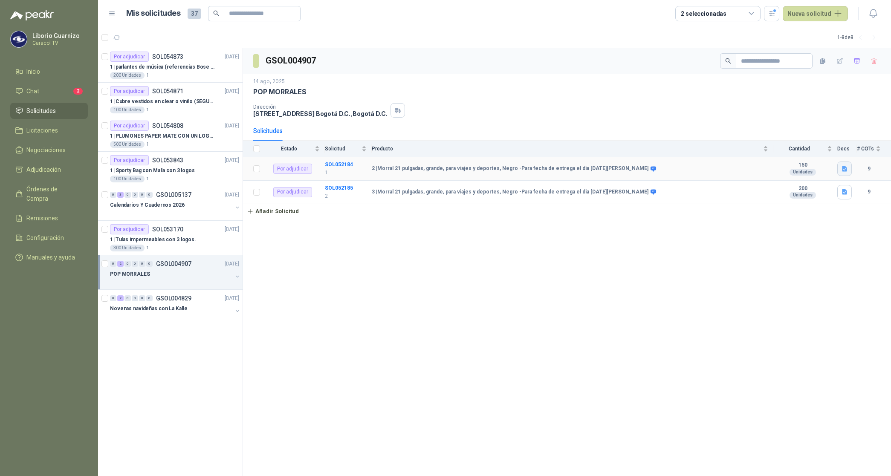
click at [841, 165] on button "button" at bounding box center [844, 169] width 14 height 14
click at [830, 152] on button "MORRAL.docx" at bounding box center [822, 150] width 47 height 9
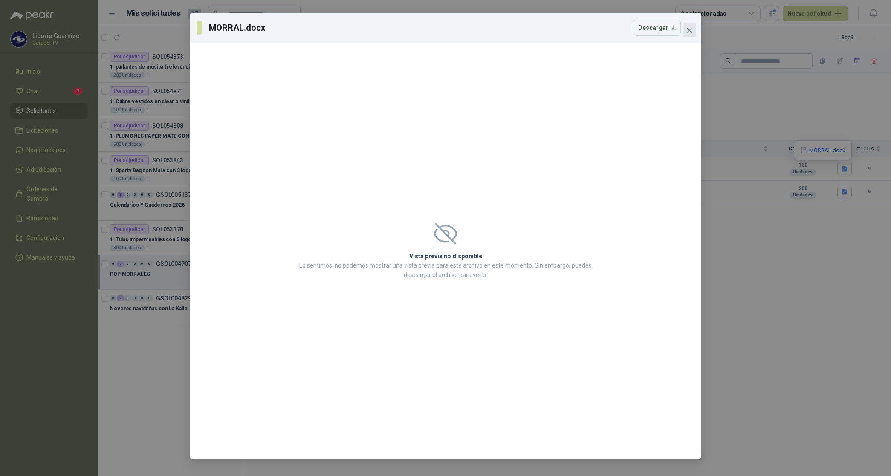
click at [688, 28] on icon "close" at bounding box center [689, 30] width 7 height 7
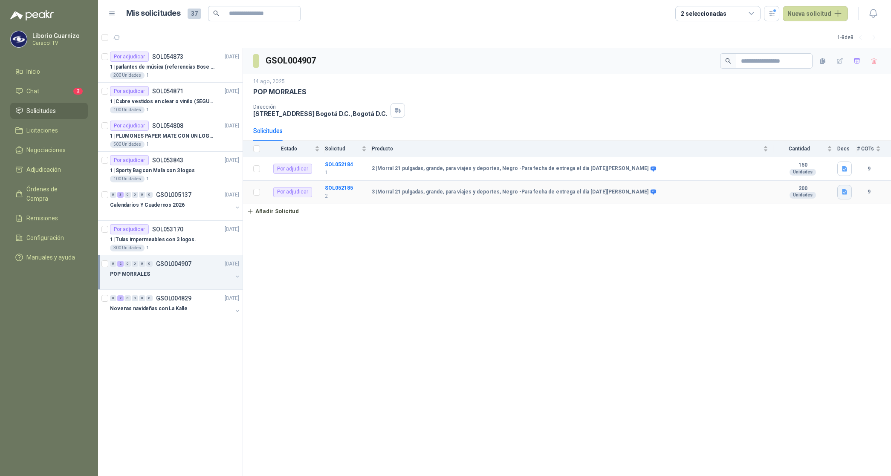
click at [846, 193] on icon "button" at bounding box center [844, 192] width 5 height 6
click at [828, 174] on button "MORRAL.docx" at bounding box center [822, 173] width 47 height 9
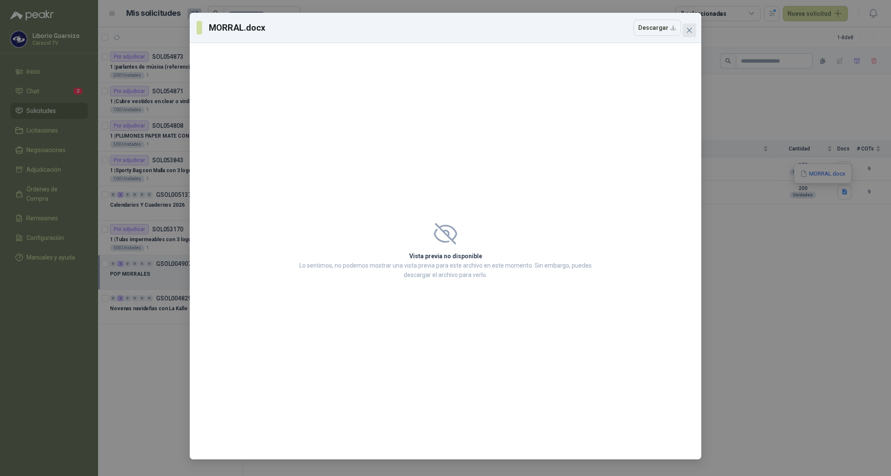
drag, startPoint x: 691, startPoint y: 27, endPoint x: 699, endPoint y: 32, distance: 9.9
click at [692, 27] on icon "close" at bounding box center [689, 30] width 7 height 7
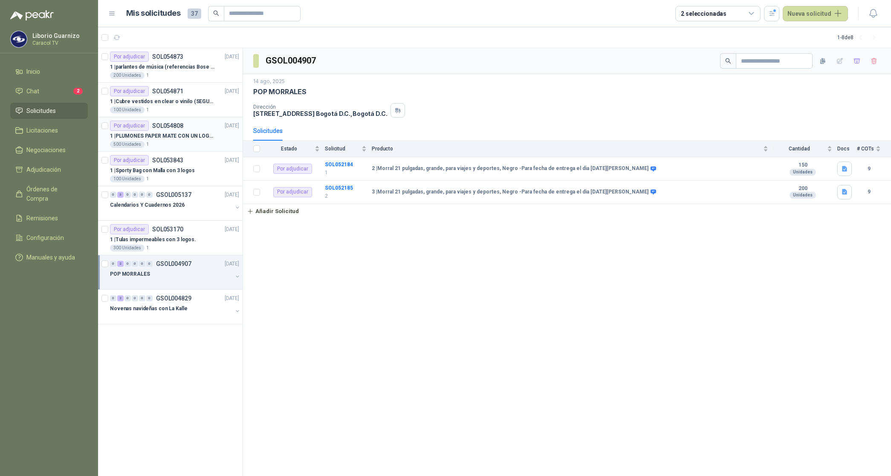
click at [162, 131] on div "1 | PLUMONES PAPER MATE CON UN LOGO (SEGUN REF.ADJUNTA)" at bounding box center [174, 136] width 129 height 10
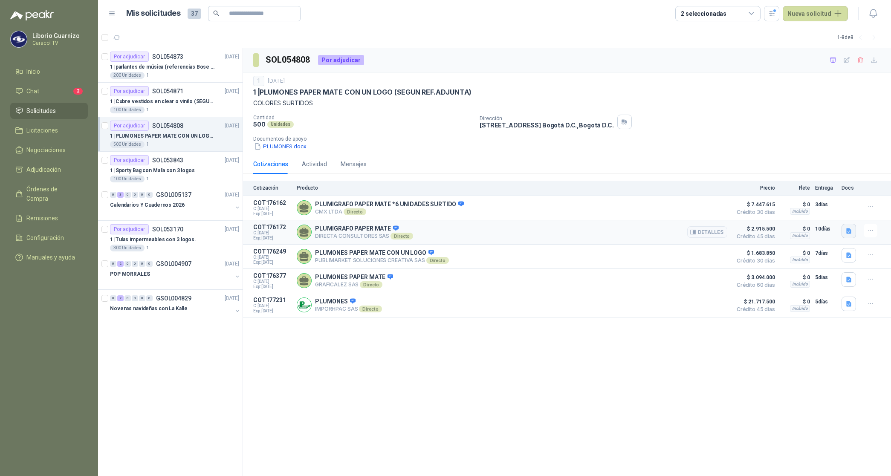
click at [849, 230] on icon "button" at bounding box center [848, 231] width 5 height 6
click at [797, 217] on div "CARACOL TV Plumigafro Paper Mate Flair 6042.pdf" at bounding box center [782, 213] width 150 height 20
click at [801, 216] on button "CARACOL TV Plumigafro Paper Mate Flair 6042.pdf" at bounding box center [781, 212] width 139 height 9
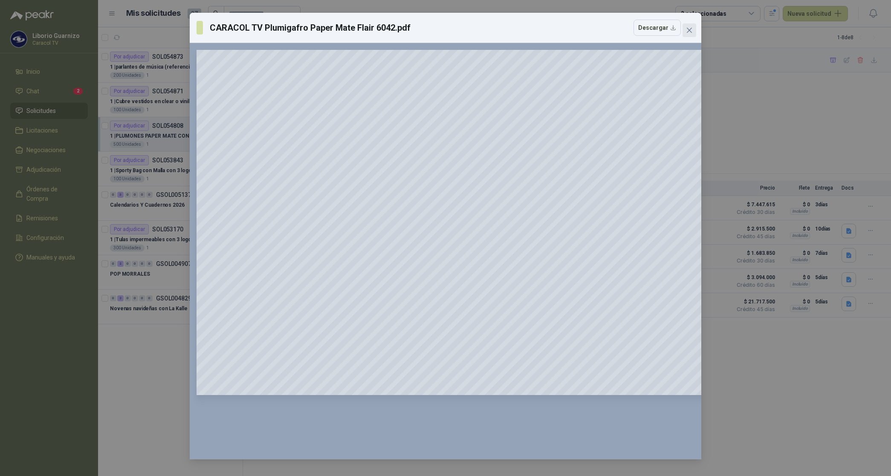
click at [690, 31] on icon "close" at bounding box center [689, 30] width 5 height 5
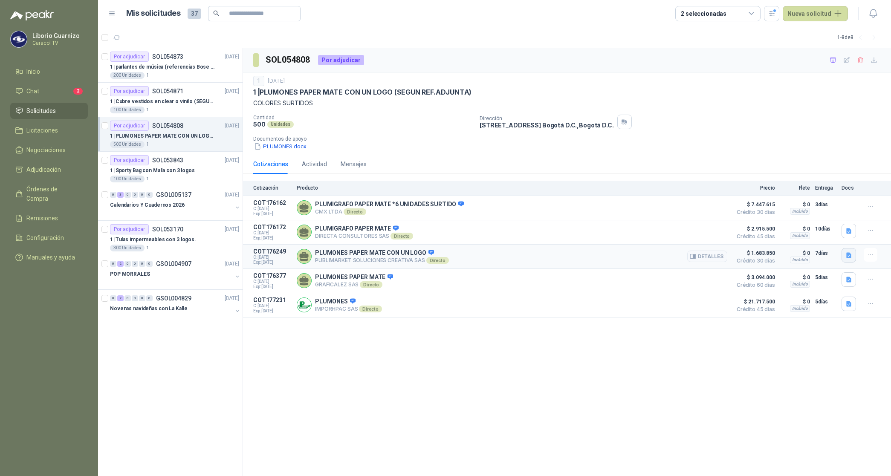
click at [849, 257] on icon "button" at bounding box center [848, 255] width 5 height 6
click at [787, 237] on button "PUBLIMARKET COTIZACION OMG 2782-25 CARACOL-PLUMIGRAFOS.pdf" at bounding box center [754, 238] width 193 height 9
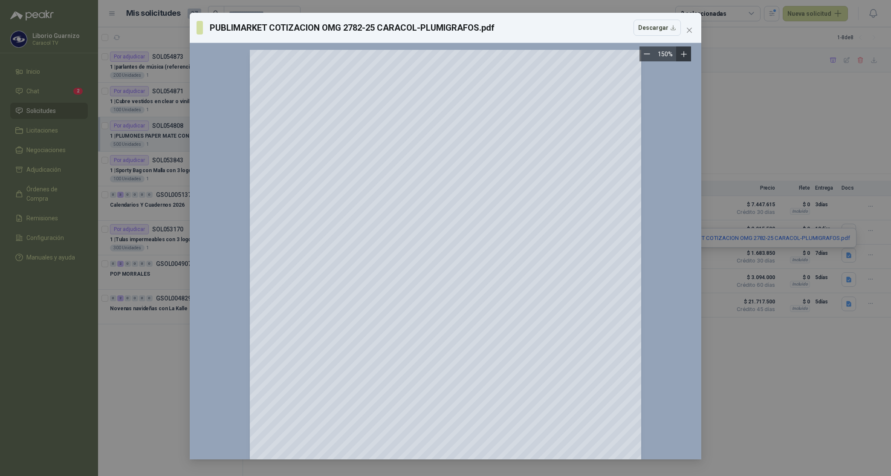
click at [685, 56] on icon "Zoom in" at bounding box center [684, 54] width 9 height 9
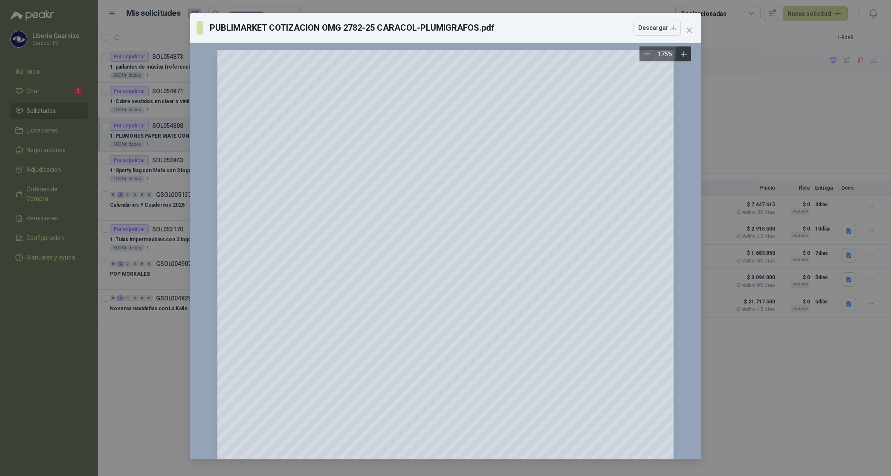
click at [683, 56] on icon "Zoom in" at bounding box center [684, 54] width 9 height 9
click at [683, 56] on icon "Zoom in" at bounding box center [684, 54] width 6 height 6
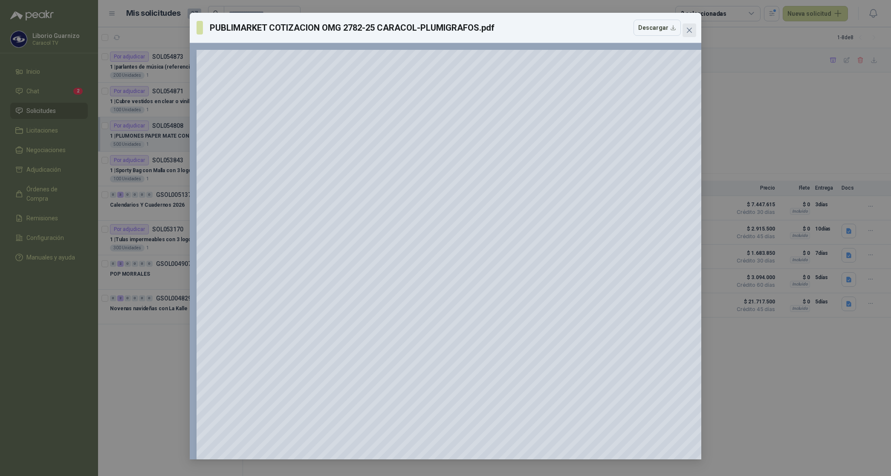
click at [689, 31] on icon "close" at bounding box center [689, 30] width 5 height 5
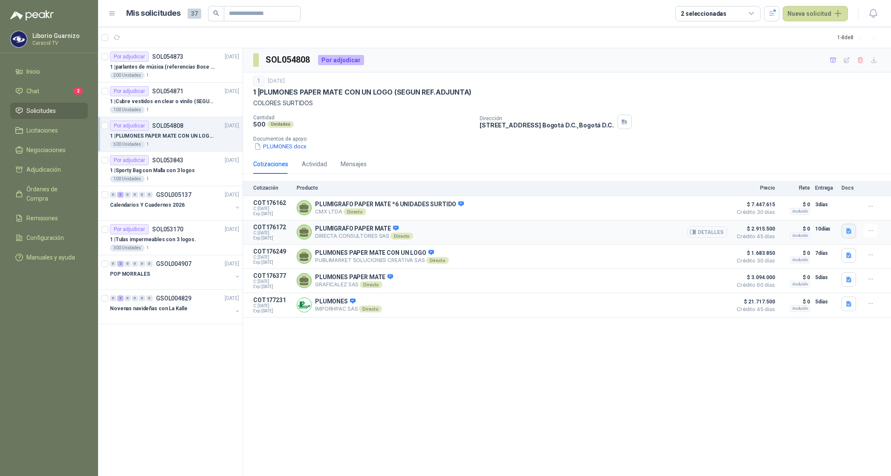
click at [846, 236] on button "button" at bounding box center [849, 231] width 14 height 14
click at [849, 283] on icon "button" at bounding box center [848, 279] width 7 height 7
click at [802, 266] on button "COTIZACIÓN -00-1405 CARACOL TELEVISIÓN-PLUMÍGRAFOS PAPER MATE .pdf" at bounding box center [746, 262] width 209 height 9
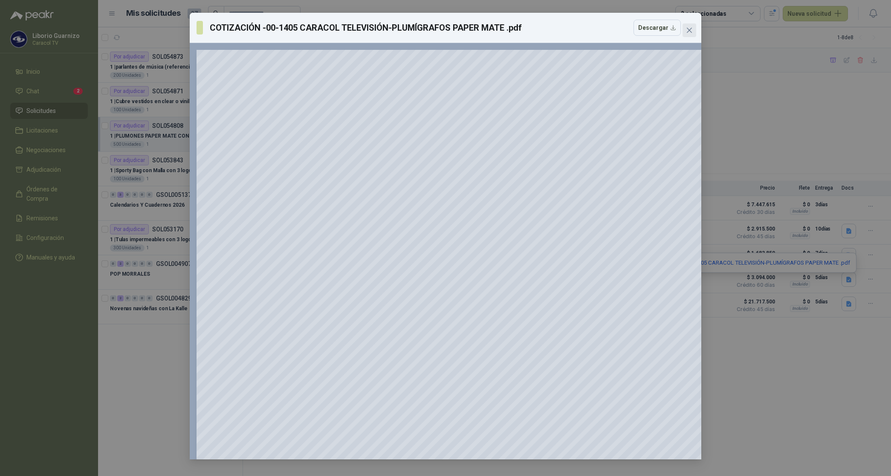
click at [684, 28] on span "Close" at bounding box center [690, 30] width 14 height 7
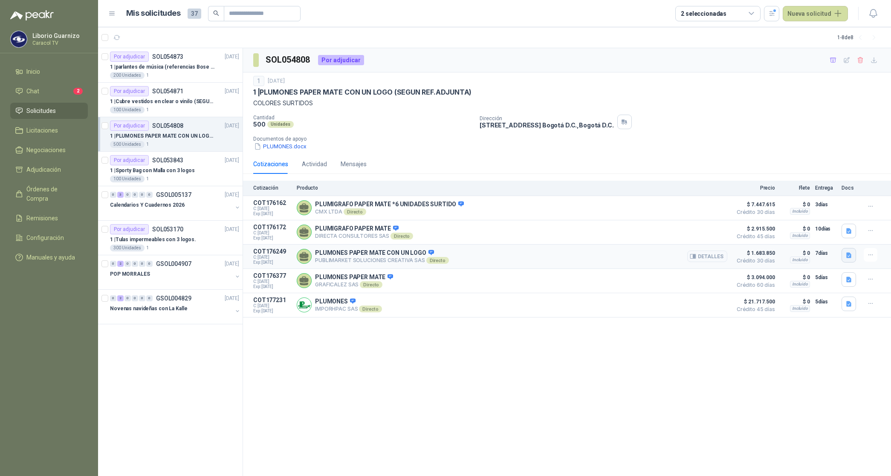
click at [847, 255] on icon "button" at bounding box center [848, 255] width 5 height 6
click at [786, 239] on button "PUBLIMARKET COTIZACION OMG 2782-25 CARACOL-PLUMIGRAFOS.pdf" at bounding box center [754, 238] width 193 height 9
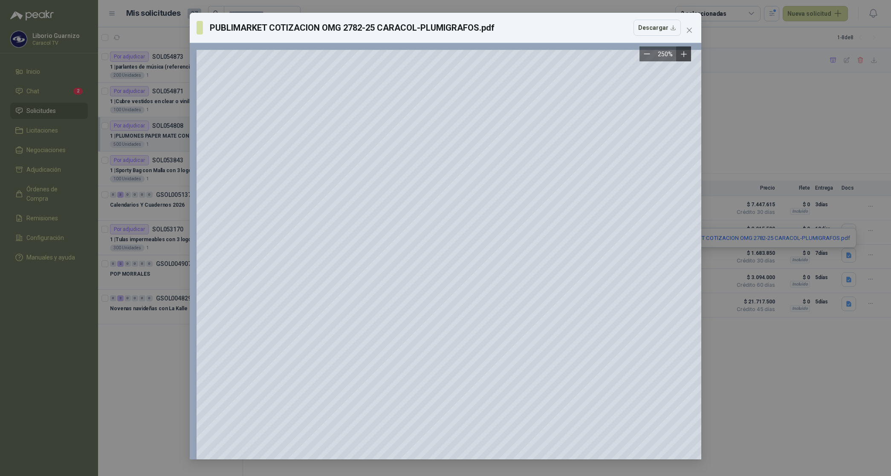
click at [683, 54] on icon "Zoom in" at bounding box center [684, 54] width 9 height 9
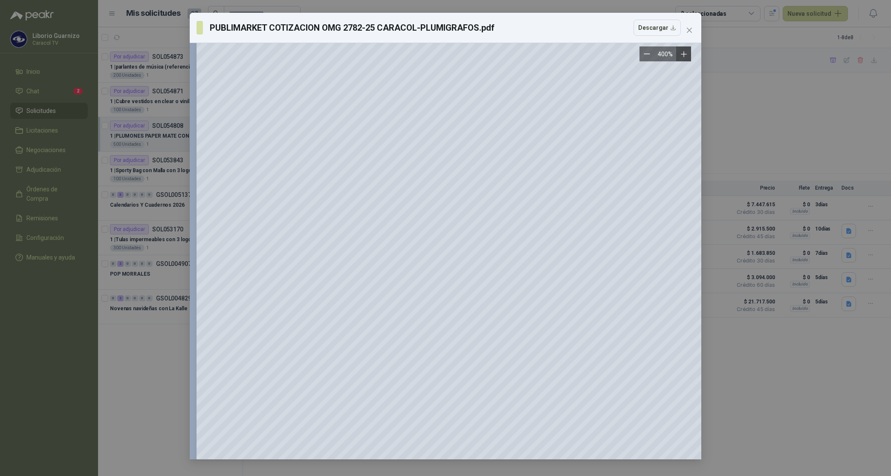
scroll to position [266, 0]
click at [689, 26] on button "Close" at bounding box center [690, 30] width 14 height 14
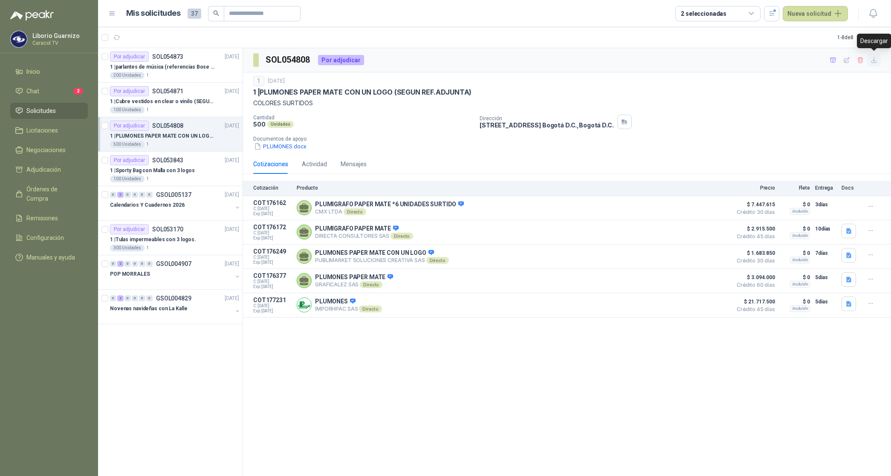
click at [874, 59] on icon "button" at bounding box center [874, 60] width 7 height 7
